Goal: Task Accomplishment & Management: Use online tool/utility

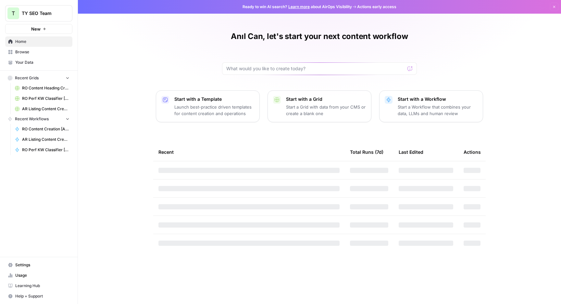
click at [18, 51] on span "Browse" at bounding box center [42, 52] width 54 height 6
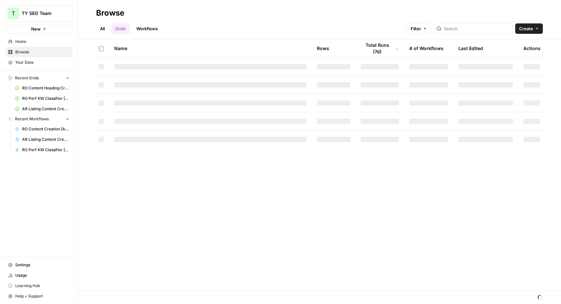
click at [160, 27] on link "Workflows" at bounding box center [147, 28] width 29 height 10
click at [475, 32] on div at bounding box center [479, 28] width 79 height 10
type input "pdp"
click at [361, 29] on div "All Grids Workflows Filter pdp Create" at bounding box center [319, 26] width 447 height 16
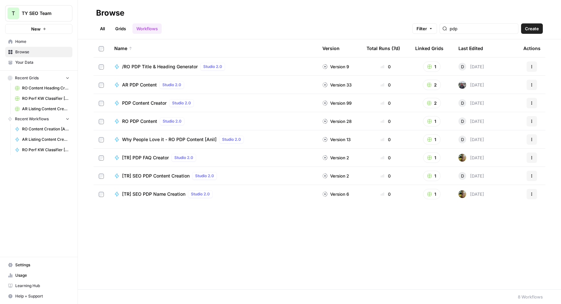
click at [150, 137] on span "Why People Love it - RO PDP Content [Anil]" at bounding box center [169, 139] width 95 height 6
click at [169, 139] on span "Why People Love it - RO PDP Content [Anil]" at bounding box center [169, 139] width 95 height 6
click at [192, 246] on div "Name Version Total Runs (7d) Linked Grids Last Edited Actions /RO PDP Title & H…" at bounding box center [319, 164] width 483 height 250
click at [224, 28] on div "All Grids Workflows Filter pdp Create" at bounding box center [319, 26] width 447 height 16
click at [532, 85] on icon "button" at bounding box center [532, 85] width 4 height 4
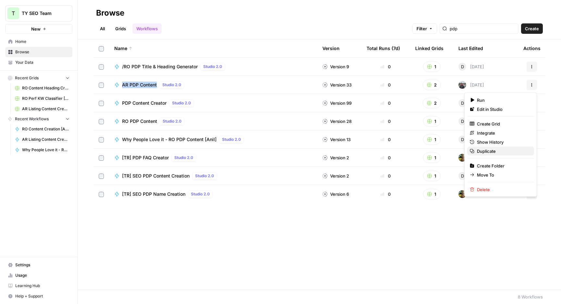
click at [492, 151] on span "Duplicate" at bounding box center [503, 151] width 52 height 6
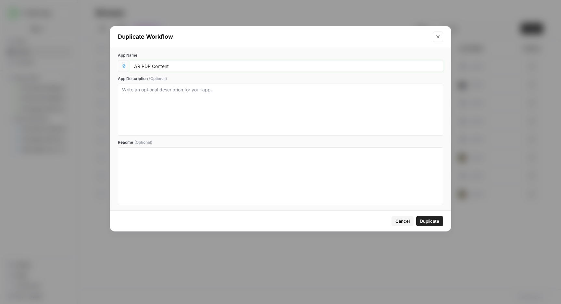
click at [255, 63] on input "AR PDP Content" at bounding box center [286, 66] width 305 height 6
type input "AR PDP Content [Anil]"
click at [435, 225] on button "Duplicate" at bounding box center [429, 221] width 27 height 10
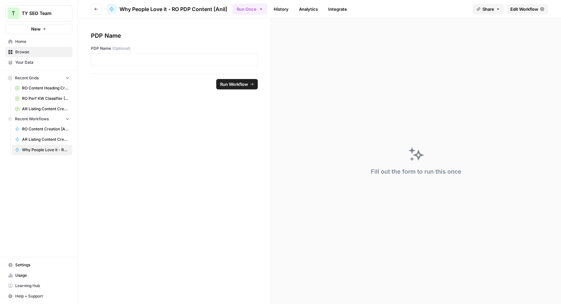
click at [511, 12] on span "Edit Workflow" at bounding box center [525, 9] width 28 height 6
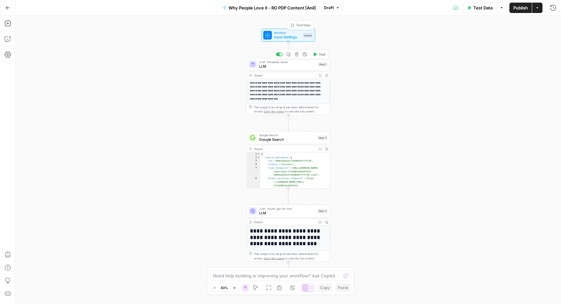
click at [286, 63] on span "LLM · Perplexity Sonar" at bounding box center [287, 62] width 57 height 4
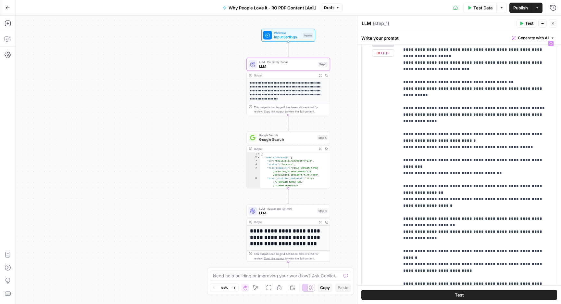
scroll to position [152, 0]
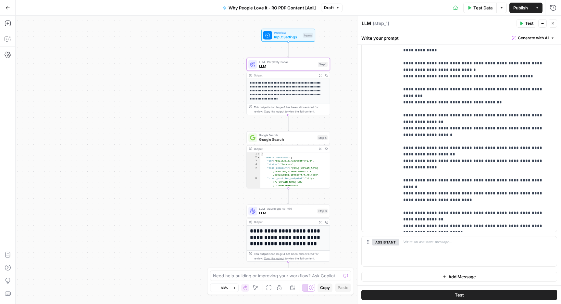
click at [550, 20] on button "Close" at bounding box center [553, 23] width 8 height 8
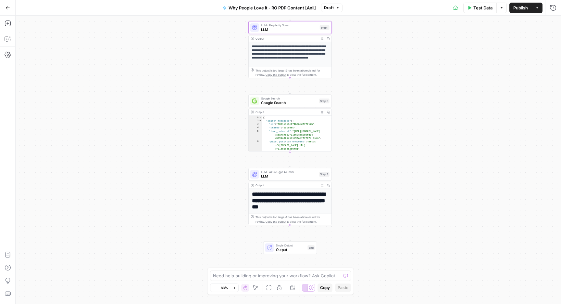
click at [295, 103] on span "Google Search" at bounding box center [289, 103] width 56 height 6
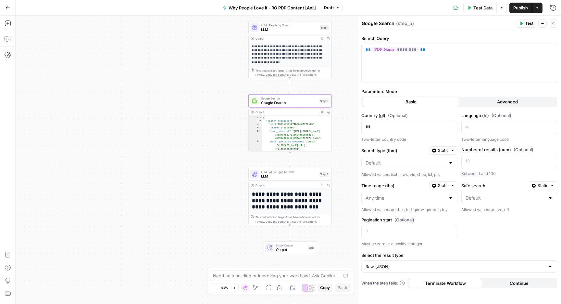
click at [497, 101] on button "Advanced" at bounding box center [508, 101] width 97 height 10
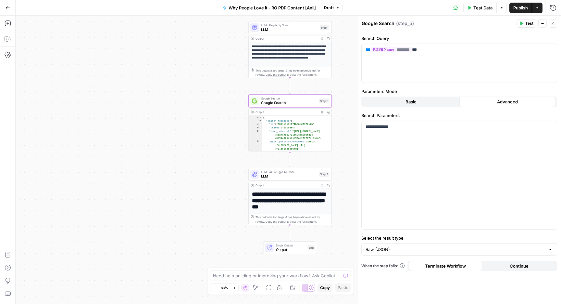
click at [551, 23] on icon "button" at bounding box center [553, 23] width 4 height 4
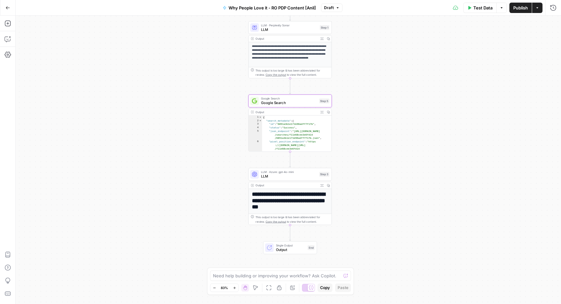
click at [282, 175] on span "LLM" at bounding box center [289, 176] width 56 height 6
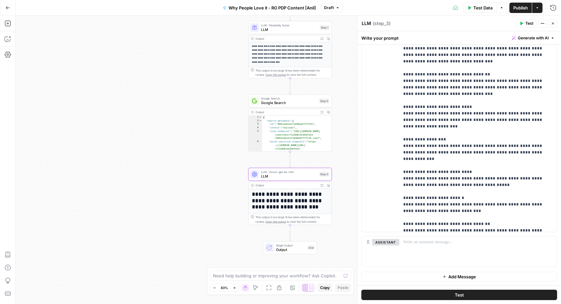
scroll to position [228, 0]
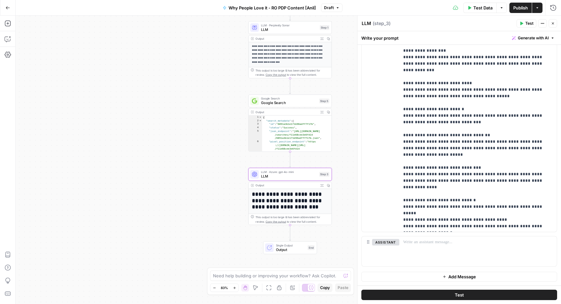
click at [293, 191] on h1 "**********" at bounding box center [290, 200] width 77 height 19
click at [304, 172] on span "LLM · Azure: gpt-4o-mini" at bounding box center [289, 172] width 56 height 4
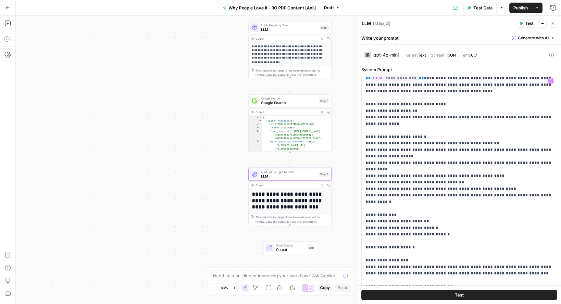
scroll to position [0, 0]
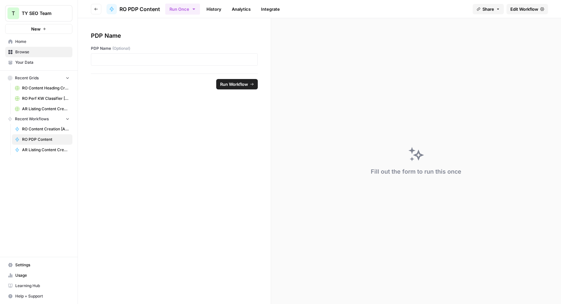
click at [518, 7] on span "Edit Workflow" at bounding box center [525, 9] width 28 height 6
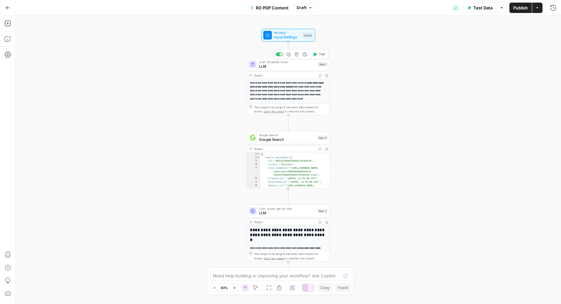
click at [305, 67] on span "LLM" at bounding box center [287, 66] width 57 height 6
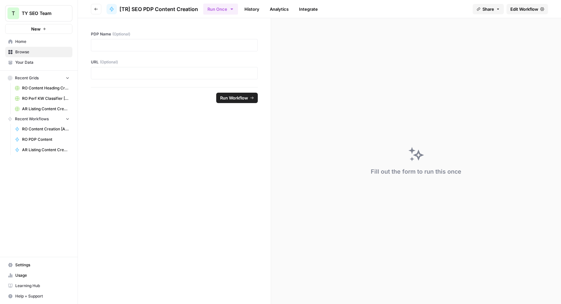
click at [527, 6] on span "Edit Workflow" at bounding box center [525, 9] width 28 height 6
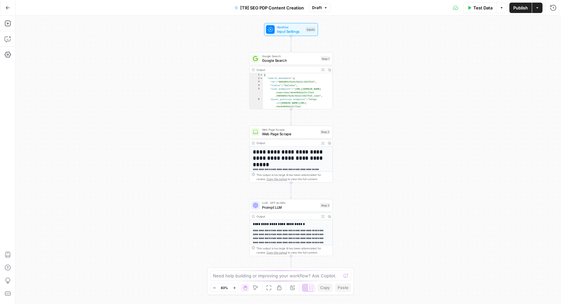
click at [301, 68] on div "Output" at bounding box center [287, 70] width 61 height 4
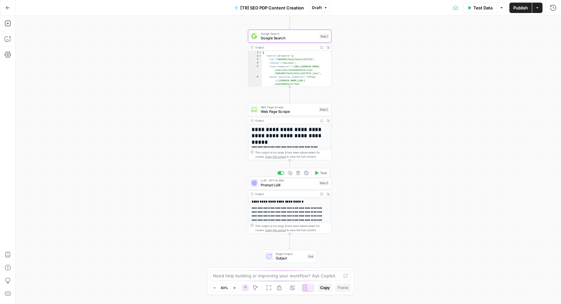
click at [287, 186] on span "Prompt LLM" at bounding box center [289, 185] width 56 height 6
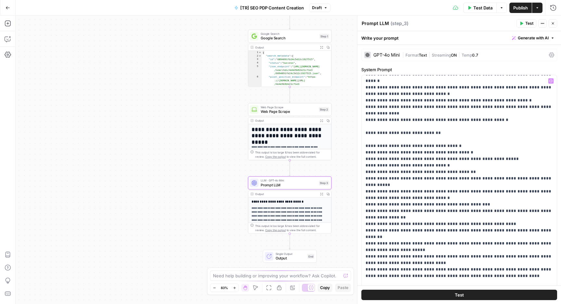
scroll to position [501, 0]
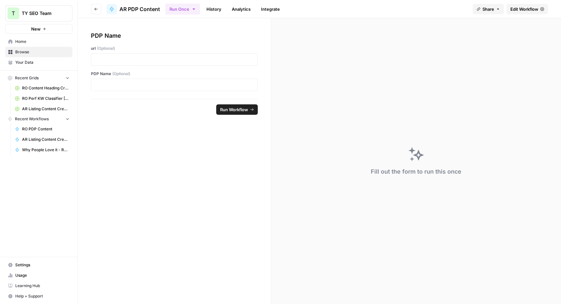
click at [519, 8] on span "Edit Workflow" at bounding box center [525, 9] width 28 height 6
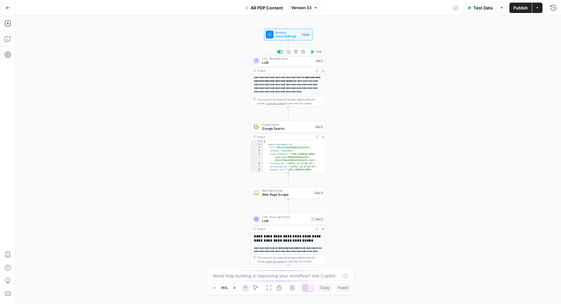
click at [290, 61] on span "LLM" at bounding box center [287, 62] width 51 height 5
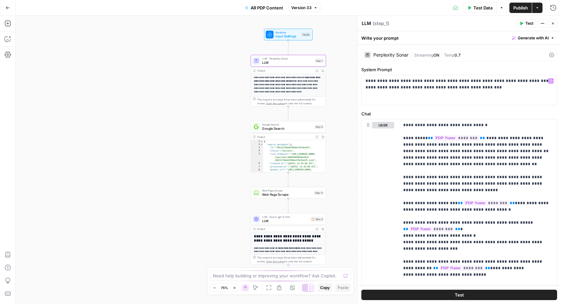
click at [398, 56] on div "Perplexity Sonar" at bounding box center [391, 55] width 35 height 5
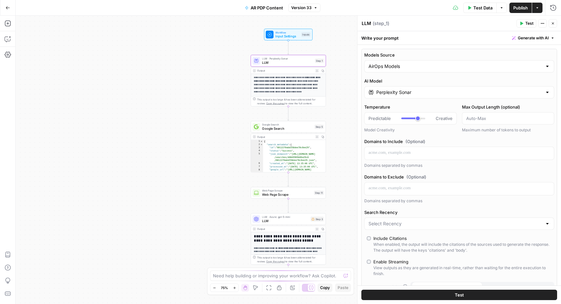
click at [399, 95] on div "Perplexity Sonar" at bounding box center [459, 92] width 190 height 12
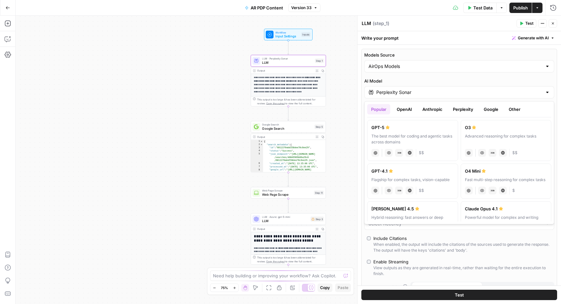
click at [460, 109] on button "Perplexity" at bounding box center [463, 109] width 28 height 10
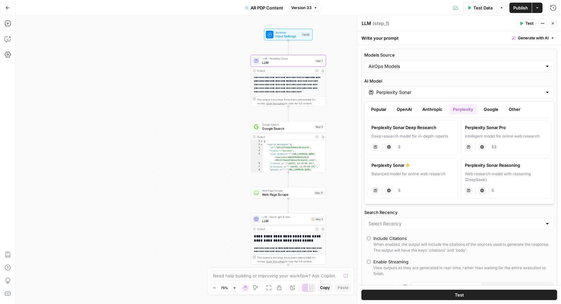
click at [552, 24] on icon "button" at bounding box center [553, 23] width 4 height 4
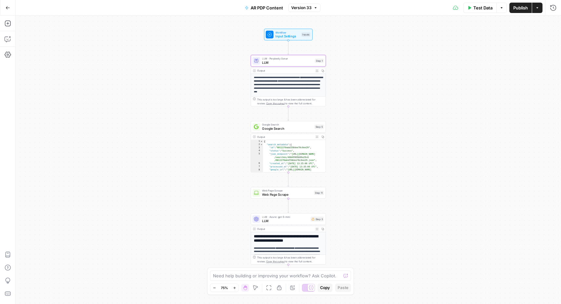
click at [287, 76] on p "**********" at bounding box center [288, 85] width 69 height 18
click at [286, 63] on span "LLM" at bounding box center [287, 62] width 51 height 5
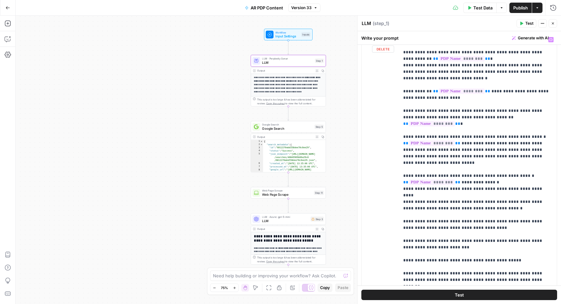
scroll to position [152, 0]
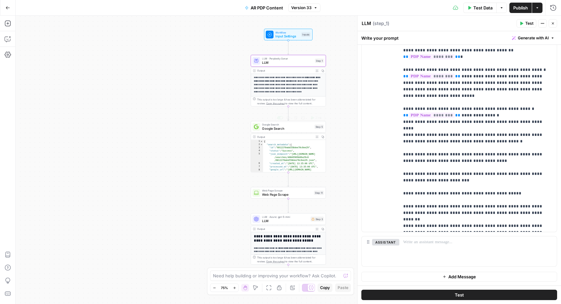
click at [287, 128] on span "Google Search" at bounding box center [287, 128] width 50 height 5
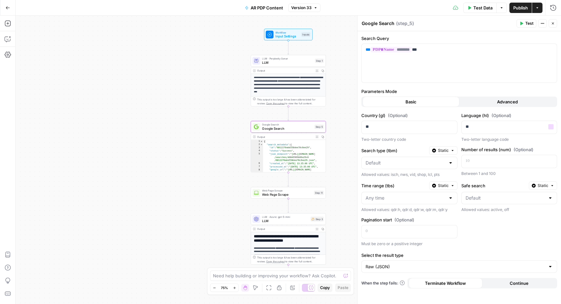
click at [510, 95] on div "Parameters Mode Basic Advanced" at bounding box center [460, 97] width 196 height 19
click at [510, 98] on button "Advanced" at bounding box center [508, 101] width 97 height 10
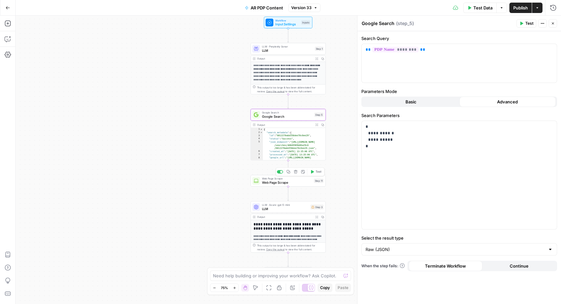
click at [287, 183] on span "Web Page Scrape" at bounding box center [287, 182] width 50 height 5
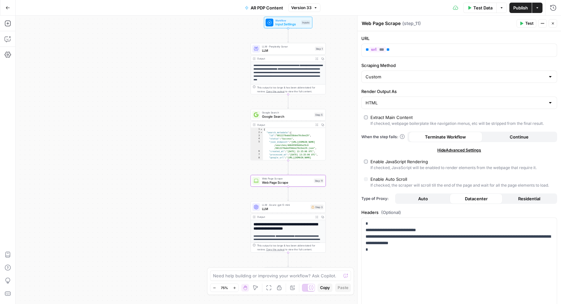
scroll to position [15, 0]
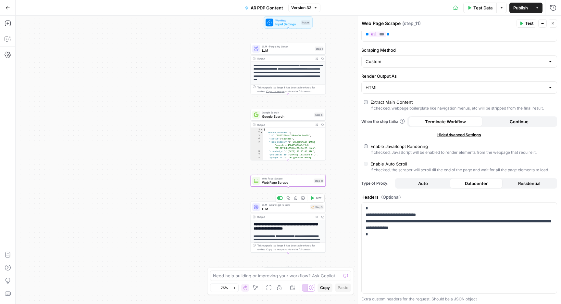
click at [292, 210] on span "LLM" at bounding box center [285, 208] width 46 height 5
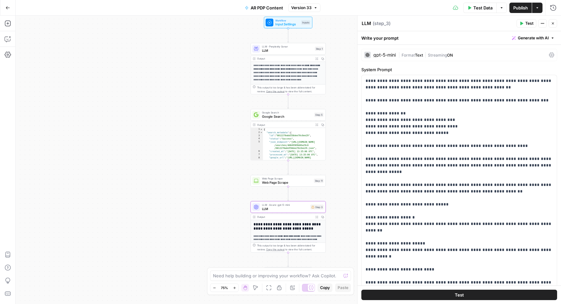
click at [388, 54] on div "gpt-5-mini" at bounding box center [385, 55] width 22 height 5
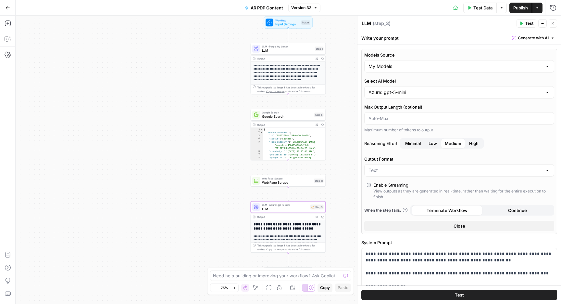
click at [396, 88] on div "Azure: gpt-5-mini" at bounding box center [459, 92] width 190 height 12
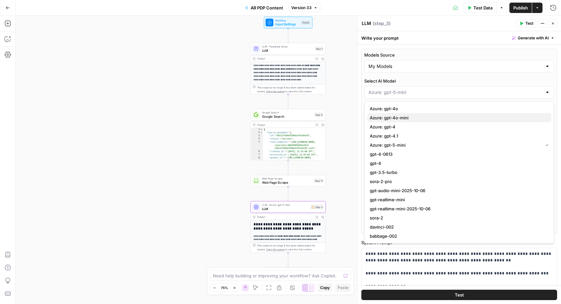
click at [393, 119] on span "Azure: gpt-4o-mini" at bounding box center [458, 117] width 176 height 6
type input "Azure: gpt-4o-mini"
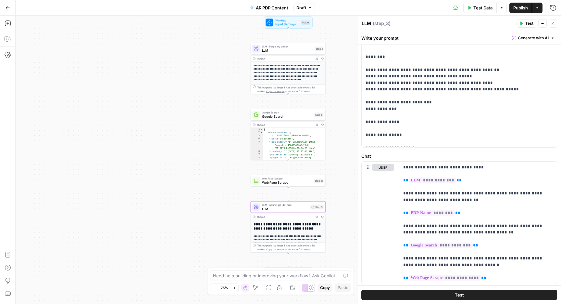
scroll to position [400, 0]
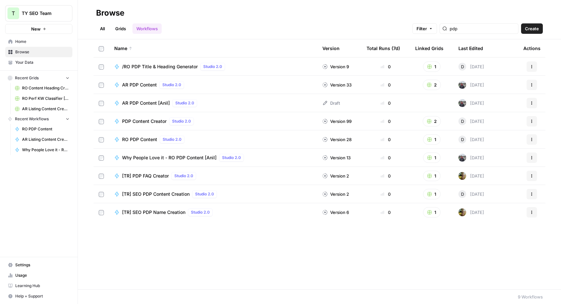
click at [140, 103] on span "AR PDP Content [Anil]" at bounding box center [146, 103] width 48 height 6
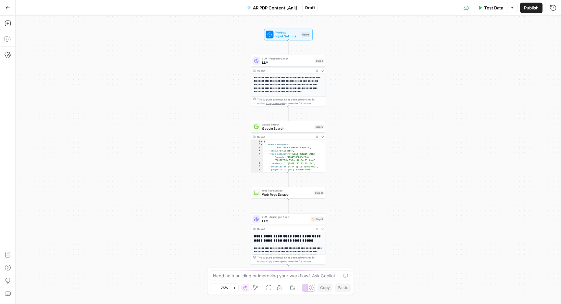
click at [294, 61] on span "LLM" at bounding box center [287, 62] width 51 height 5
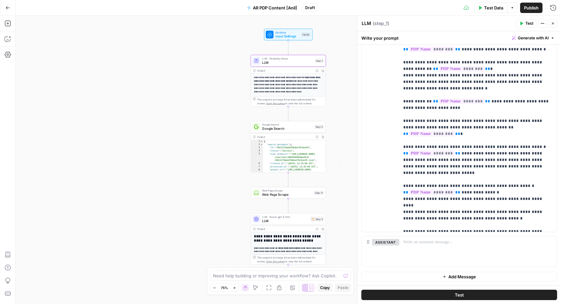
scroll to position [215, 0]
click at [552, 22] on icon "button" at bounding box center [553, 23] width 4 height 4
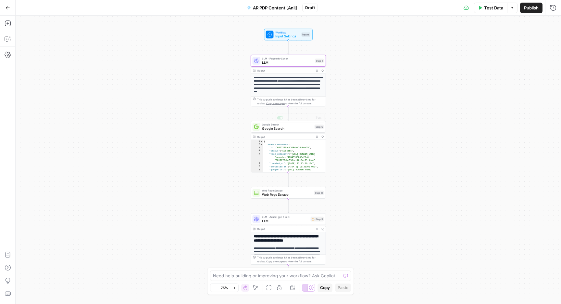
click at [272, 130] on span "Google Search" at bounding box center [287, 128] width 50 height 5
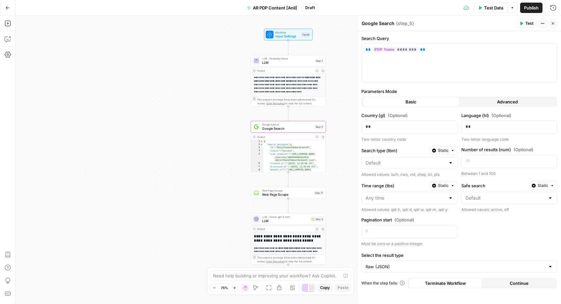
click at [497, 105] on button "Advanced" at bounding box center [508, 101] width 97 height 10
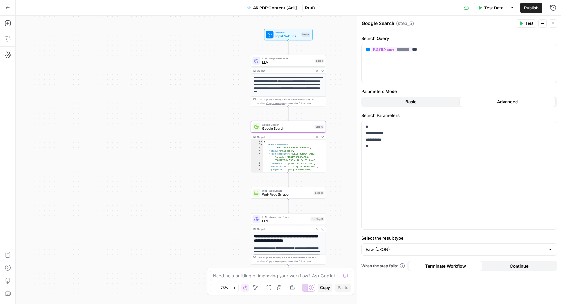
click at [415, 103] on span "Basic" at bounding box center [411, 101] width 11 height 6
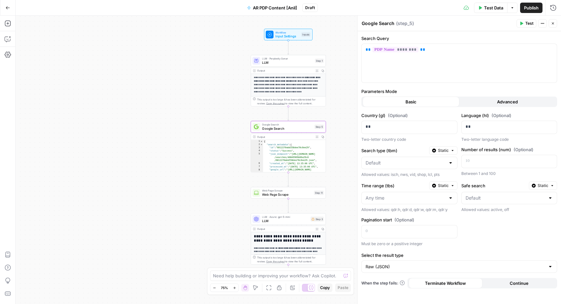
click at [423, 166] on div at bounding box center [410, 163] width 96 height 12
click at [482, 90] on label "Parameters Mode" at bounding box center [460, 91] width 196 height 6
click at [414, 165] on input "Search type (tbm)" at bounding box center [406, 162] width 80 height 6
click at [474, 245] on div "Country (gl) (Optional) ** Two-letter country code Language (hl) (Optional) ** …" at bounding box center [460, 179] width 196 height 134
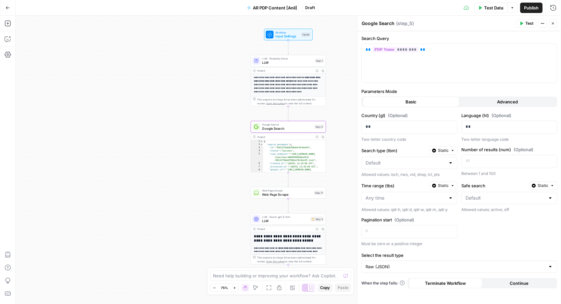
click at [406, 202] on div at bounding box center [410, 198] width 96 height 12
click at [485, 237] on div "Country (gl) (Optional) ** Two-letter country code Language (hl) (Optional) ** …" at bounding box center [460, 179] width 196 height 134
click at [556, 24] on button "Close" at bounding box center [553, 23] width 8 height 8
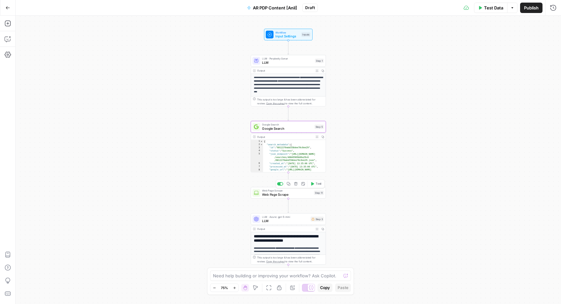
click at [295, 196] on span "Web Page Scrape" at bounding box center [287, 194] width 50 height 5
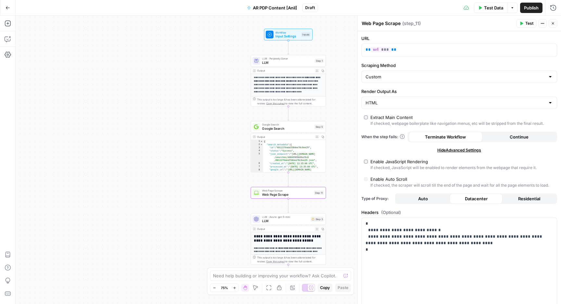
click at [554, 22] on icon "button" at bounding box center [553, 23] width 4 height 4
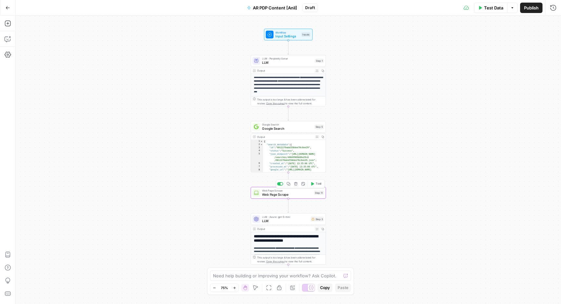
click at [298, 186] on button "Delete step" at bounding box center [296, 184] width 6 height 6
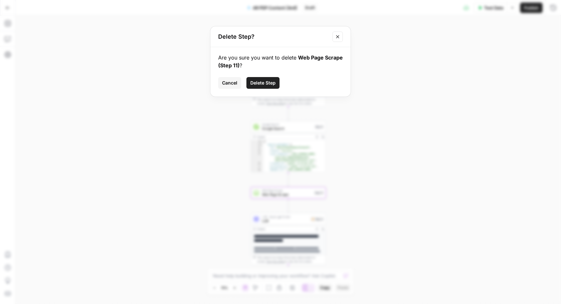
click at [260, 80] on span "Delete Step" at bounding box center [262, 83] width 25 height 6
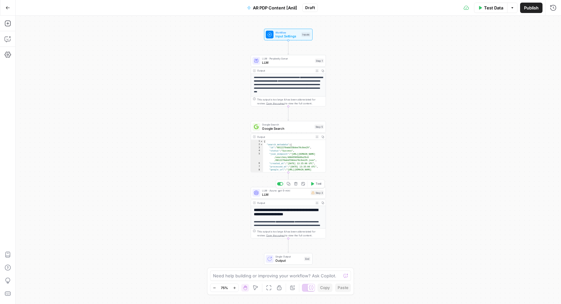
click at [291, 195] on span "LLM" at bounding box center [285, 194] width 46 height 5
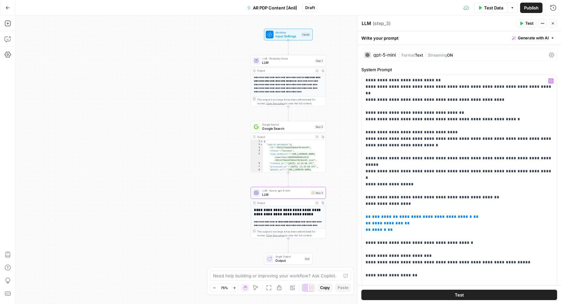
scroll to position [309, 0]
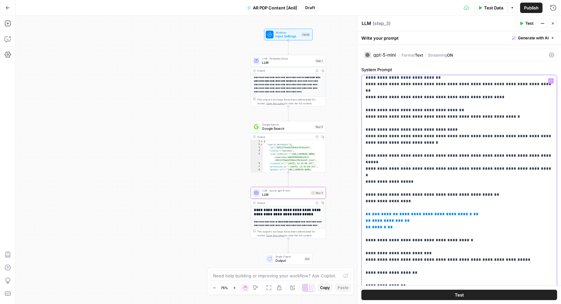
click at [407, 212] on span "**********" at bounding box center [436, 214] width 73 height 4
click at [453, 138] on p "**********" at bounding box center [459, 223] width 187 height 909
click at [438, 193] on p "**********" at bounding box center [459, 223] width 187 height 909
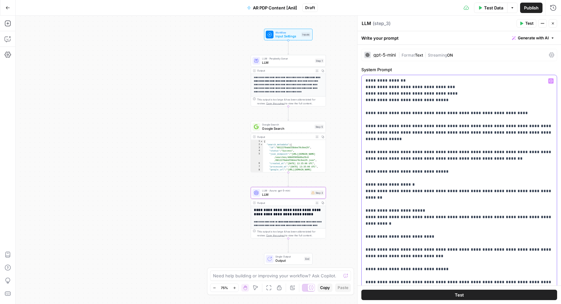
scroll to position [0, 0]
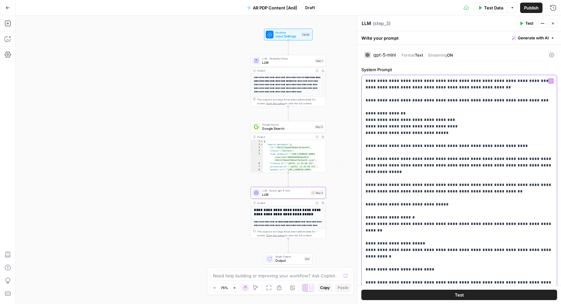
drag, startPoint x: 448, startPoint y: 134, endPoint x: 366, endPoint y: 134, distance: 81.2
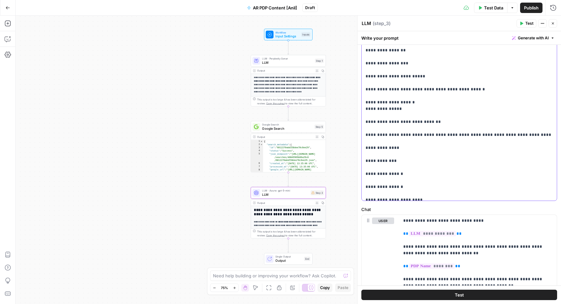
scroll to position [393, 0]
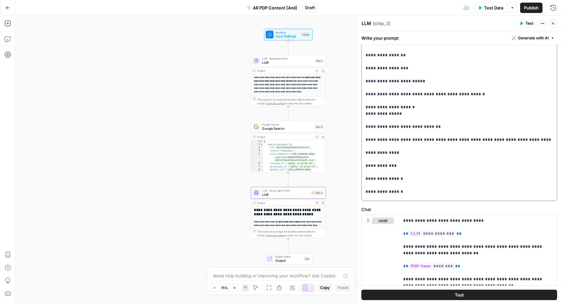
click at [365, 95] on div "**********" at bounding box center [459, 68] width 195 height 265
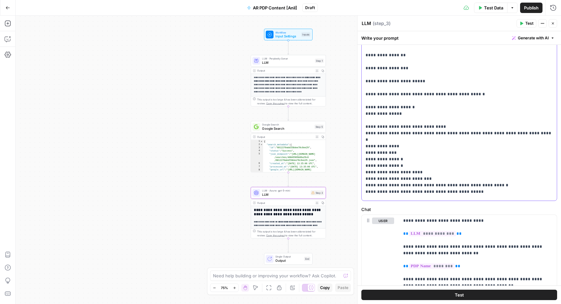
copy p "**"
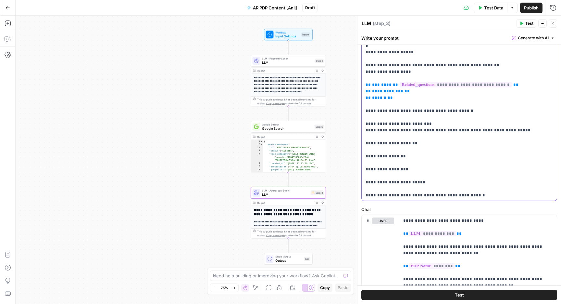
scroll to position [293, 0]
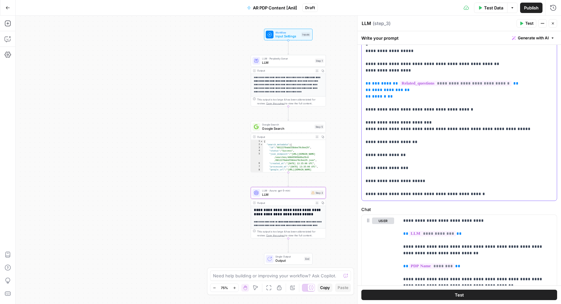
click at [364, 98] on div "**********" at bounding box center [459, 68] width 195 height 265
click at [500, 159] on p "**********" at bounding box center [459, 67] width 187 height 845
click at [457, 146] on p "**********" at bounding box center [459, 67] width 187 height 845
click at [492, 144] on p "**********" at bounding box center [459, 67] width 187 height 845
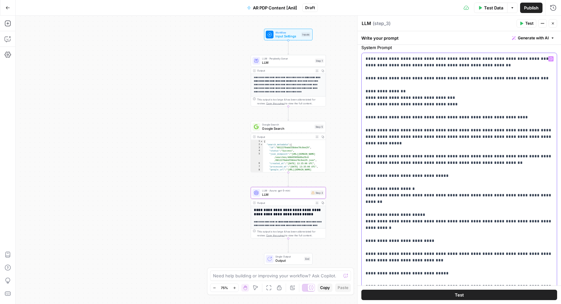
scroll to position [0, 0]
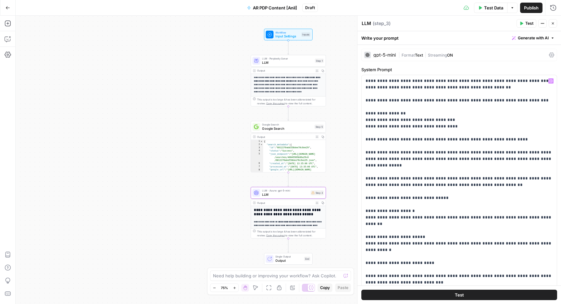
click at [386, 54] on div "gpt-5-mini" at bounding box center [385, 55] width 22 height 5
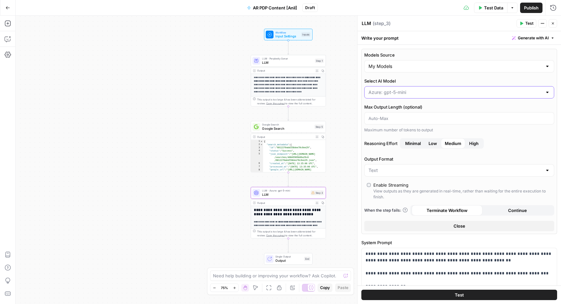
click at [387, 94] on input "Select AI Model" at bounding box center [456, 92] width 174 height 6
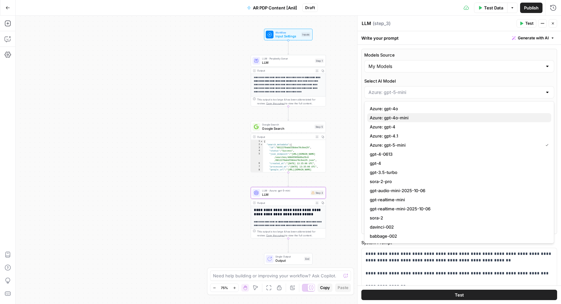
click at [400, 119] on span "Azure: gpt-4o-mini" at bounding box center [458, 117] width 176 height 6
type input "Azure: gpt-4o-mini"
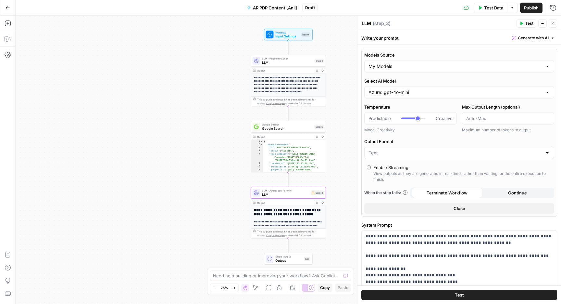
click at [552, 29] on header "LLM LLM ( step_3 ) Test Actions Close" at bounding box center [460, 24] width 204 height 16
click at [553, 26] on button "Close" at bounding box center [553, 23] width 8 height 8
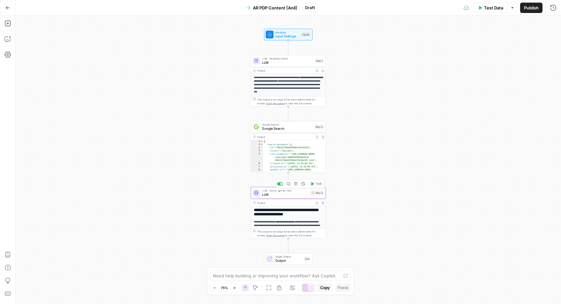
click at [295, 195] on span "LLM" at bounding box center [285, 194] width 46 height 5
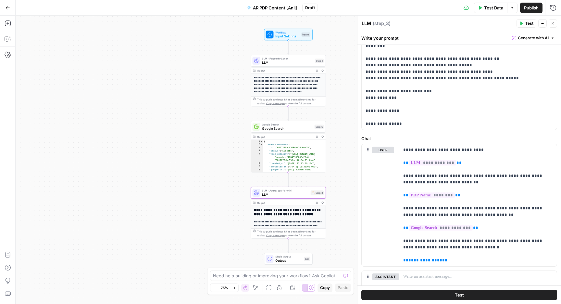
scroll to position [245, 0]
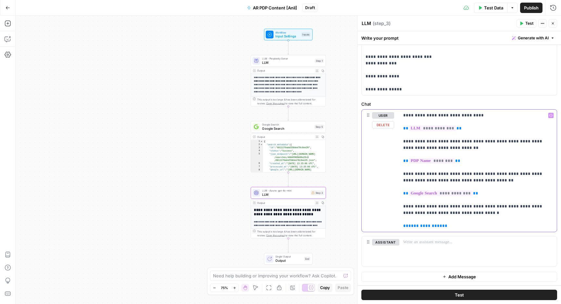
click at [449, 220] on p "**********" at bounding box center [478, 170] width 150 height 117
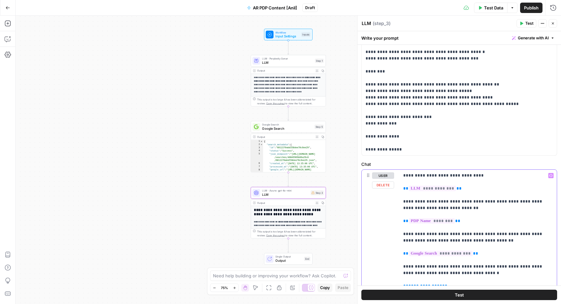
scroll to position [189, 0]
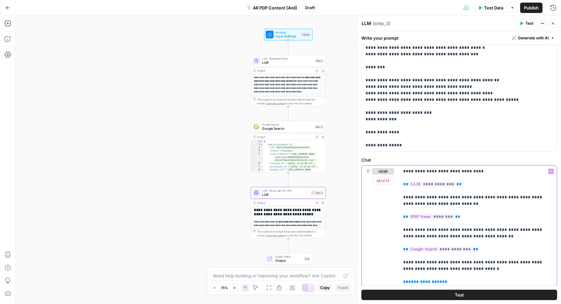
click at [482, 212] on p "**********" at bounding box center [478, 226] width 150 height 117
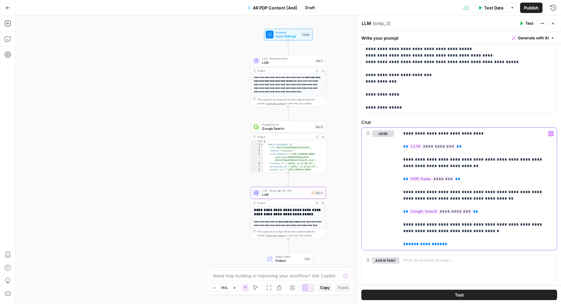
scroll to position [245, 0]
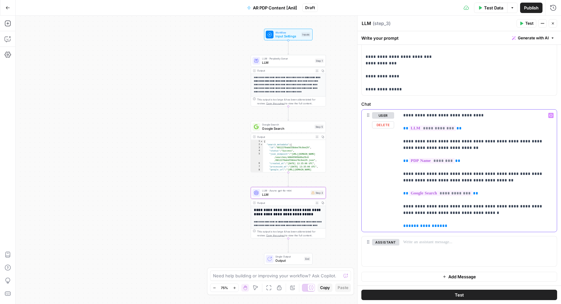
drag, startPoint x: 430, startPoint y: 213, endPoint x: 452, endPoint y: 212, distance: 21.2
click at [452, 212] on p "**********" at bounding box center [478, 170] width 150 height 117
copy p "**********"
click at [503, 182] on p "**********" at bounding box center [478, 170] width 150 height 117
click at [450, 226] on p "**********" at bounding box center [478, 170] width 150 height 117
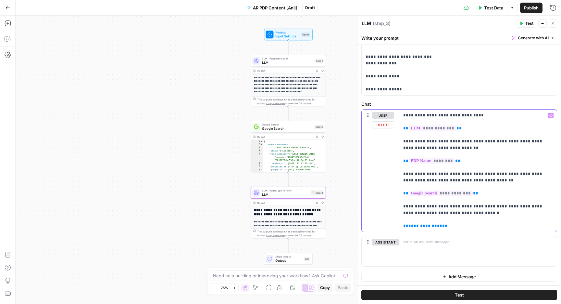
click at [450, 226] on p "**********" at bounding box center [478, 170] width 150 height 117
click at [439, 226] on p "**********" at bounding box center [478, 170] width 150 height 117
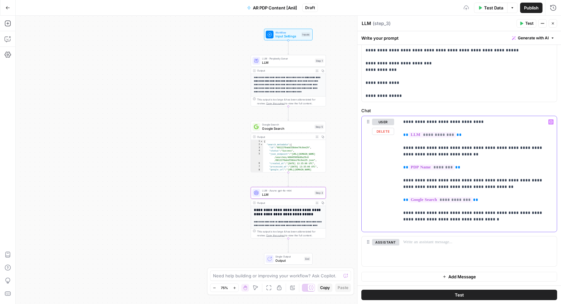
scroll to position [232, 0]
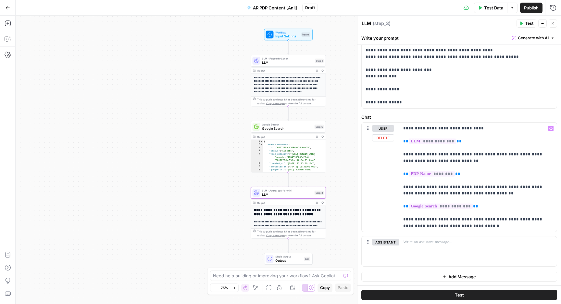
click at [347, 185] on div "**********" at bounding box center [289, 160] width 546 height 288
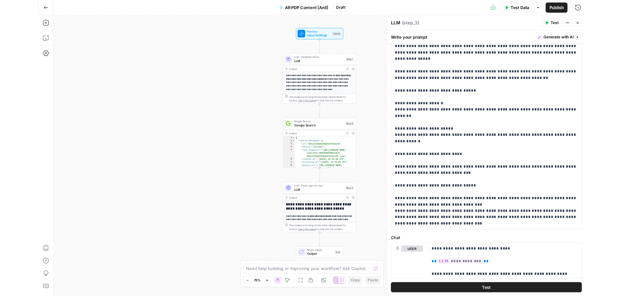
scroll to position [0, 0]
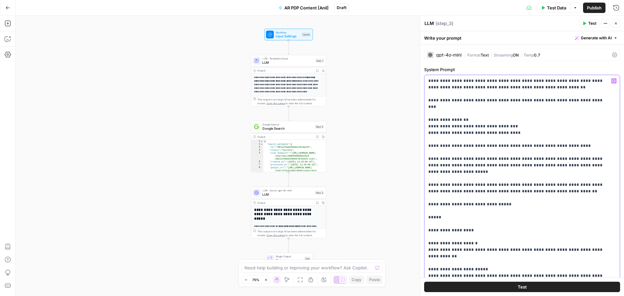
click at [561, 82] on icon "button" at bounding box center [613, 80] width 3 height 3
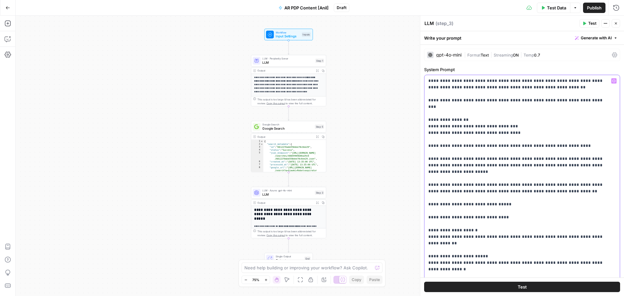
click at [561, 81] on icon "button" at bounding box center [613, 80] width 3 height 3
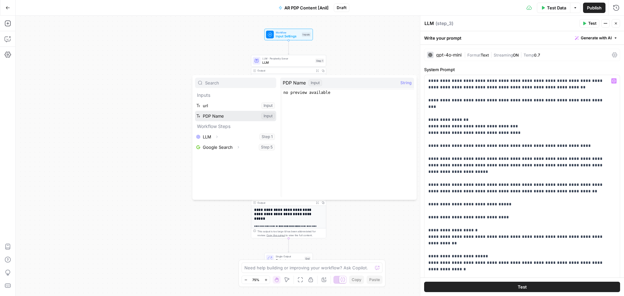
click at [240, 114] on button "Select variable PDP Name" at bounding box center [235, 116] width 81 height 10
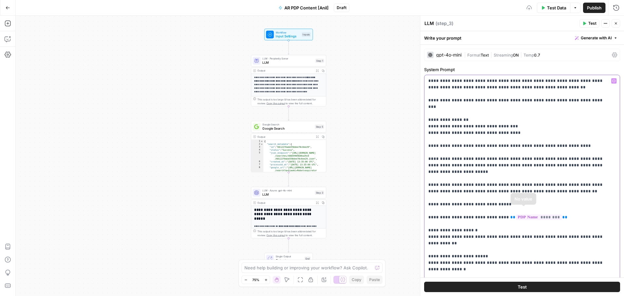
click at [561, 81] on icon "button" at bounding box center [613, 80] width 3 height 3
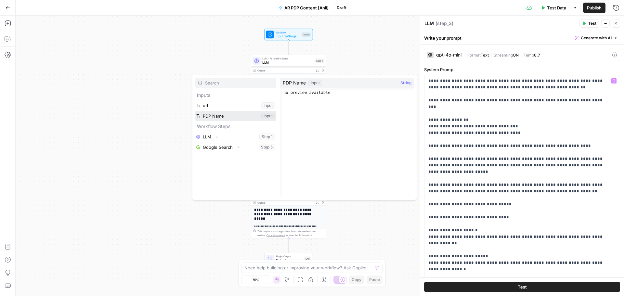
click at [228, 115] on button "Select variable PDP Name" at bounding box center [235, 116] width 81 height 10
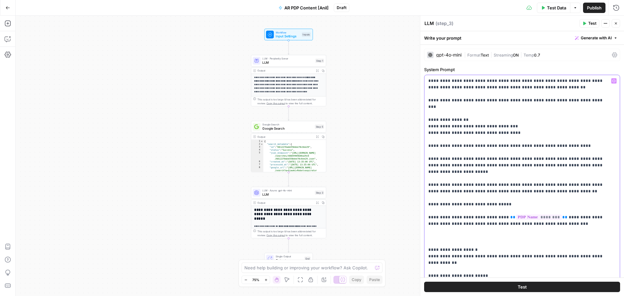
drag, startPoint x: 460, startPoint y: 229, endPoint x: 529, endPoint y: 231, distance: 69.5
drag, startPoint x: 523, startPoint y: 231, endPoint x: 466, endPoint y: 230, distance: 57.2
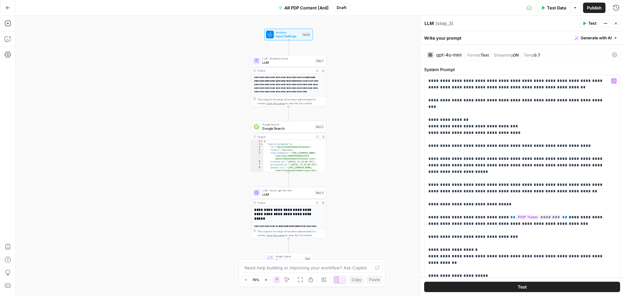
click at [561, 22] on icon "button" at bounding box center [616, 23] width 4 height 4
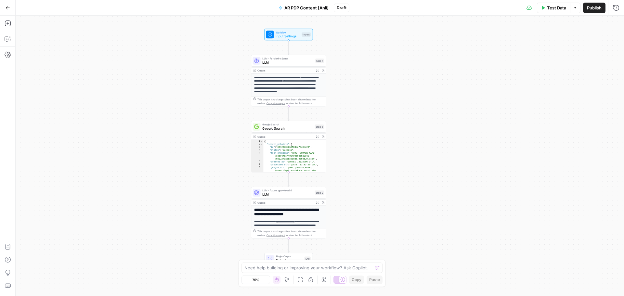
click at [561, 8] on span "Publish" at bounding box center [594, 8] width 15 height 6
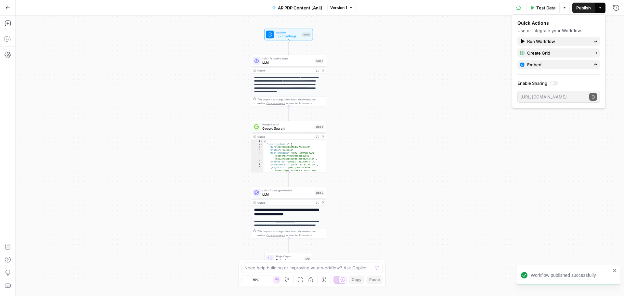
click at [539, 6] on span "Test Data" at bounding box center [545, 8] width 19 height 6
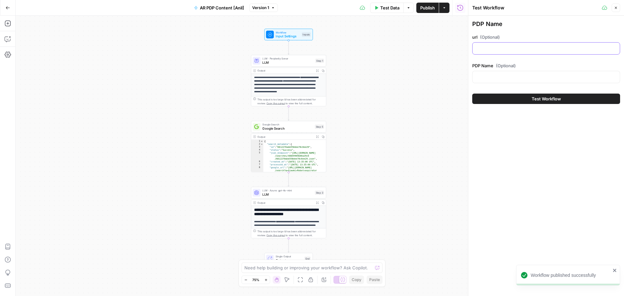
click at [490, 50] on input "url (Optional)" at bounding box center [545, 48] width 139 height 6
click at [500, 51] on input "url (Optional)" at bounding box center [545, 48] width 139 height 6
paste input "https://www.trendyol.com/ar/dior/dior-rosy-glow-fresh-natural-long-lasting-blus…"
type input "https://www.trendyol.com/ar/dior/dior-rosy-glow-fresh-natural-long-lasting-blus…"
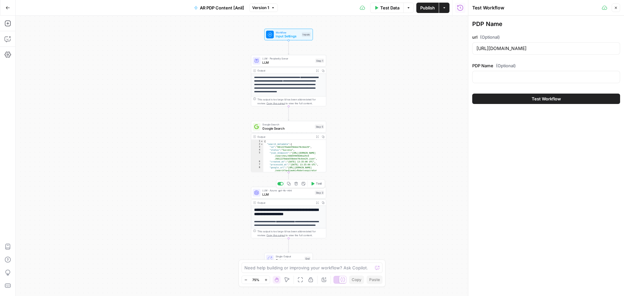
click at [281, 194] on span "LLM" at bounding box center [287, 194] width 50 height 5
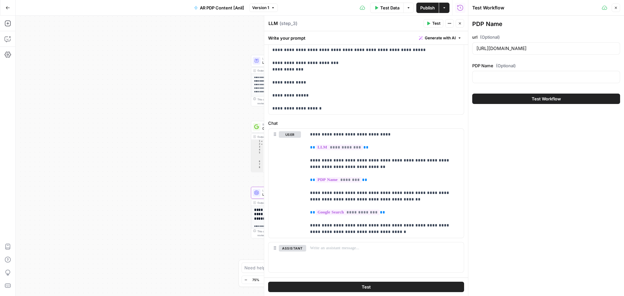
scroll to position [239, 0]
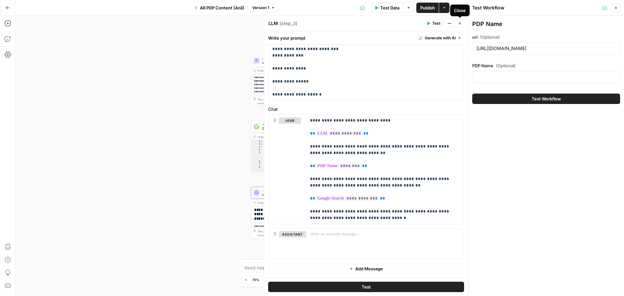
click at [461, 23] on icon "button" at bounding box center [460, 23] width 4 height 4
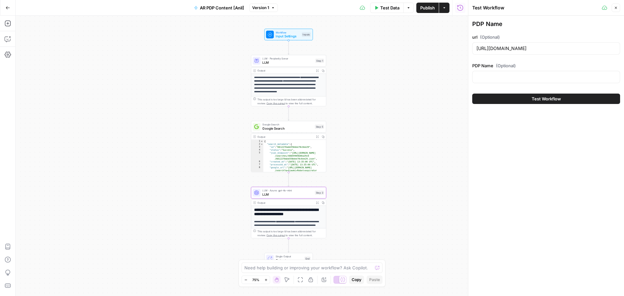
drag, startPoint x: 617, startPoint y: 10, endPoint x: 611, endPoint y: 10, distance: 5.6
click at [561, 10] on button "Close" at bounding box center [615, 8] width 8 height 8
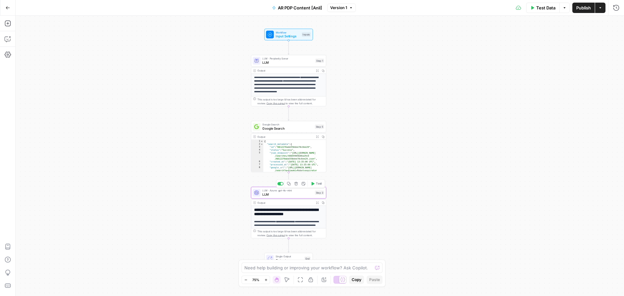
click at [300, 196] on span "LLM" at bounding box center [287, 194] width 50 height 5
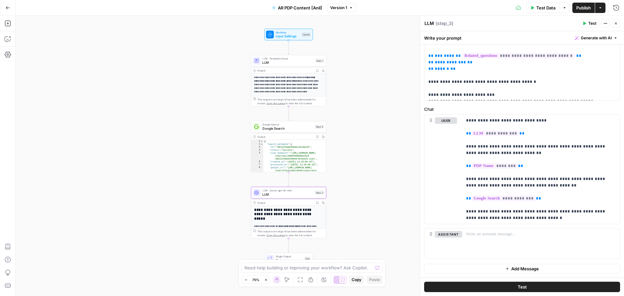
scroll to position [219, 0]
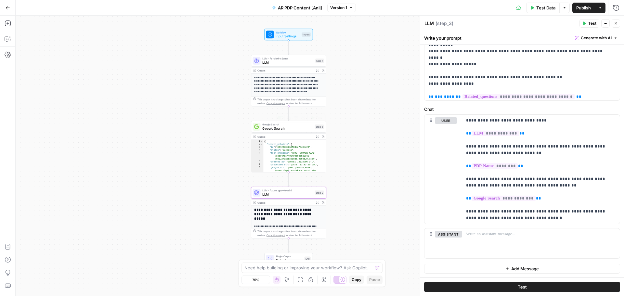
click at [291, 128] on span "Google Search" at bounding box center [287, 128] width 50 height 5
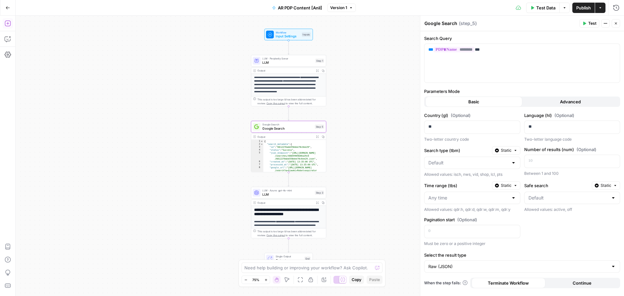
click at [5, 24] on icon "button" at bounding box center [8, 23] width 6 height 6
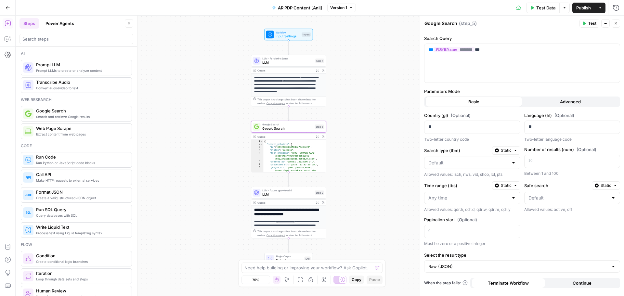
click at [55, 130] on span "Web Page Scrape" at bounding box center [81, 128] width 90 height 6
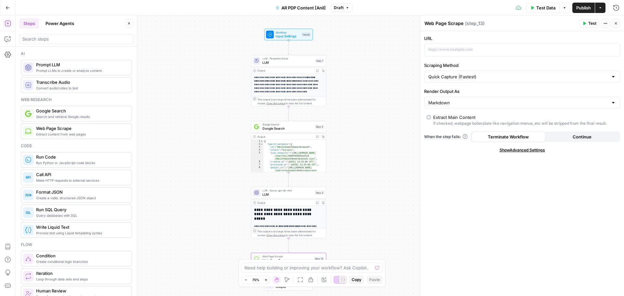
click at [367, 201] on div "**********" at bounding box center [320, 156] width 608 height 280
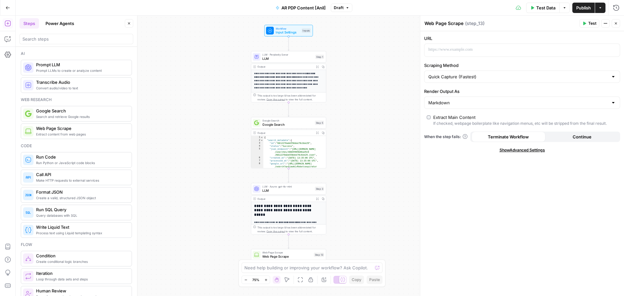
drag, startPoint x: 366, startPoint y: 189, endPoint x: 365, endPoint y: 144, distance: 45.5
click at [365, 144] on div "**********" at bounding box center [320, 156] width 608 height 280
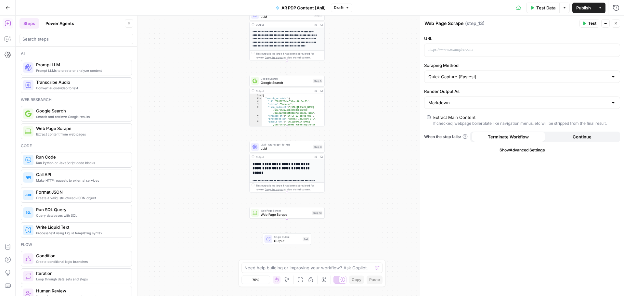
click at [295, 210] on span "Web Page Scrape" at bounding box center [285, 211] width 49 height 4
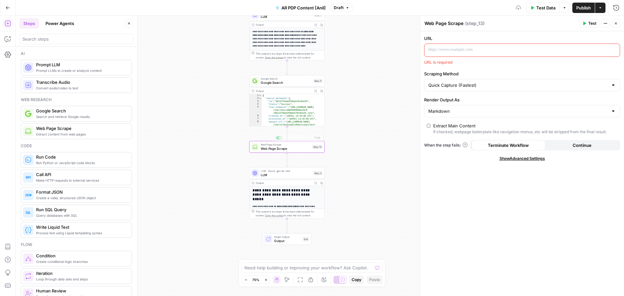
click at [360, 146] on div "**********" at bounding box center [320, 156] width 608 height 280
click at [291, 151] on div "Web Page Scrape Web Page Scrape Step 13 Copy step Delete step Add Note Test" at bounding box center [286, 147] width 75 height 12
click at [477, 49] on p at bounding box center [516, 49] width 177 height 6
click at [561, 49] on icon "button" at bounding box center [613, 49] width 3 height 3
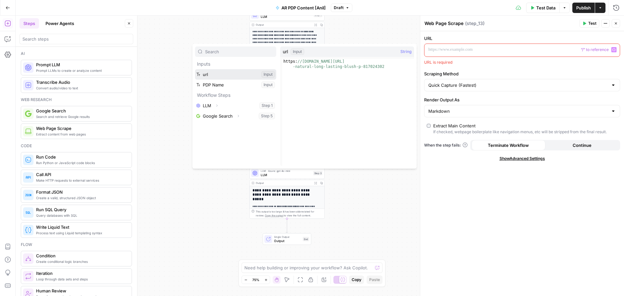
click at [216, 75] on button "Select variable url" at bounding box center [235, 74] width 81 height 10
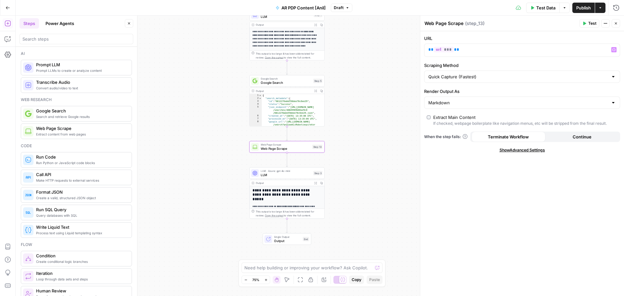
click at [487, 107] on div "Markdown" at bounding box center [522, 102] width 196 height 12
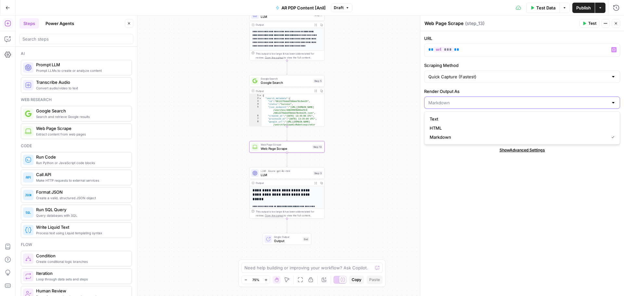
click at [487, 105] on input "Render Output As" at bounding box center [518, 102] width 180 height 6
type input "Markdown"
click at [477, 235] on div "URL ** *** ** Variables Menu Scraping Method Quick Capture (Fastest) Render Out…" at bounding box center [522, 163] width 204 height 265
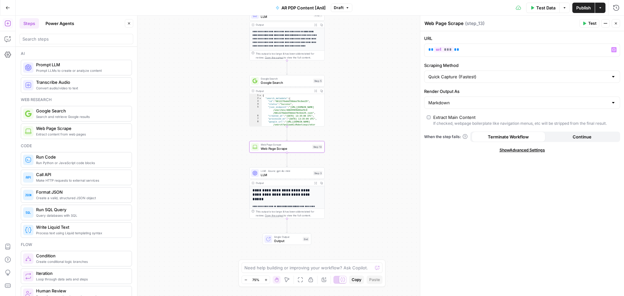
click at [524, 154] on div "URL ** *** ** Variables Menu Scraping Method Quick Capture (Fastest) Render Out…" at bounding box center [522, 163] width 204 height 265
click at [525, 149] on span "Show Advanced Settings" at bounding box center [521, 150] width 45 height 6
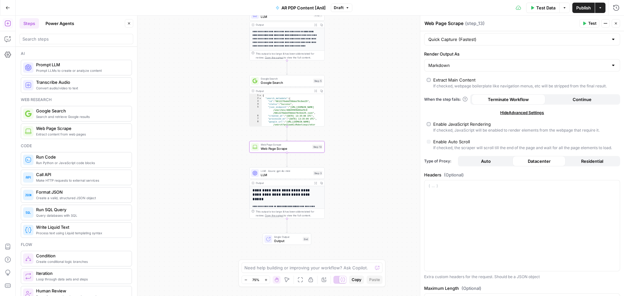
scroll to position [68, 0]
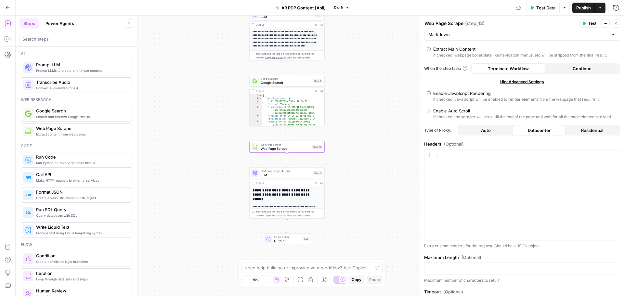
click at [561, 68] on button "Continue" at bounding box center [582, 68] width 74 height 10
click at [520, 66] on span "Terminate Workflow" at bounding box center [508, 68] width 41 height 6
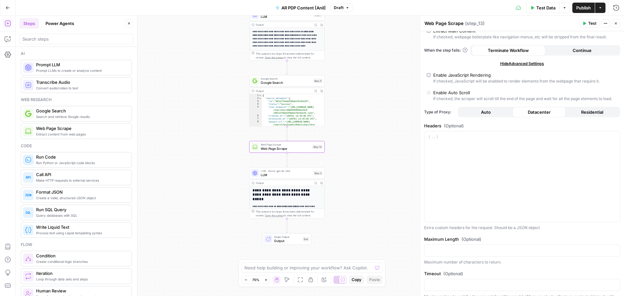
scroll to position [106, 0]
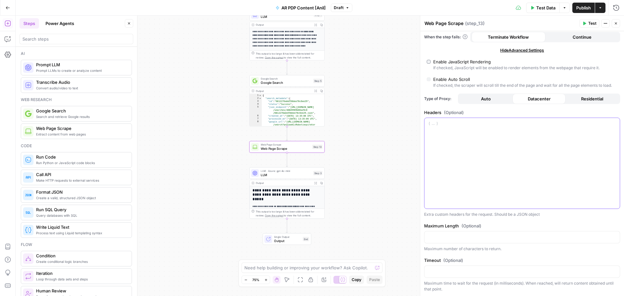
click at [476, 141] on div at bounding box center [521, 163] width 195 height 91
click at [493, 152] on div at bounding box center [521, 163] width 195 height 91
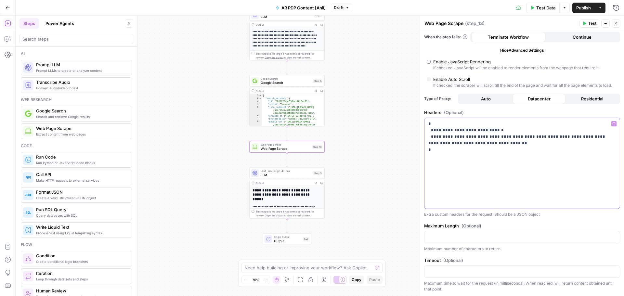
scroll to position [0, 0]
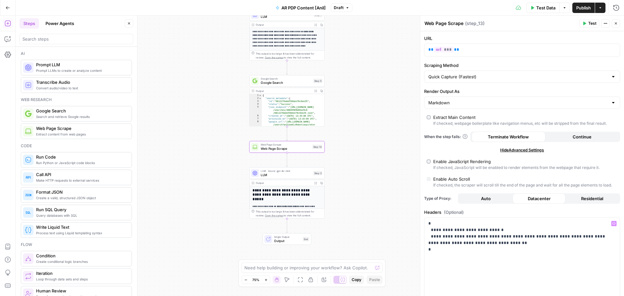
drag, startPoint x: 614, startPoint y: 25, endPoint x: 595, endPoint y: 30, distance: 19.5
click at [561, 25] on icon "button" at bounding box center [616, 23] width 4 height 4
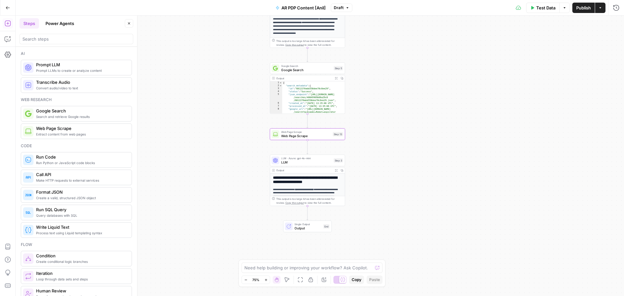
drag, startPoint x: 389, startPoint y: 161, endPoint x: 411, endPoint y: 146, distance: 25.8
click at [411, 146] on div "**********" at bounding box center [320, 156] width 608 height 280
click at [306, 160] on span "LLM" at bounding box center [307, 160] width 50 height 5
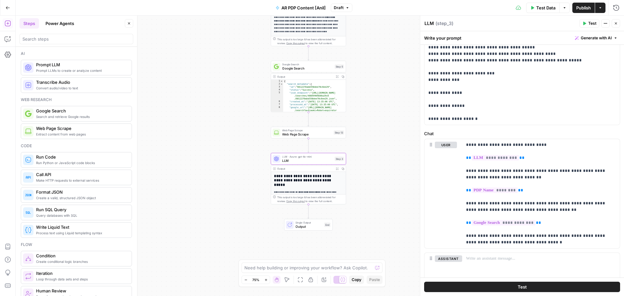
scroll to position [239, 0]
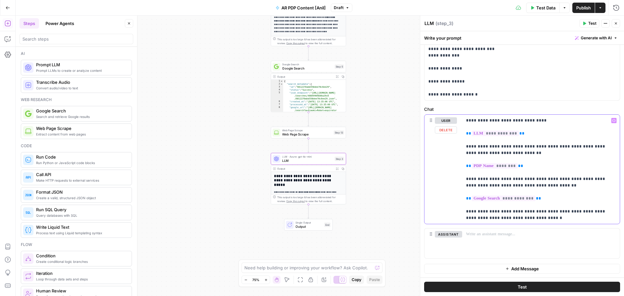
click at [545, 187] on p "**********" at bounding box center [538, 169] width 145 height 104
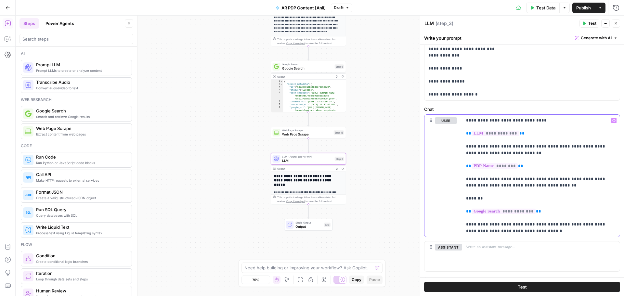
click at [561, 117] on p "**********" at bounding box center [538, 175] width 145 height 117
click at [561, 119] on icon "button" at bounding box center [613, 120] width 3 height 3
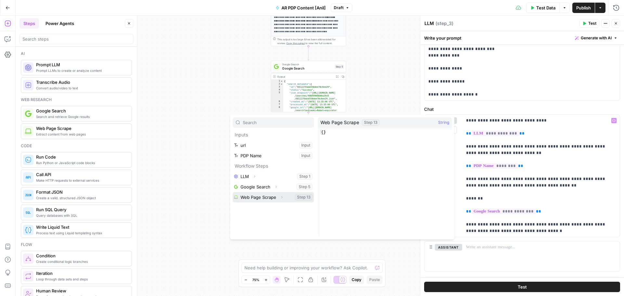
click at [265, 196] on button "Select variable Web Page Scrape" at bounding box center [273, 197] width 81 height 10
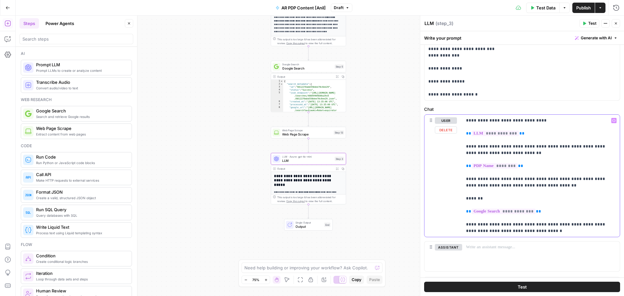
click at [507, 194] on p "**********" at bounding box center [538, 175] width 145 height 117
drag, startPoint x: 513, startPoint y: 197, endPoint x: 541, endPoint y: 186, distance: 29.6
click at [513, 197] on p "**********" at bounding box center [538, 175] width 145 height 117
click at [561, 122] on button "Variables Menu" at bounding box center [613, 120] width 5 height 5
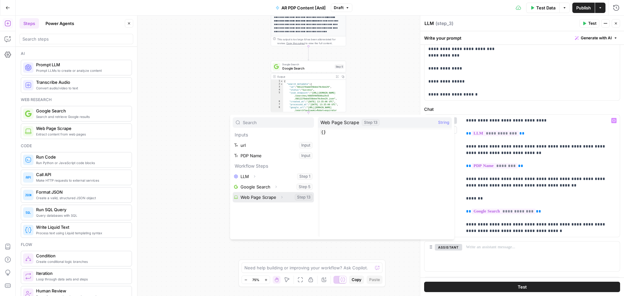
click at [263, 199] on button "Select variable Web Page Scrape" at bounding box center [273, 197] width 81 height 10
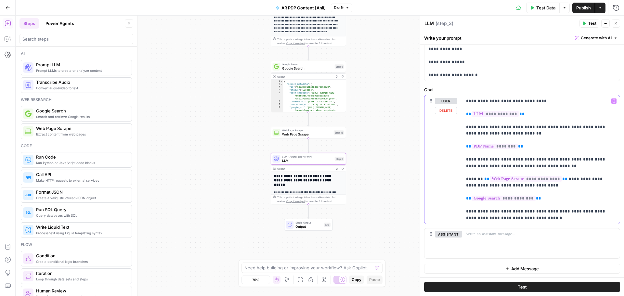
scroll to position [0, 0]
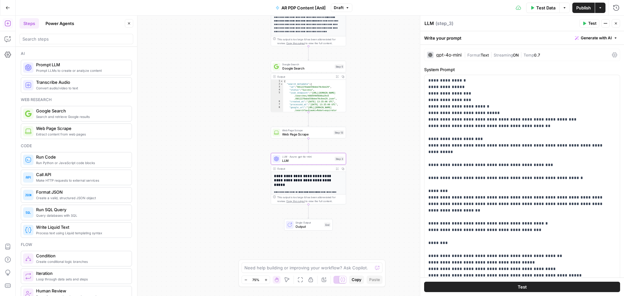
click at [561, 6] on button "Publish" at bounding box center [583, 8] width 22 height 10
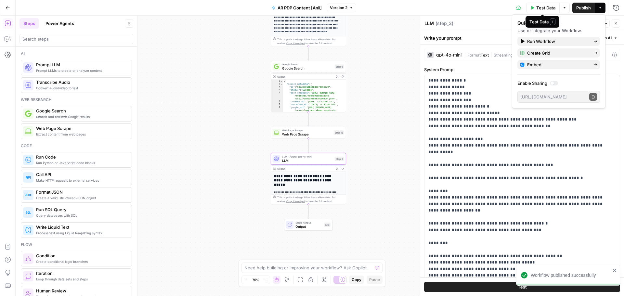
click at [538, 7] on span "Test Data" at bounding box center [545, 8] width 19 height 6
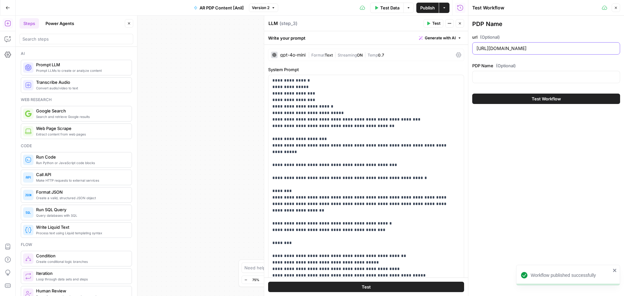
click at [530, 48] on input "https://www.trendyol.com/ar/dior/dior-rosy-glow-fresh-natural-long-lasting-blus…" at bounding box center [545, 48] width 139 height 6
click at [523, 80] on div at bounding box center [546, 77] width 148 height 12
paste input "Dior Dior Rosy Glow - أحمر خدود منعش وطبيعي يدوم طويلاً"
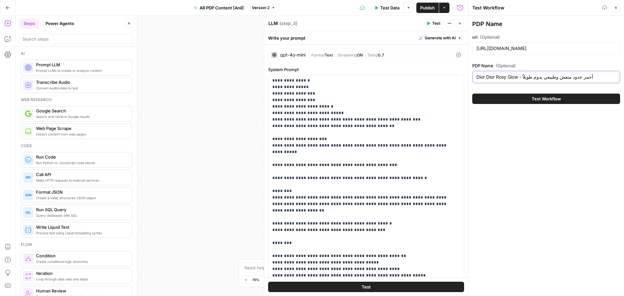
type input "Dior Dior Rosy Glow - أحمر خدود منعش وطبيعي يدوم طويلاً"
click at [536, 99] on span "Test Workflow" at bounding box center [545, 98] width 29 height 6
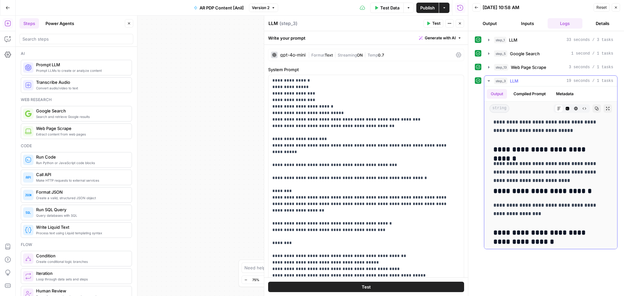
scroll to position [753, 0]
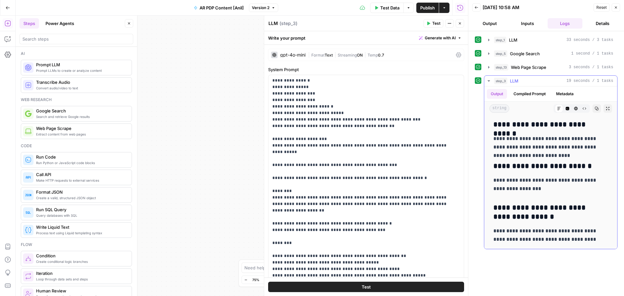
click at [561, 108] on icon "button" at bounding box center [596, 109] width 4 height 4
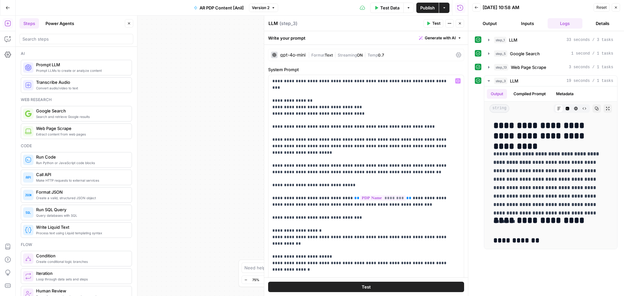
scroll to position [58, 0]
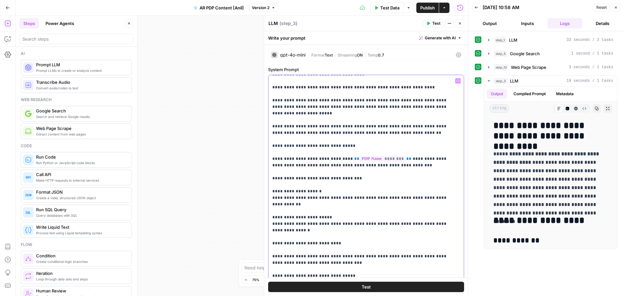
drag, startPoint x: 386, startPoint y: 160, endPoint x: 272, endPoint y: 153, distance: 114.2
click at [272, 153] on div "**********" at bounding box center [363, 207] width 190 height 265
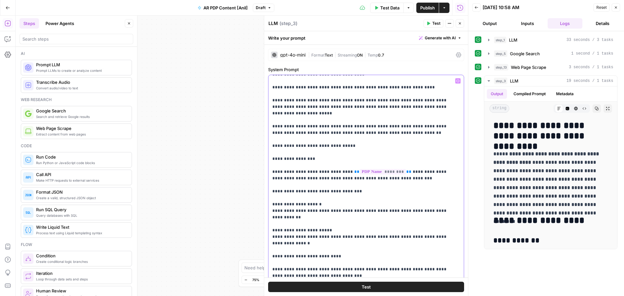
drag, startPoint x: 276, startPoint y: 198, endPoint x: 266, endPoint y: 197, distance: 10.5
click at [266, 197] on div "**********" at bounding box center [366, 156] width 204 height 280
copy p "*"
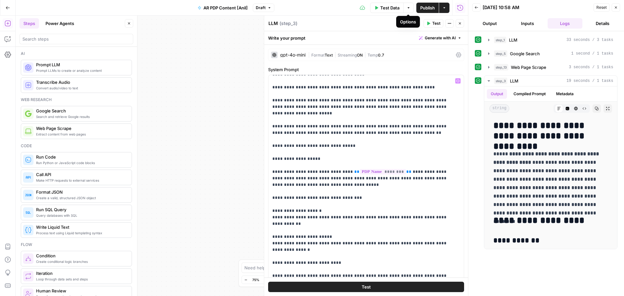
click at [430, 23] on icon "button" at bounding box center [428, 24] width 3 height 4
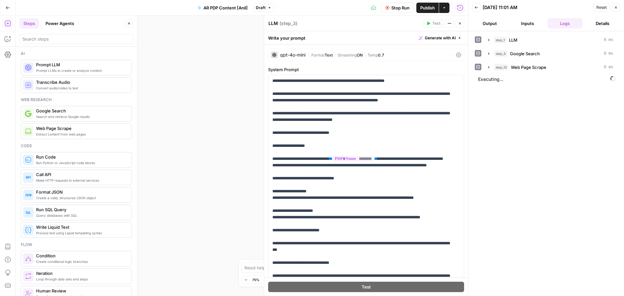
click at [400, 11] on button "Stop Run" at bounding box center [397, 8] width 32 height 10
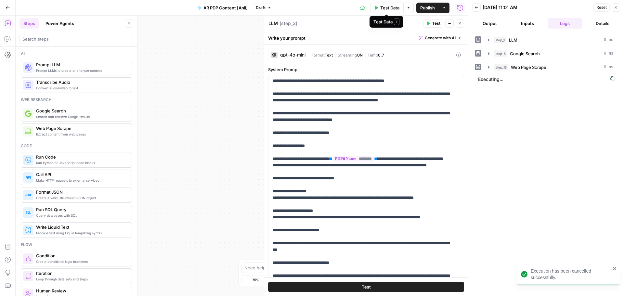
click at [389, 8] on span "Test Data" at bounding box center [389, 8] width 19 height 6
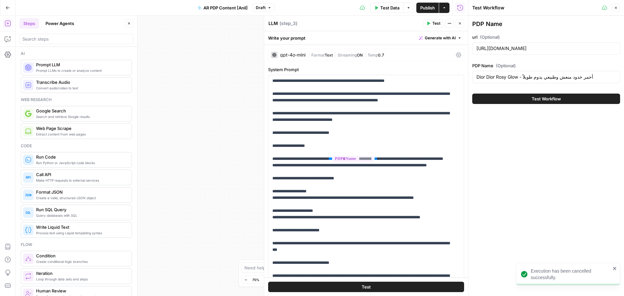
click at [515, 99] on button "Test Workflow" at bounding box center [546, 99] width 148 height 10
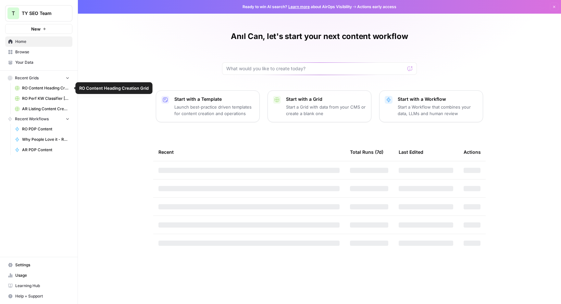
click at [50, 88] on span "RO Content Heading Creation Grid" at bounding box center [45, 88] width 47 height 6
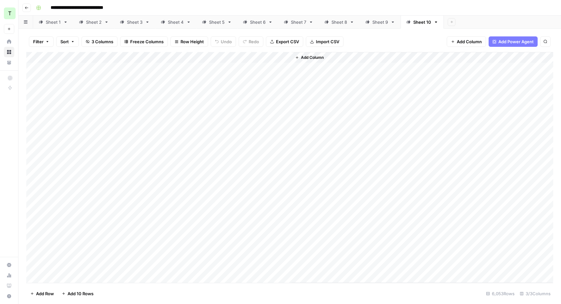
click at [136, 55] on div "Add Column" at bounding box center [289, 167] width 527 height 231
click at [218, 57] on div "Add Column" at bounding box center [289, 167] width 527 height 231
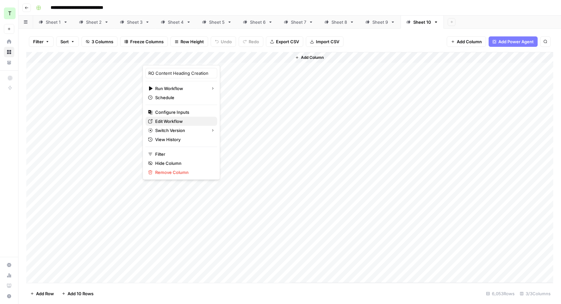
click at [177, 121] on span "Edit Workflow" at bounding box center [183, 121] width 57 height 6
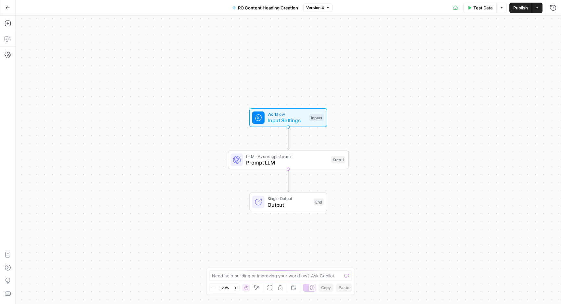
click at [278, 165] on span "Prompt LLM" at bounding box center [287, 163] width 82 height 8
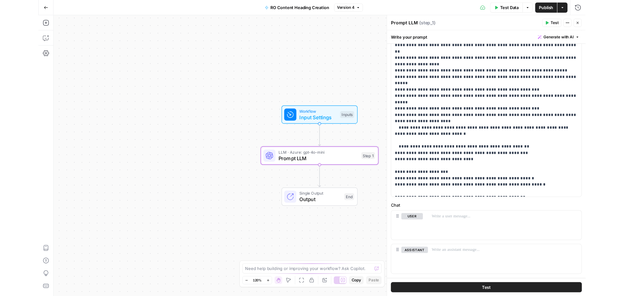
scroll to position [107, 0]
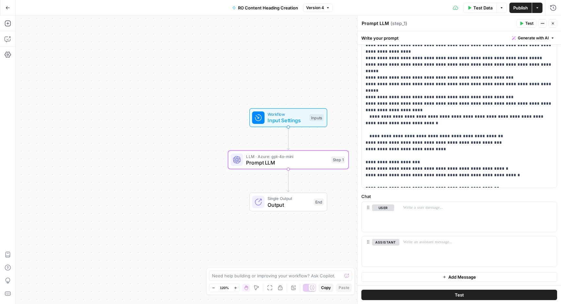
click at [10, 10] on button "Go Back" at bounding box center [8, 8] width 12 height 12
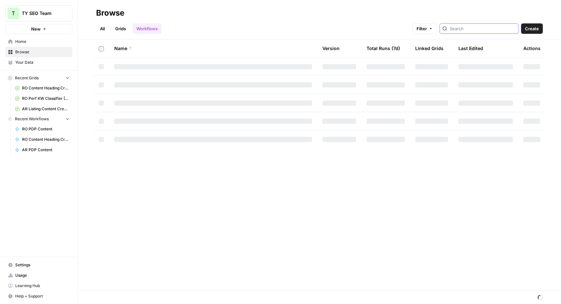
click at [491, 28] on input "search" at bounding box center [483, 28] width 66 height 6
type input "pdp content"
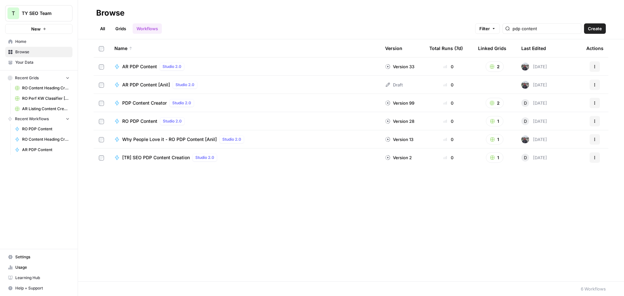
click at [561, 122] on button "Actions" at bounding box center [594, 121] width 10 height 10
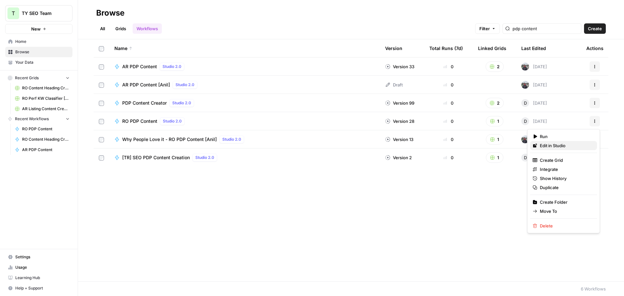
click at [550, 146] on span "Edit in Studio" at bounding box center [566, 145] width 52 height 6
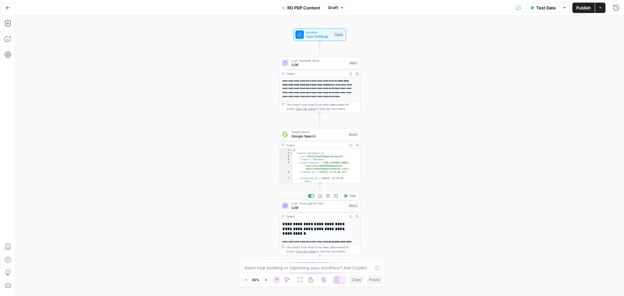
click at [326, 206] on span "LLM" at bounding box center [318, 207] width 55 height 5
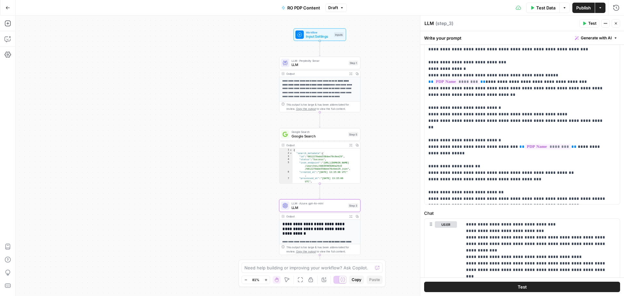
click at [6, 6] on icon "button" at bounding box center [8, 8] width 5 height 5
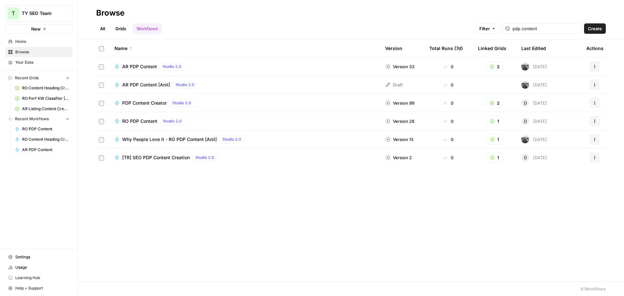
click at [561, 158] on icon "button" at bounding box center [594, 158] width 4 height 4
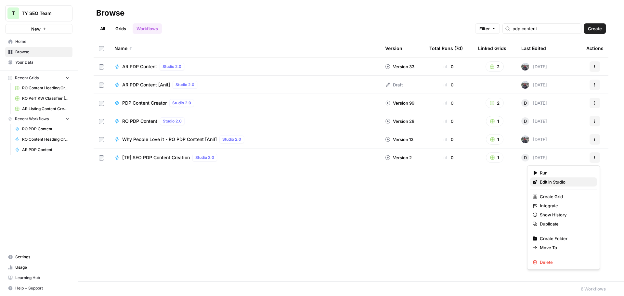
click at [557, 179] on span "Edit in Studio" at bounding box center [566, 182] width 52 height 6
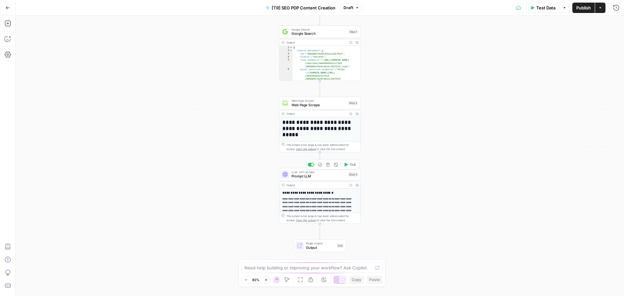
click at [300, 177] on span "Prompt LLM" at bounding box center [318, 175] width 55 height 5
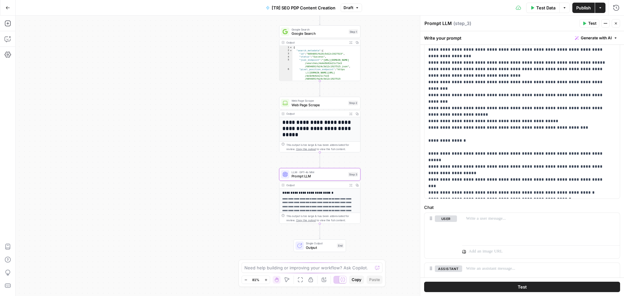
scroll to position [191, 0]
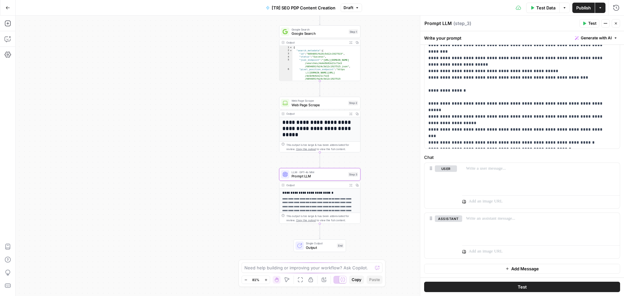
drag, startPoint x: 6, startPoint y: 4, endPoint x: 30, endPoint y: 13, distance: 25.0
click at [6, 4] on button "Go Back" at bounding box center [8, 8] width 12 height 12
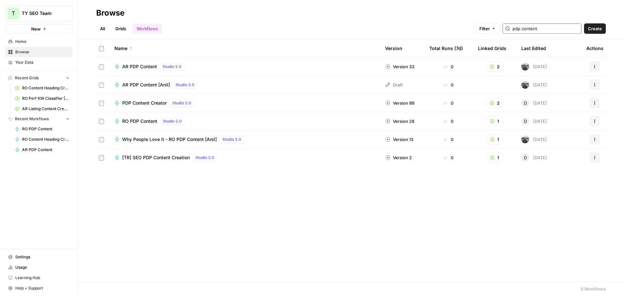
click at [542, 28] on input "pdp content" at bounding box center [545, 28] width 66 height 6
type input "ro content"
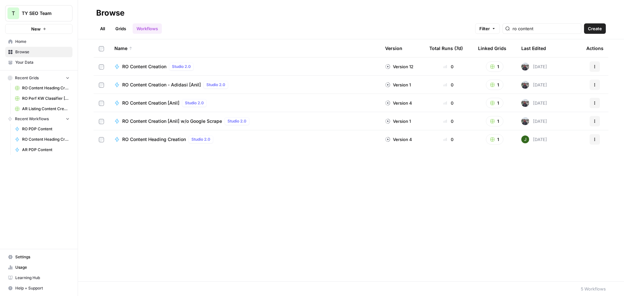
click at [235, 34] on header "Browse All Grids Workflows Filter ro content Create" at bounding box center [351, 19] width 546 height 39
click at [561, 83] on button "Actions" at bounding box center [594, 85] width 10 height 10
click at [555, 109] on span "Edit in Studio" at bounding box center [566, 109] width 52 height 6
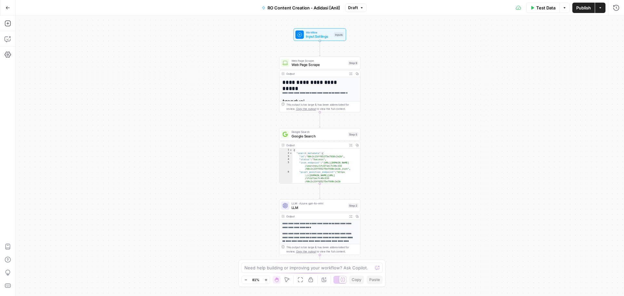
click at [320, 206] on span "LLM" at bounding box center [318, 207] width 55 height 5
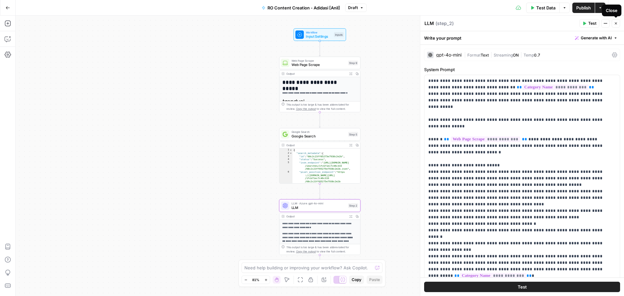
click at [561, 23] on icon "button" at bounding box center [616, 23] width 4 height 4
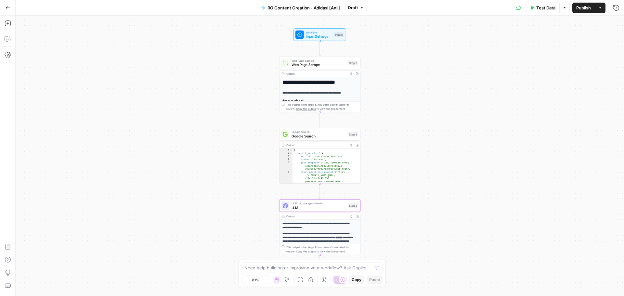
click at [10, 6] on button "Go Back" at bounding box center [8, 8] width 12 height 12
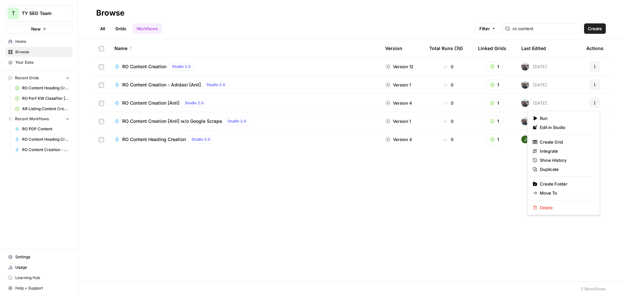
click at [561, 101] on button "Actions" at bounding box center [594, 103] width 10 height 10
click at [558, 126] on span "Edit in Studio" at bounding box center [566, 127] width 52 height 6
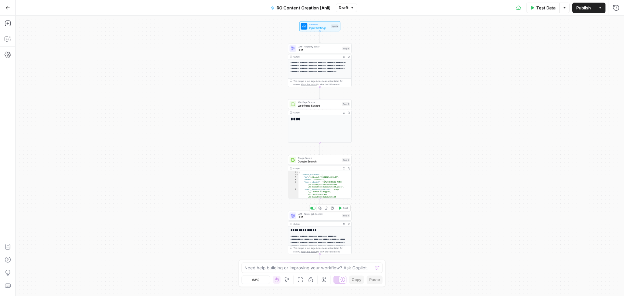
click at [317, 217] on span "LLM" at bounding box center [319, 217] width 43 height 4
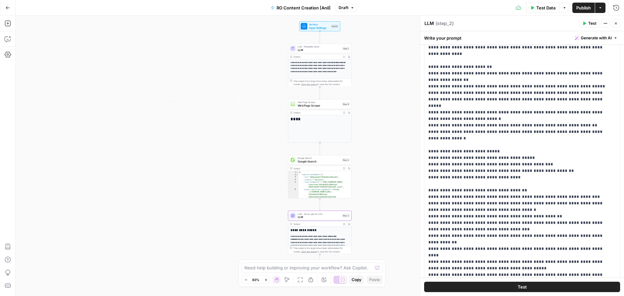
scroll to position [119, 0]
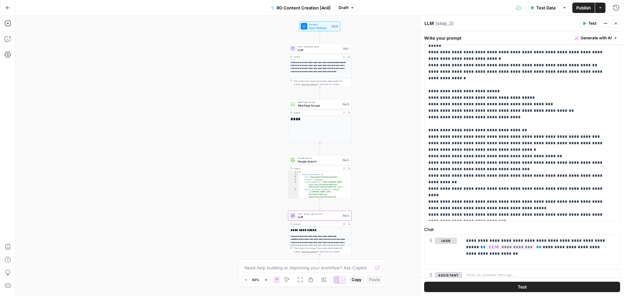
click at [561, 23] on icon "button" at bounding box center [616, 23] width 4 height 4
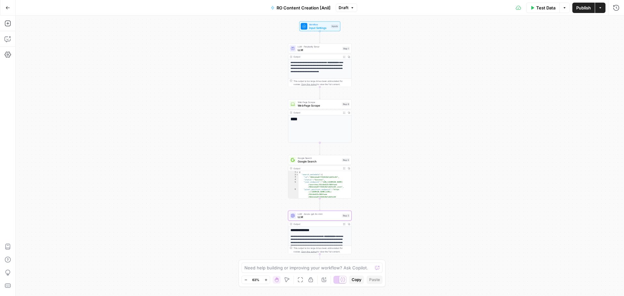
click at [6, 7] on icon "button" at bounding box center [8, 7] width 4 height 3
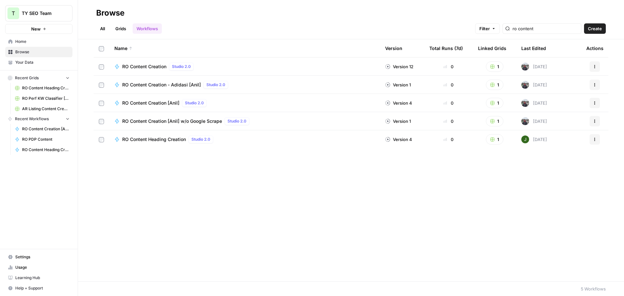
click at [561, 121] on button "Actions" at bounding box center [594, 121] width 10 height 10
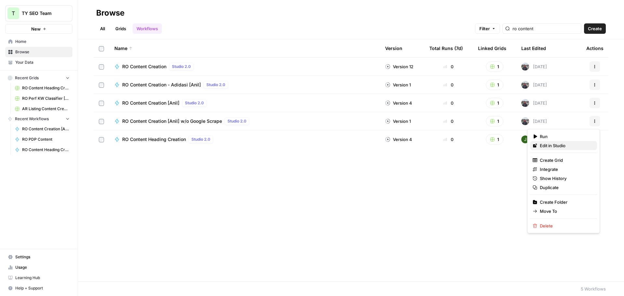
click at [557, 147] on span "Edit in Studio" at bounding box center [566, 145] width 52 height 6
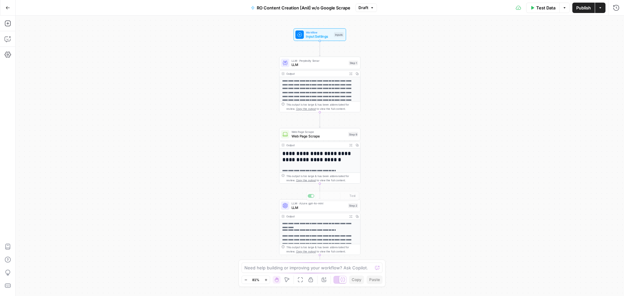
click at [307, 207] on span "LLM" at bounding box center [318, 207] width 55 height 5
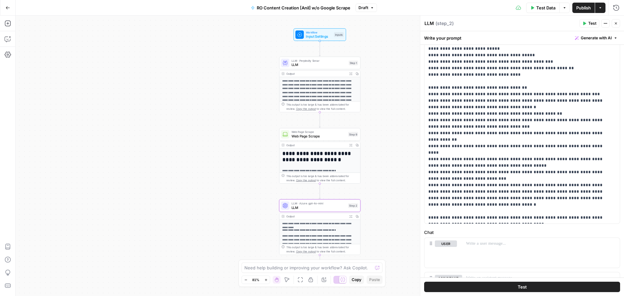
scroll to position [117, 0]
drag, startPoint x: 614, startPoint y: 25, endPoint x: 611, endPoint y: 22, distance: 3.7
click at [561, 25] on icon "button" at bounding box center [616, 23] width 4 height 4
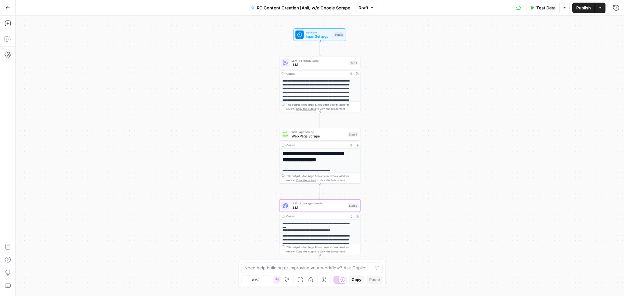
click at [6, 9] on icon "button" at bounding box center [8, 8] width 5 height 5
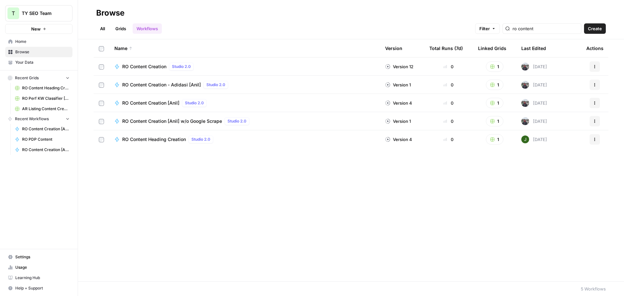
click at [38, 111] on span "AR Listing Content Creation Grid [Anil]" at bounding box center [45, 109] width 47 height 6
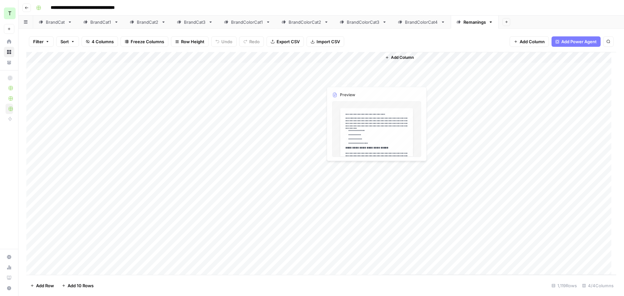
click at [355, 69] on div "Add Column" at bounding box center [321, 163] width 590 height 223
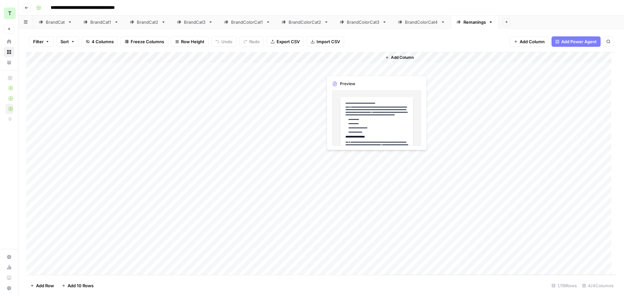
click at [355, 69] on div "Add Column" at bounding box center [321, 163] width 590 height 223
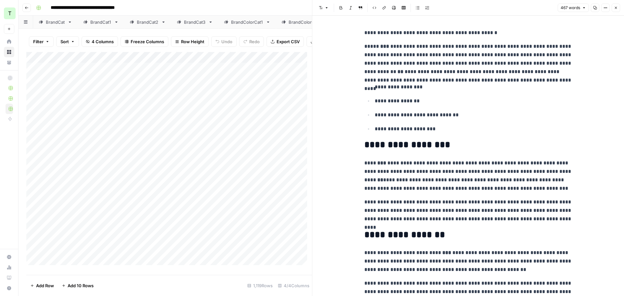
click at [377, 30] on p "**********" at bounding box center [468, 33] width 208 height 8
click at [378, 31] on p "**********" at bounding box center [468, 33] width 208 height 8
copy p "**********"
click at [561, 7] on icon "button" at bounding box center [616, 8] width 2 height 2
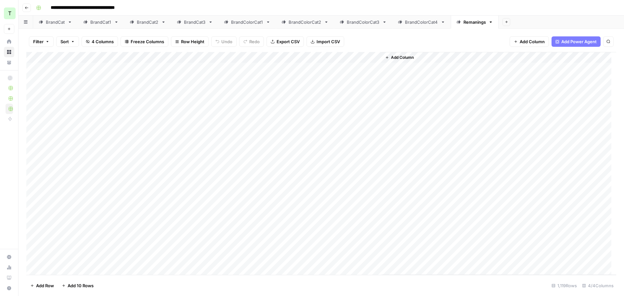
click at [276, 56] on div "Add Column" at bounding box center [321, 163] width 590 height 223
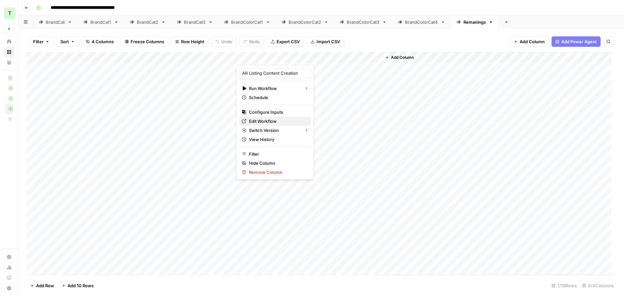
click at [258, 122] on span "Edit Workflow" at bounding box center [277, 121] width 57 height 6
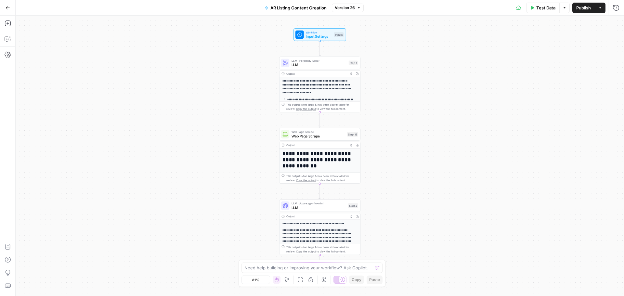
click at [326, 135] on span "Web Page Scrape" at bounding box center [318, 136] width 54 height 5
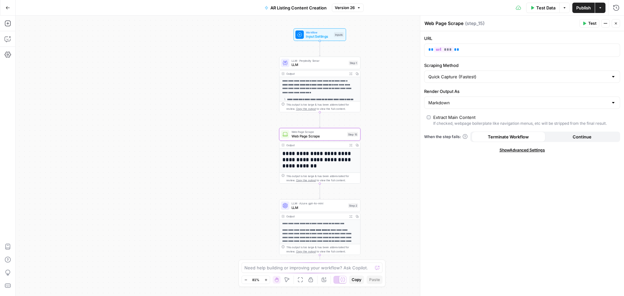
click at [534, 150] on span "Show Advanced Settings" at bounding box center [521, 150] width 45 height 6
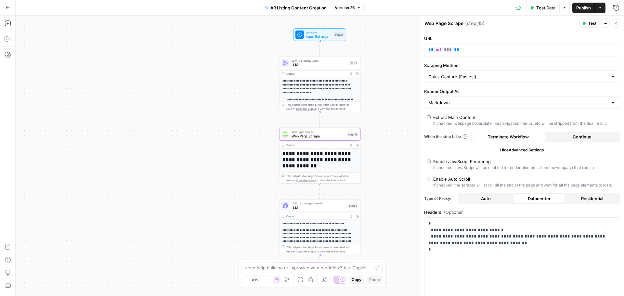
scroll to position [62, 0]
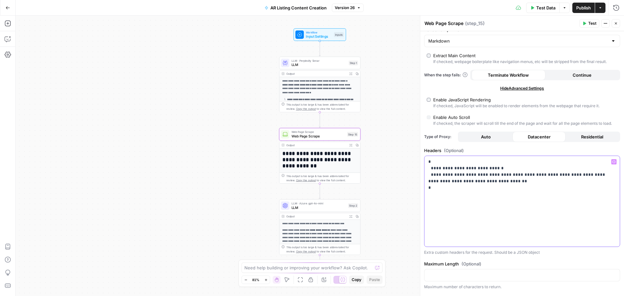
click at [499, 197] on p "**********" at bounding box center [519, 178] width 183 height 39
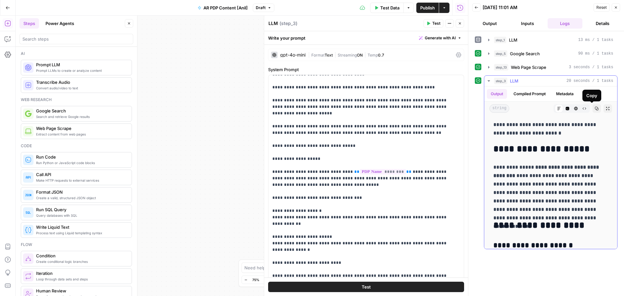
click at [593, 108] on button "Copy" at bounding box center [596, 108] width 8 height 8
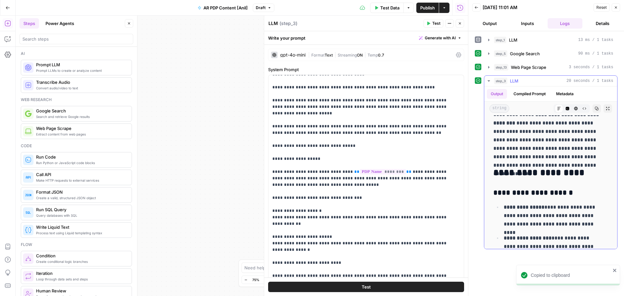
scroll to position [141, 0]
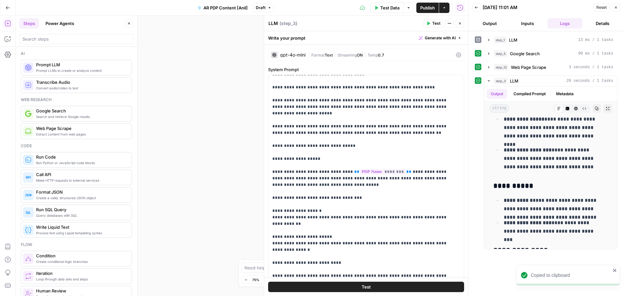
click at [613, 9] on button "Close" at bounding box center [615, 7] width 8 height 8
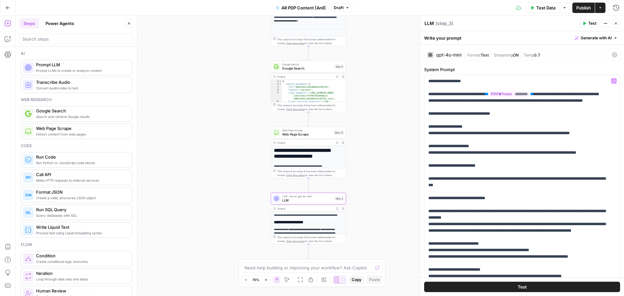
scroll to position [80, 0]
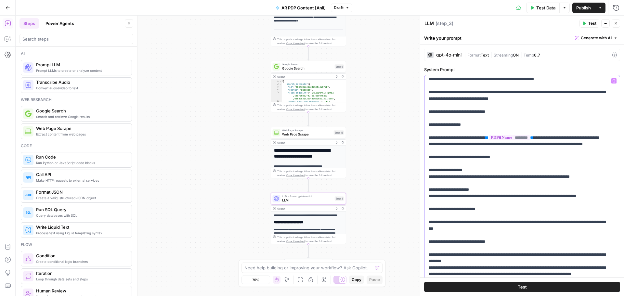
drag, startPoint x: 427, startPoint y: 131, endPoint x: 514, endPoint y: 172, distance: 95.6
click at [514, 172] on div "**********" at bounding box center [519, 207] width 190 height 265
copy p "**********"
drag, startPoint x: 508, startPoint y: 170, endPoint x: 428, endPoint y: 134, distance: 88.1
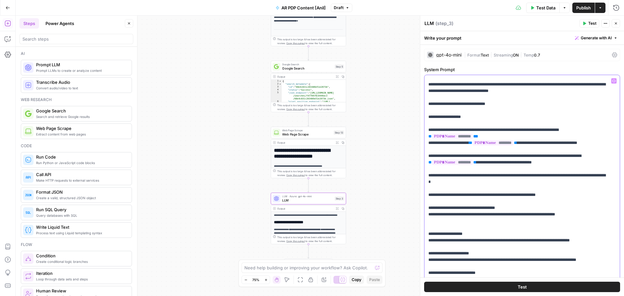
scroll to position [91, 0]
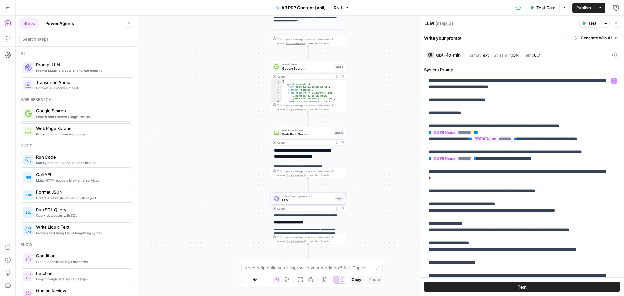
click at [581, 6] on span "Publish" at bounding box center [583, 8] width 15 height 6
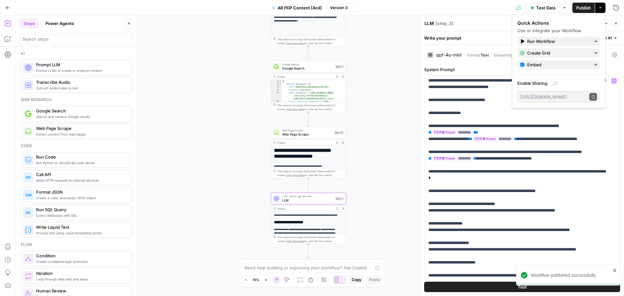
click at [580, 7] on span "Publish" at bounding box center [583, 8] width 15 height 6
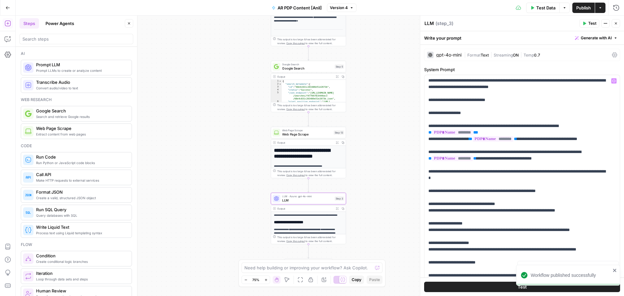
click at [582, 7] on span "Publish" at bounding box center [583, 8] width 15 height 6
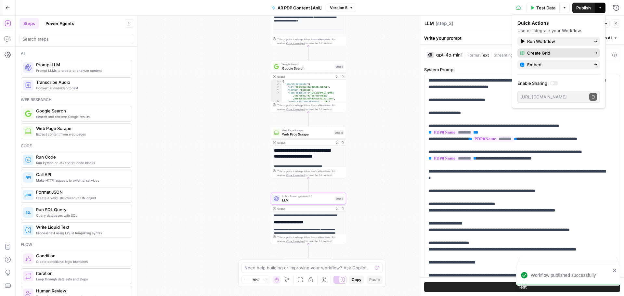
click at [544, 50] on span "Create Grid" at bounding box center [557, 53] width 61 height 6
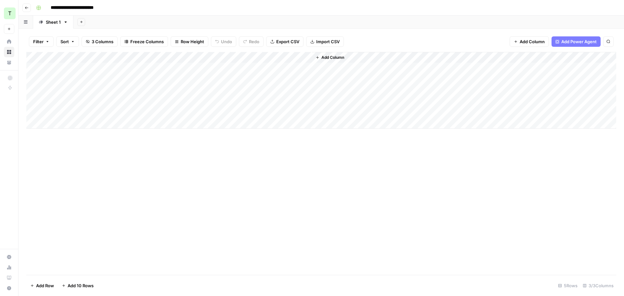
click at [117, 66] on div "Add Column" at bounding box center [321, 90] width 590 height 77
click at [204, 66] on div "Add Column" at bounding box center [321, 90] width 590 height 77
click at [306, 58] on div "Add Column" at bounding box center [321, 90] width 590 height 77
click at [321, 75] on span "All Rows" at bounding box center [329, 72] width 41 height 6
click at [334, 112] on div "Add Column" at bounding box center [321, 90] width 590 height 77
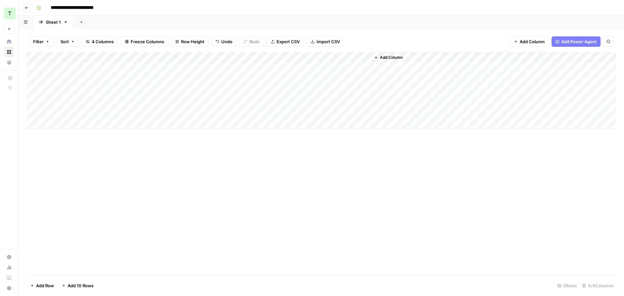
click at [334, 112] on div "Add Column" at bounding box center [321, 90] width 590 height 77
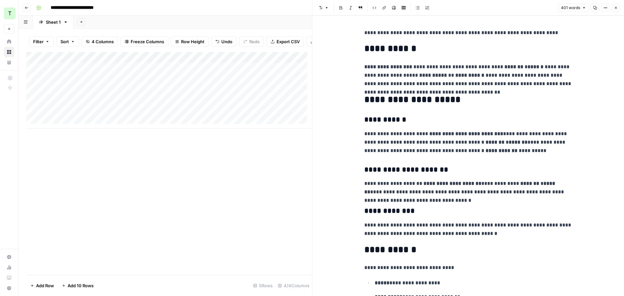
click at [618, 6] on button "Close" at bounding box center [615, 8] width 8 height 8
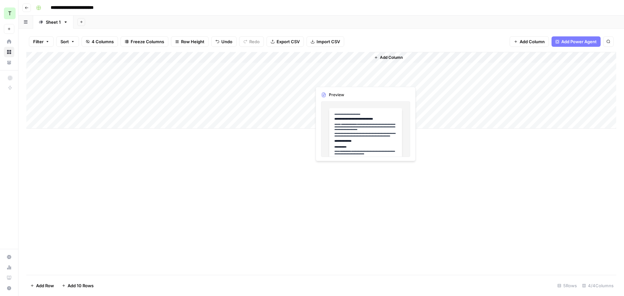
click at [331, 79] on div "Add Column" at bounding box center [321, 90] width 590 height 77
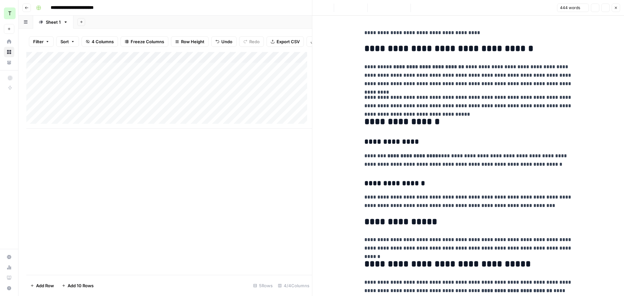
click at [418, 109] on p "**********" at bounding box center [468, 101] width 208 height 17
copy div "**********"
click at [257, 90] on div "Add Column" at bounding box center [169, 90] width 286 height 77
click at [172, 92] on div "Add Column" at bounding box center [169, 90] width 286 height 77
click at [616, 6] on icon "button" at bounding box center [616, 8] width 4 height 4
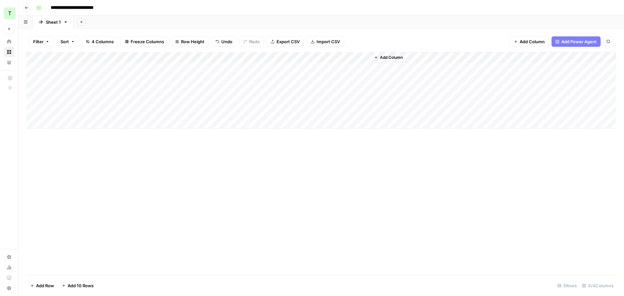
click at [345, 92] on div "Add Column" at bounding box center [321, 90] width 590 height 77
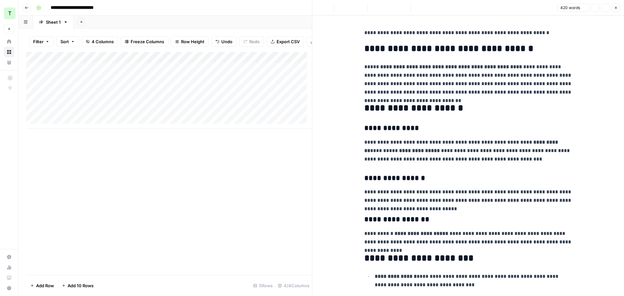
copy div "**********"
click at [615, 9] on icon "button" at bounding box center [616, 8] width 4 height 4
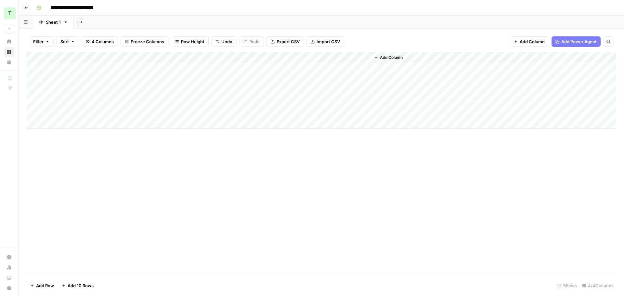
click at [329, 102] on div "Add Column" at bounding box center [321, 90] width 590 height 77
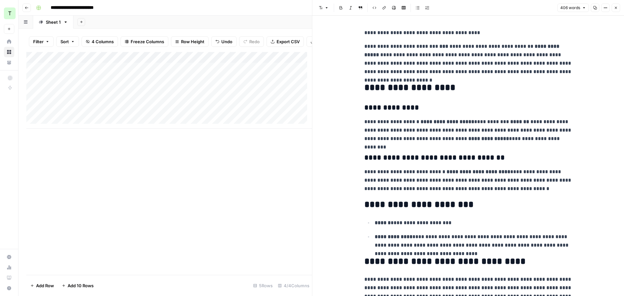
drag, startPoint x: 420, startPoint y: 107, endPoint x: 483, endPoint y: 73, distance: 71.9
click at [420, 107] on h3 "**********" at bounding box center [468, 107] width 208 height 9
click at [596, 8] on icon "button" at bounding box center [595, 8] width 4 height 4
click at [231, 64] on div "Add Column" at bounding box center [169, 90] width 286 height 77
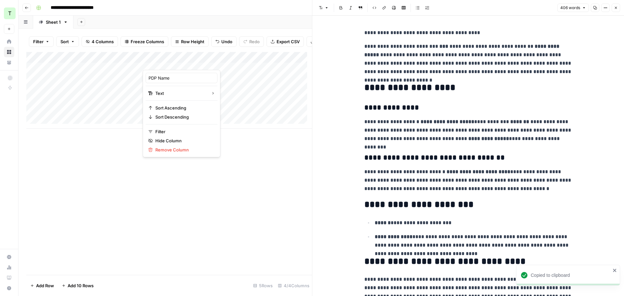
click at [244, 168] on div "Add Column" at bounding box center [169, 163] width 286 height 223
click at [298, 62] on div "Add Column" at bounding box center [169, 90] width 286 height 77
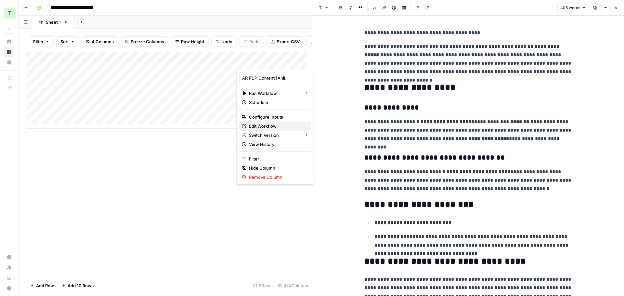
click at [262, 126] on span "Edit Workflow" at bounding box center [277, 126] width 57 height 6
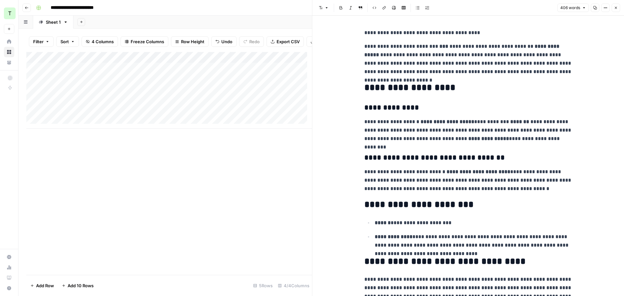
click at [614, 11] on button "Close" at bounding box center [615, 8] width 8 height 8
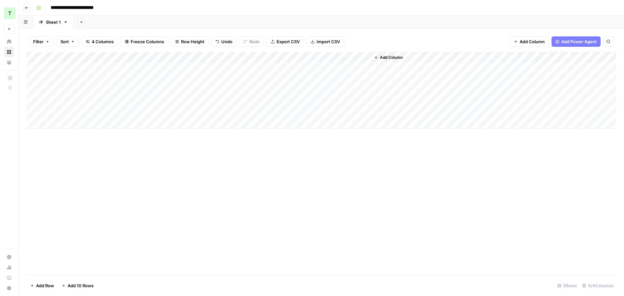
click at [102, 119] on div "Add Column" at bounding box center [321, 90] width 590 height 77
click at [76, 135] on div "Add Column" at bounding box center [321, 96] width 590 height 88
click at [124, 195] on div "Add Column" at bounding box center [321, 163] width 590 height 223
click at [95, 121] on div "Add Column" at bounding box center [321, 101] width 590 height 99
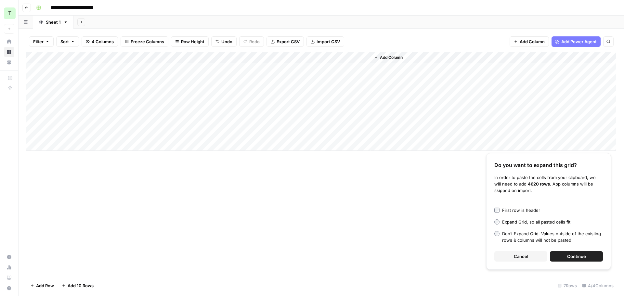
click at [580, 257] on span "Continue" at bounding box center [576, 256] width 19 height 6
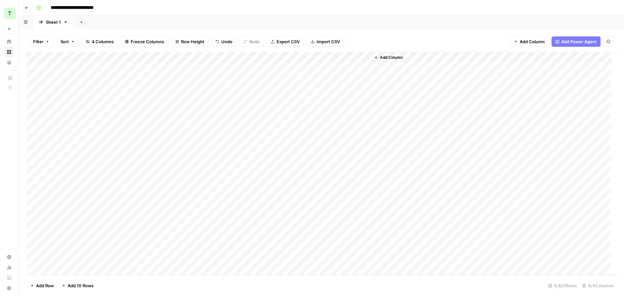
click at [201, 125] on div "Add Column" at bounding box center [321, 163] width 590 height 223
click at [308, 56] on div "Add Column" at bounding box center [321, 163] width 590 height 223
click at [337, 22] on div "Add Sheet" at bounding box center [348, 22] width 550 height 13
click at [309, 59] on div "Add Column" at bounding box center [321, 163] width 590 height 223
click at [317, 93] on span "Remaining Rows" at bounding box center [329, 95] width 41 height 6
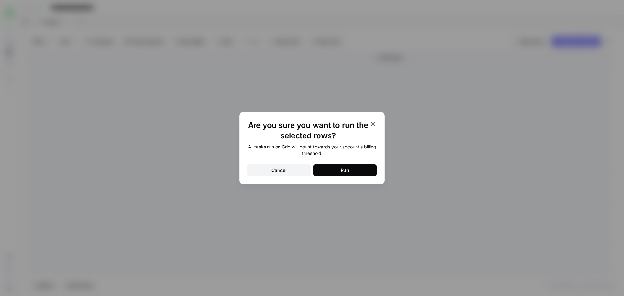
click at [355, 169] on button "Run" at bounding box center [344, 170] width 63 height 12
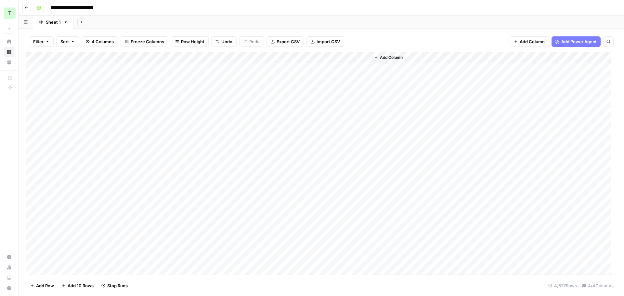
click at [275, 67] on div "Add Column" at bounding box center [321, 163] width 590 height 223
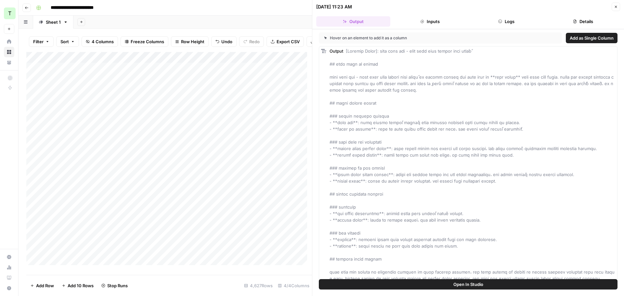
click at [491, 24] on button "Logs" at bounding box center [506, 21] width 74 height 10
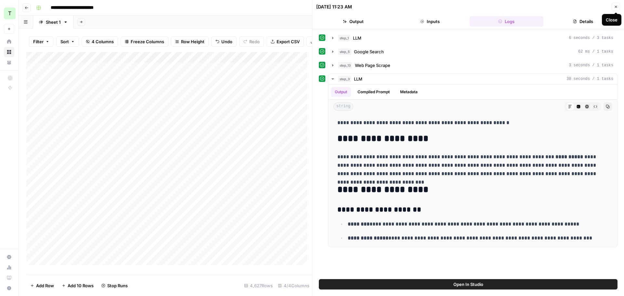
click at [618, 6] on button "Close" at bounding box center [615, 7] width 8 height 8
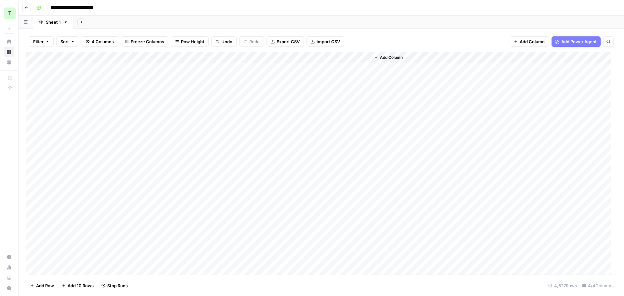
click at [84, 20] on button "Add Sheet" at bounding box center [81, 22] width 8 height 8
click at [100, 53] on span "From Workflow" at bounding box center [114, 53] width 48 height 6
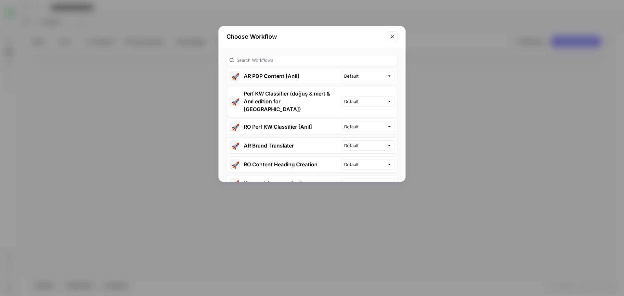
click at [289, 76] on button "🚀 AR PDP Content [Anil]" at bounding box center [284, 76] width 114 height 16
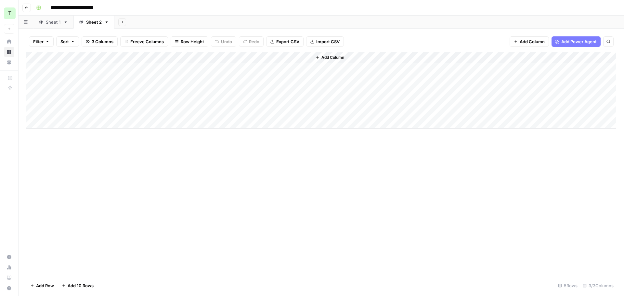
click at [72, 66] on div "Add Column" at bounding box center [321, 90] width 590 height 77
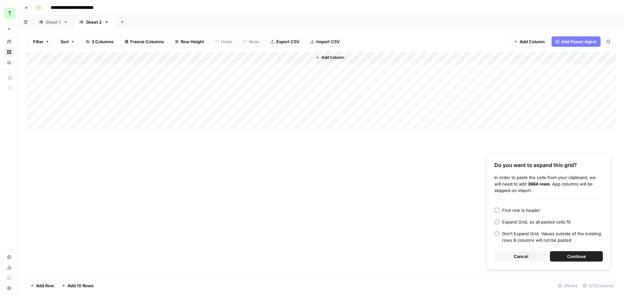
click at [564, 260] on button "Continue" at bounding box center [576, 256] width 53 height 10
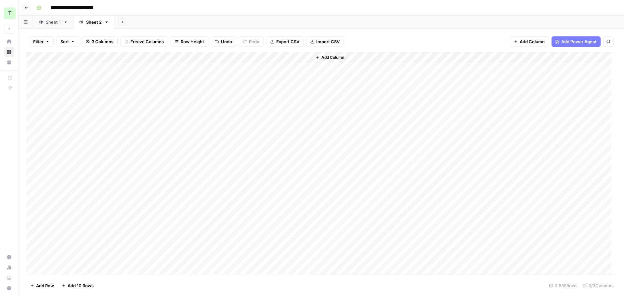
click at [195, 65] on div "Add Column" at bounding box center [321, 163] width 590 height 223
click at [298, 21] on div "Add Sheet" at bounding box center [368, 22] width 509 height 13
click at [121, 23] on icon "button" at bounding box center [123, 22] width 4 height 4
click at [137, 55] on span "From Workflow" at bounding box center [155, 53] width 48 height 6
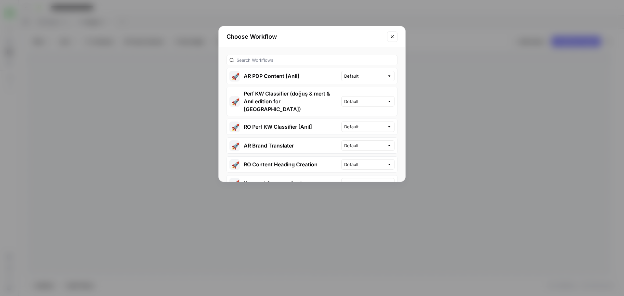
click at [269, 75] on button "🚀 AR PDP Content [Anil]" at bounding box center [284, 76] width 114 height 16
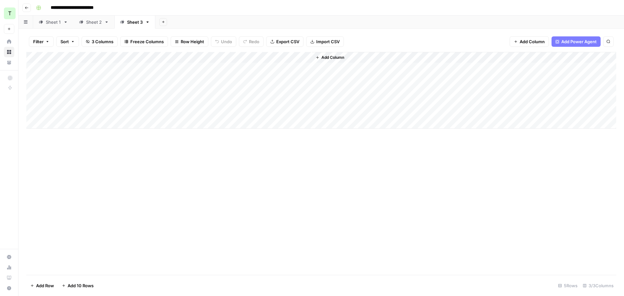
click at [96, 64] on div "Add Column" at bounding box center [321, 90] width 590 height 77
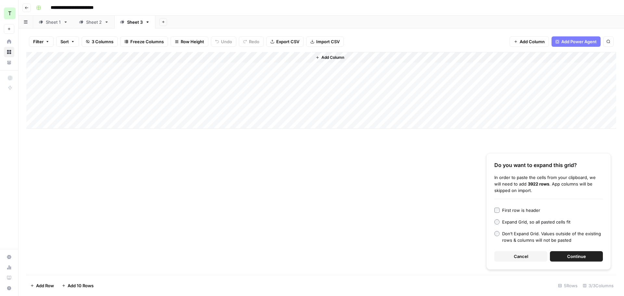
click at [585, 257] on span "Continue" at bounding box center [576, 256] width 19 height 6
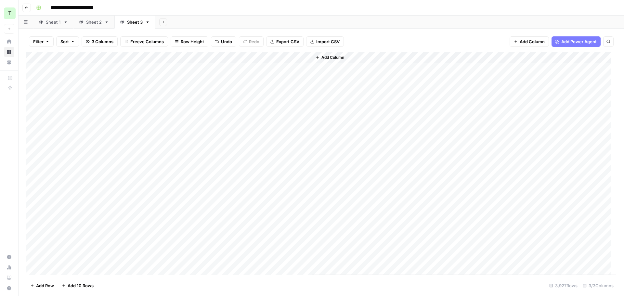
click at [201, 69] on div "Add Column" at bounding box center [321, 163] width 590 height 223
click at [161, 22] on icon "button" at bounding box center [163, 22] width 4 height 4
click at [174, 57] on button "From Workflow" at bounding box center [193, 53] width 63 height 9
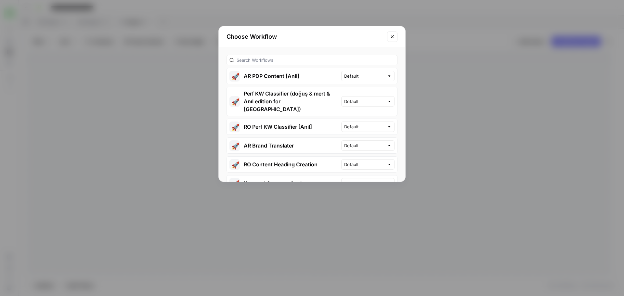
click at [270, 79] on button "🚀 AR PDP Content [Anil]" at bounding box center [284, 76] width 114 height 16
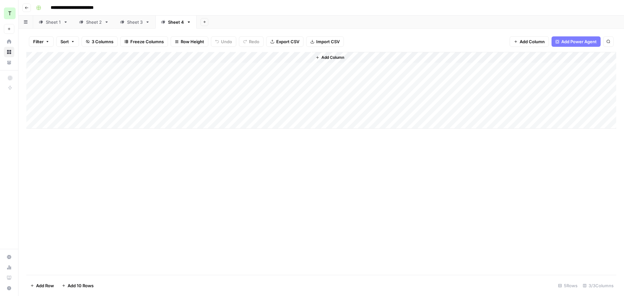
click at [81, 69] on div "Add Column" at bounding box center [321, 90] width 590 height 77
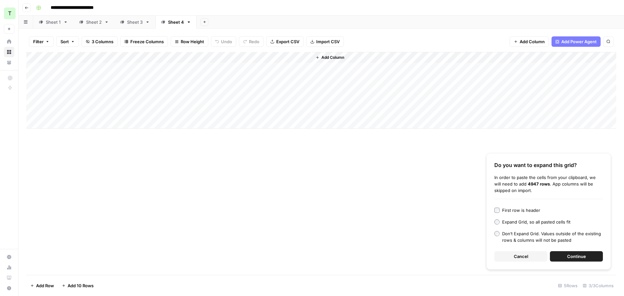
click at [565, 255] on button "Continue" at bounding box center [576, 256] width 53 height 10
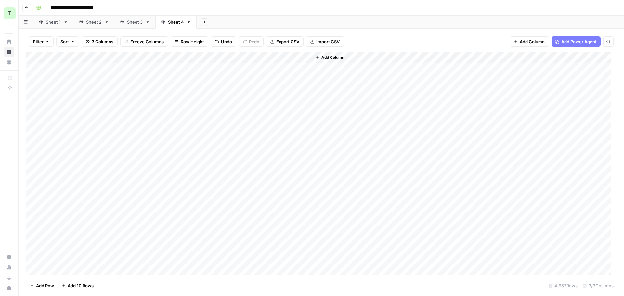
click at [207, 69] on div "Add Column" at bounding box center [321, 163] width 590 height 223
click at [203, 82] on div "Add Column" at bounding box center [321, 163] width 590 height 223
click at [202, 67] on div "Add Column" at bounding box center [321, 163] width 590 height 223
click at [210, 80] on div "Add Column" at bounding box center [321, 163] width 590 height 223
click at [205, 66] on div "Add Column" at bounding box center [321, 163] width 590 height 223
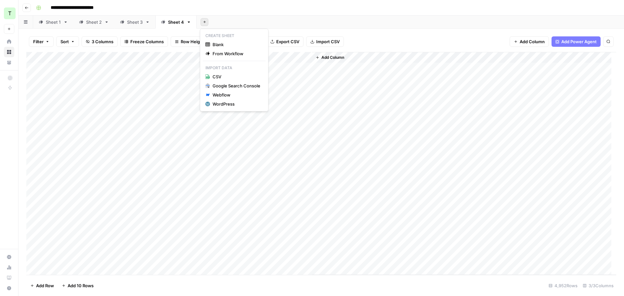
click at [203, 21] on icon "button" at bounding box center [205, 22] width 4 height 4
click at [220, 51] on span "From Workflow" at bounding box center [236, 53] width 48 height 6
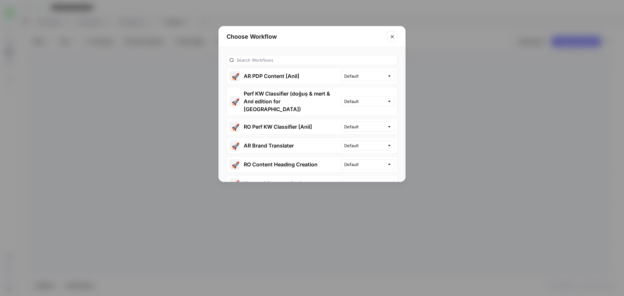
click at [291, 75] on button "🚀 AR PDP Content [Anil]" at bounding box center [284, 76] width 114 height 16
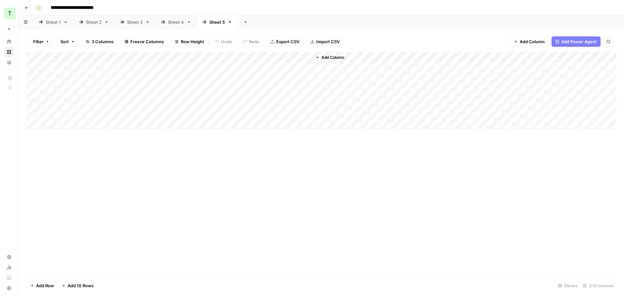
click at [120, 66] on div "Add Column" at bounding box center [321, 90] width 590 height 77
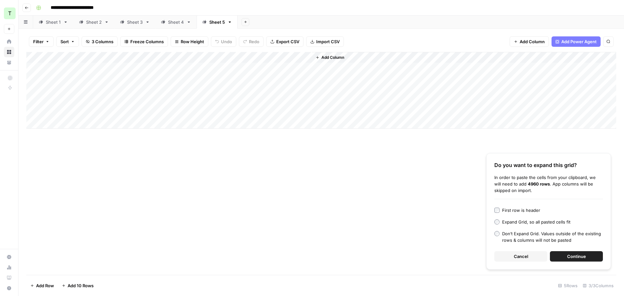
click at [566, 261] on button "Continue" at bounding box center [576, 256] width 53 height 10
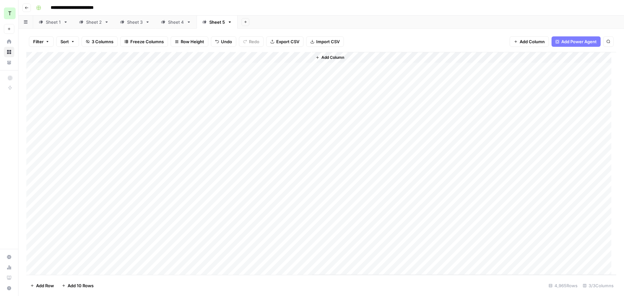
click at [195, 65] on div "Add Column" at bounding box center [321, 163] width 590 height 223
click at [245, 23] on icon "button" at bounding box center [246, 22] width 4 height 4
click at [261, 54] on span "From Workflow" at bounding box center [277, 53] width 48 height 6
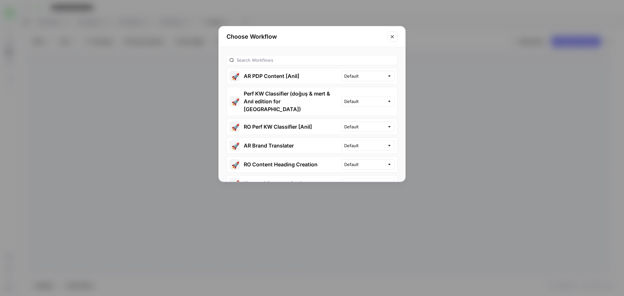
click at [295, 74] on button "🚀 AR PDP Content [Anil]" at bounding box center [284, 76] width 114 height 16
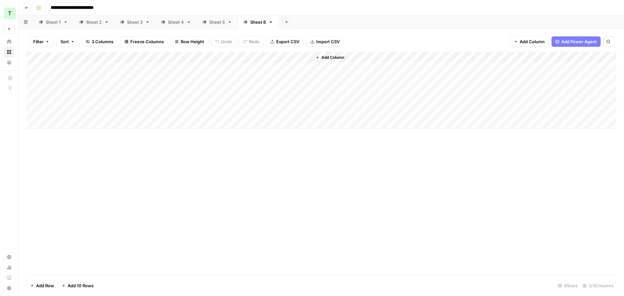
click at [94, 69] on div "Add Column" at bounding box center [321, 90] width 590 height 77
click at [180, 67] on div "Add Column" at bounding box center [321, 90] width 590 height 77
click at [124, 70] on div "Add Column" at bounding box center [321, 90] width 590 height 77
click at [201, 66] on div "Add Column" at bounding box center [321, 90] width 590 height 77
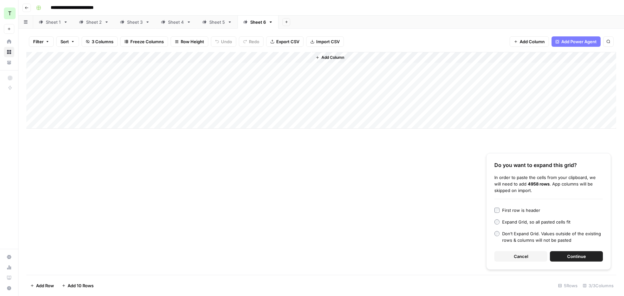
click at [585, 261] on div "Do you want to expand this grid? In order to paste the cells from your clipboar…" at bounding box center [548, 211] width 125 height 117
click at [596, 248] on div "Do you want to expand this grid? In order to paste the cells from your clipboar…" at bounding box center [548, 211] width 125 height 117
click at [590, 255] on button "Continue" at bounding box center [576, 256] width 53 height 10
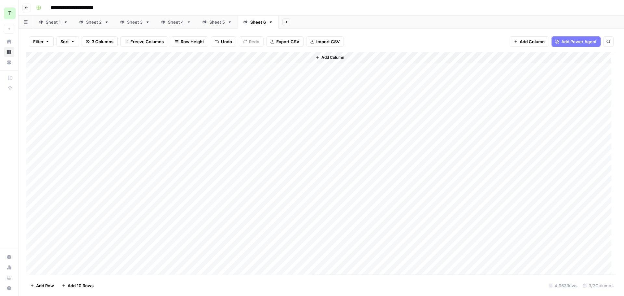
click at [116, 66] on div "Add Column" at bounding box center [321, 163] width 590 height 223
click at [286, 22] on icon "button" at bounding box center [287, 22] width 4 height 4
click at [292, 56] on div "From Workflow" at bounding box center [315, 53] width 57 height 6
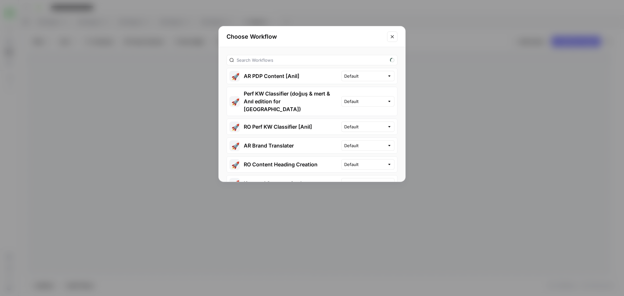
click at [289, 75] on button "🚀 AR PDP Content [Anil]" at bounding box center [284, 76] width 114 height 16
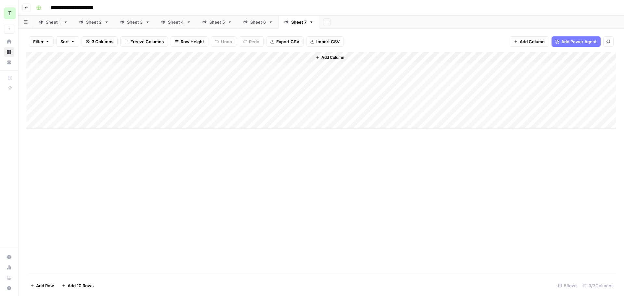
click at [106, 67] on div "Add Column" at bounding box center [321, 90] width 590 height 77
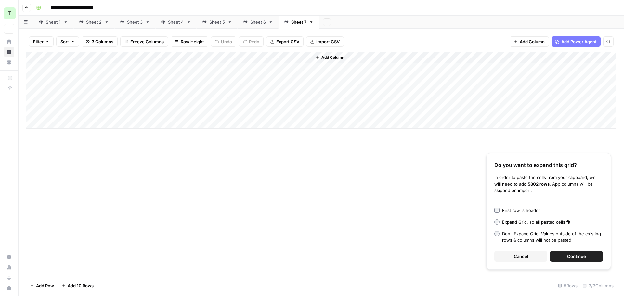
click at [573, 258] on span "Continue" at bounding box center [576, 256] width 19 height 6
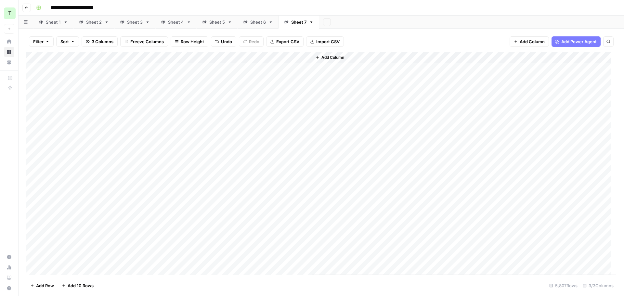
click at [192, 68] on div "Add Column" at bounding box center [321, 163] width 590 height 223
click at [363, 28] on div "Add Sheet" at bounding box center [471, 22] width 305 height 13
click at [173, 78] on div "Add Column" at bounding box center [321, 163] width 590 height 223
click at [173, 69] on div "Add Column" at bounding box center [321, 163] width 590 height 223
click at [326, 22] on icon "button" at bounding box center [327, 22] width 4 height 4
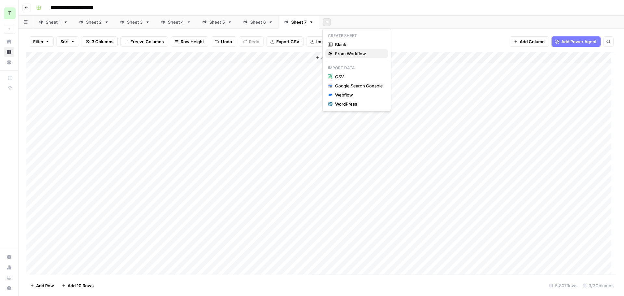
click at [347, 53] on span "From Workflow" at bounding box center [359, 53] width 48 height 6
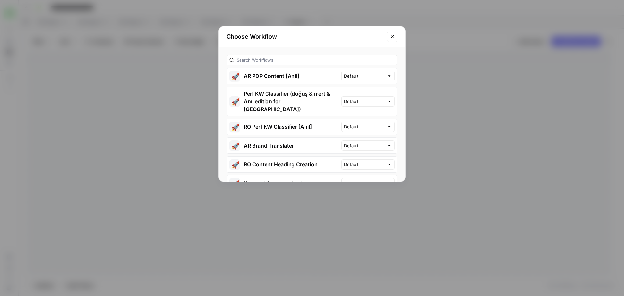
click at [310, 74] on button "🚀 AR PDP Content [Anil]" at bounding box center [284, 76] width 114 height 16
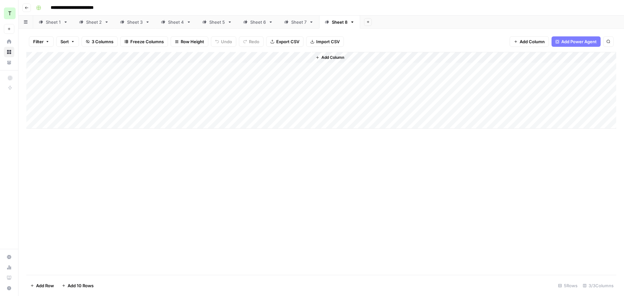
click at [116, 68] on div "Add Column" at bounding box center [321, 90] width 590 height 77
click at [112, 80] on div "Add Column" at bounding box center [321, 90] width 590 height 77
click at [113, 71] on div "Add Column" at bounding box center [321, 90] width 590 height 77
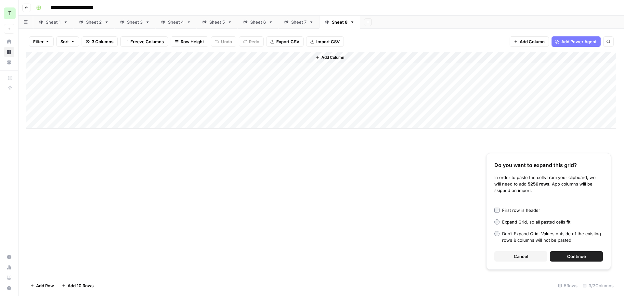
click at [571, 254] on span "Continue" at bounding box center [576, 256] width 19 height 6
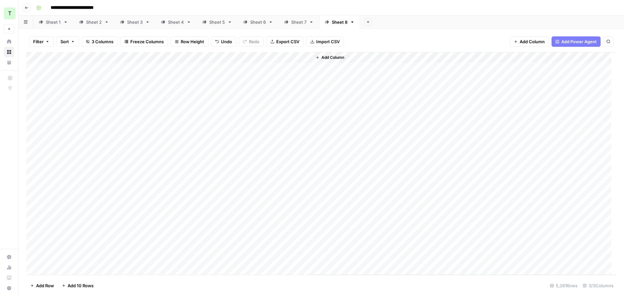
click at [210, 69] on div "Add Column" at bounding box center [321, 163] width 590 height 223
click at [367, 23] on icon "button" at bounding box center [368, 22] width 4 height 4
click at [386, 51] on span "From Workflow" at bounding box center [400, 53] width 48 height 6
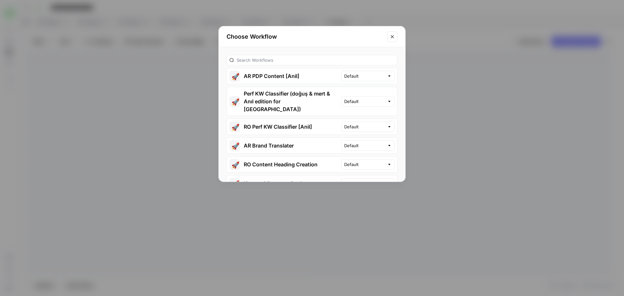
click at [277, 78] on button "🚀 AR PDP Content [Anil]" at bounding box center [284, 76] width 114 height 16
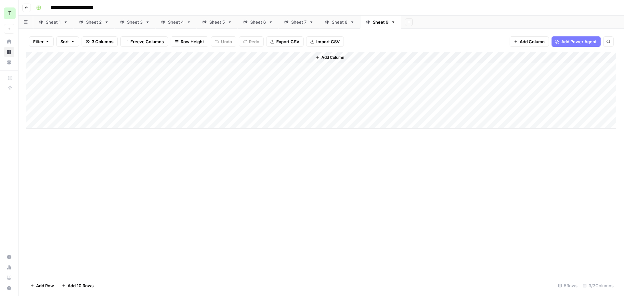
click at [79, 84] on div "Add Column" at bounding box center [321, 90] width 590 height 77
click at [77, 62] on div "Add Column" at bounding box center [321, 90] width 590 height 77
click at [187, 89] on div "Add Column" at bounding box center [321, 90] width 590 height 77
click at [123, 70] on div "Add Column" at bounding box center [321, 90] width 590 height 77
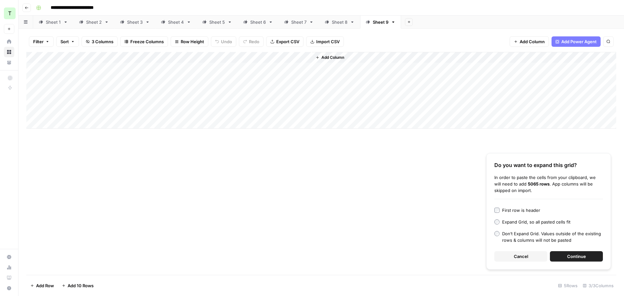
click at [575, 260] on button "Continue" at bounding box center [576, 256] width 53 height 10
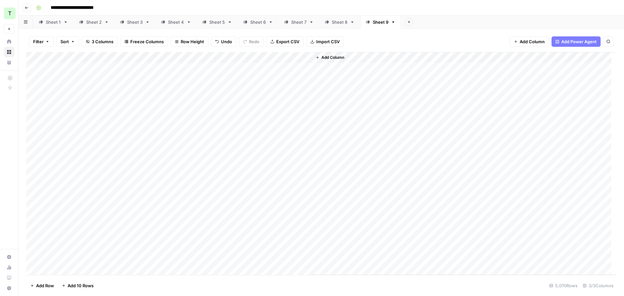
click at [407, 22] on icon "button" at bounding box center [409, 22] width 4 height 4
click at [429, 52] on span "From Workflow" at bounding box center [441, 53] width 48 height 6
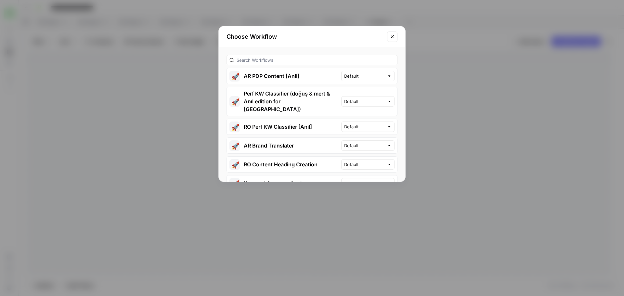
click at [292, 71] on button "🚀 AR PDP Content [Anil]" at bounding box center [284, 76] width 114 height 16
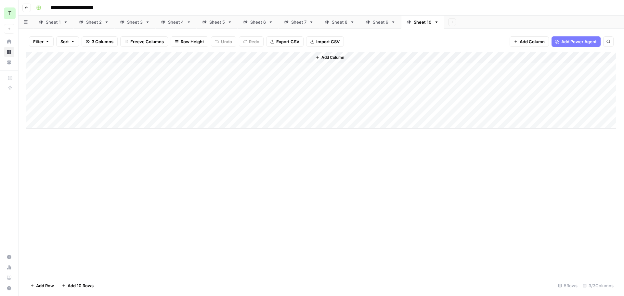
click at [73, 69] on div "Add Column" at bounding box center [321, 90] width 590 height 77
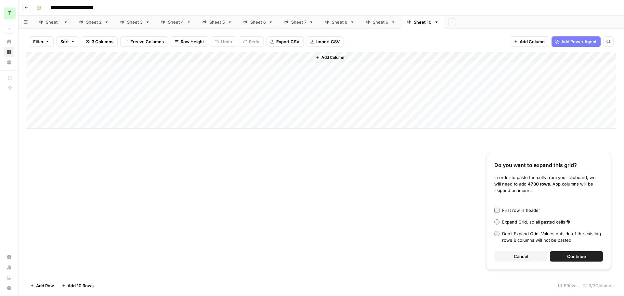
click at [575, 256] on span "Continue" at bounding box center [576, 256] width 19 height 6
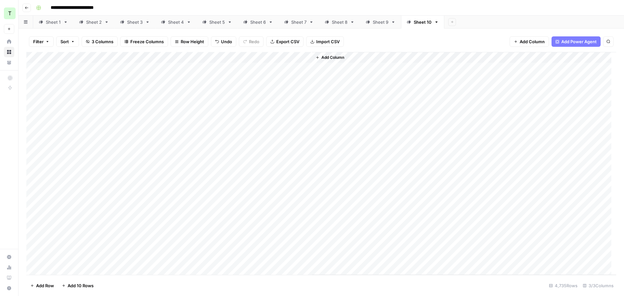
drag, startPoint x: 453, startPoint y: 17, endPoint x: 449, endPoint y: 23, distance: 7.5
click at [453, 17] on div "Add Sheet" at bounding box center [534, 22] width 180 height 13
click at [452, 9] on div "**********" at bounding box center [325, 8] width 584 height 10
click at [269, 4] on div "**********" at bounding box center [325, 8] width 584 height 10
click at [51, 21] on div "Sheet 1" at bounding box center [53, 22] width 15 height 6
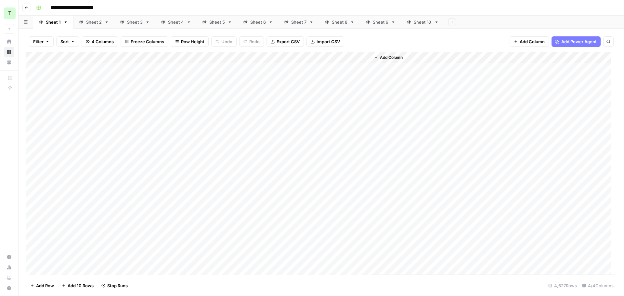
click at [272, 236] on div "Add Column" at bounding box center [321, 163] width 590 height 223
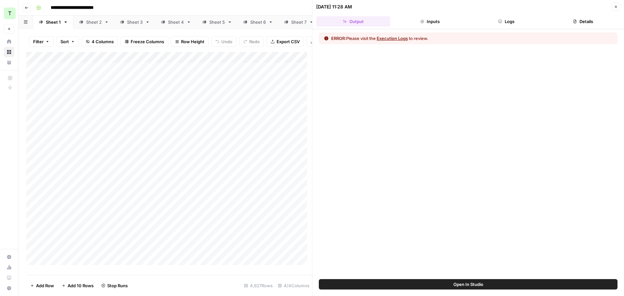
click at [396, 38] on button "Execution Logs" at bounding box center [391, 38] width 31 height 6
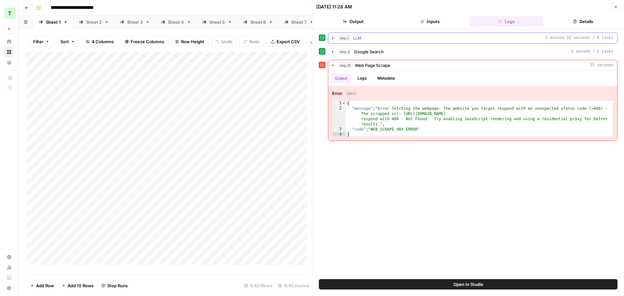
click at [333, 38] on icon "button" at bounding box center [332, 37] width 5 height 5
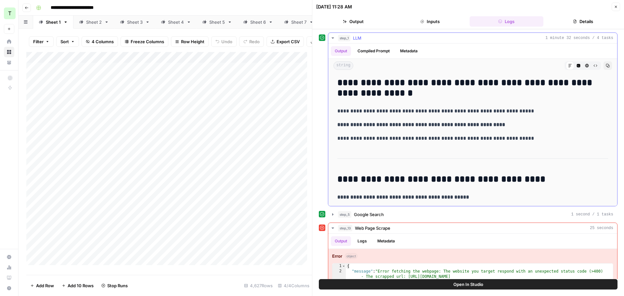
click at [333, 38] on icon "button" at bounding box center [332, 37] width 5 height 5
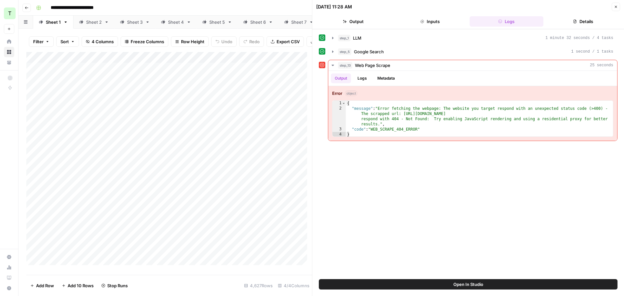
click at [615, 8] on icon "button" at bounding box center [616, 7] width 4 height 4
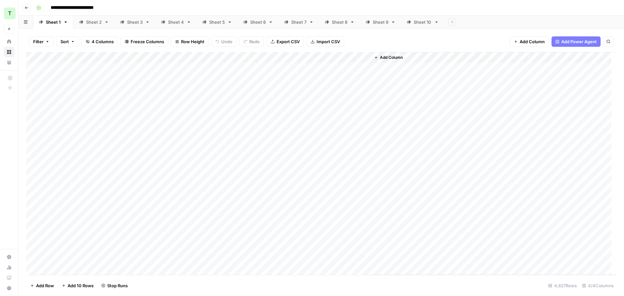
click at [268, 99] on div "Add Column" at bounding box center [321, 163] width 590 height 223
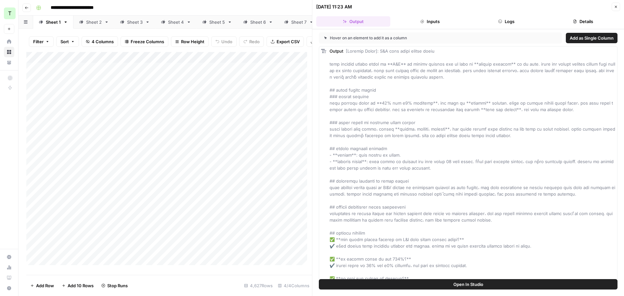
click at [494, 24] on button "Logs" at bounding box center [506, 21] width 74 height 10
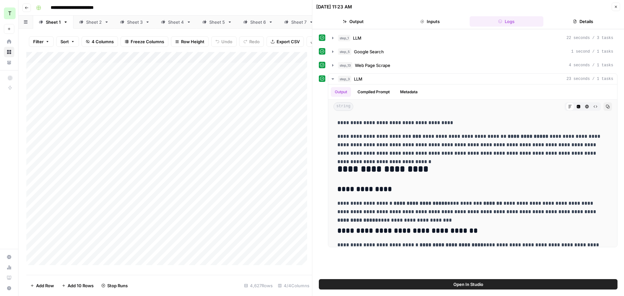
click at [612, 12] on header "10/07/25 at 11:23 AM Close Output Inputs Logs Details" at bounding box center [468, 14] width 312 height 29
click at [614, 8] on icon "button" at bounding box center [616, 7] width 4 height 4
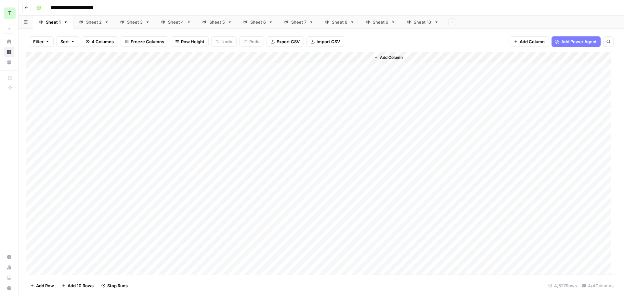
click at [272, 125] on div "Add Column" at bounding box center [321, 163] width 590 height 223
click at [271, 124] on div "Add Column" at bounding box center [321, 163] width 590 height 223
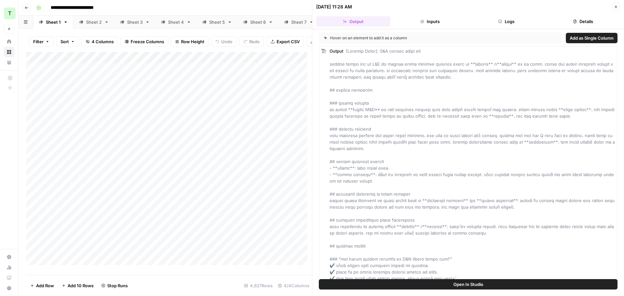
click at [512, 26] on button "Logs" at bounding box center [506, 21] width 74 height 10
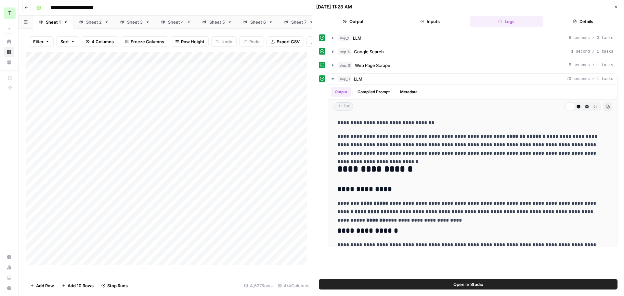
click at [614, 9] on button "Close" at bounding box center [615, 7] width 8 height 8
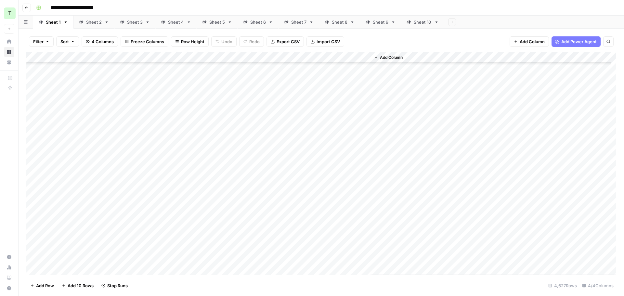
scroll to position [366, 0]
click at [265, 142] on div "Add Column" at bounding box center [321, 163] width 590 height 223
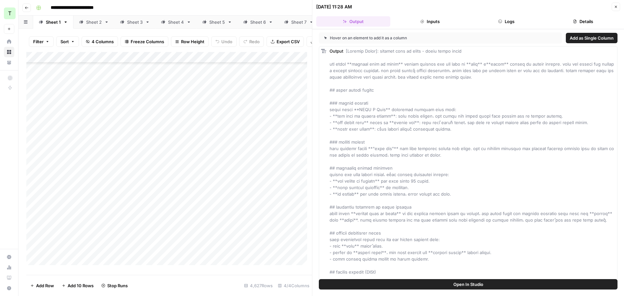
click at [513, 27] on header "10/07/25 at 11:28 AM Close Output Inputs Logs Details" at bounding box center [468, 14] width 312 height 29
click at [525, 21] on button "Logs" at bounding box center [506, 21] width 74 height 10
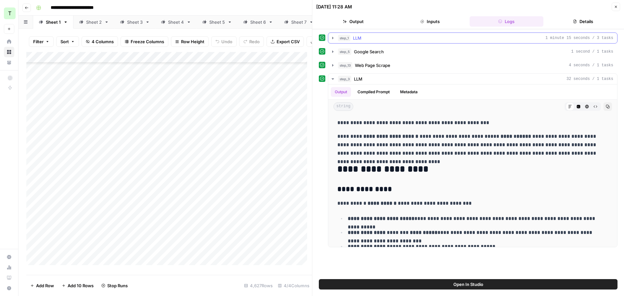
click at [335, 37] on icon "button" at bounding box center [332, 37] width 5 height 5
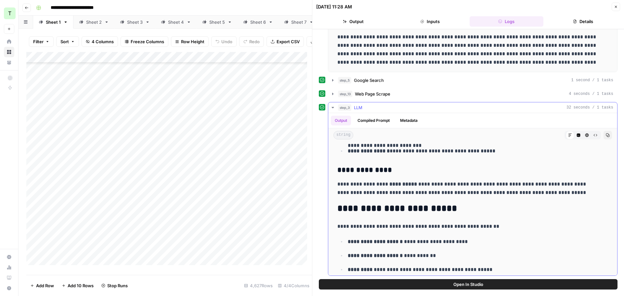
scroll to position [229, 0]
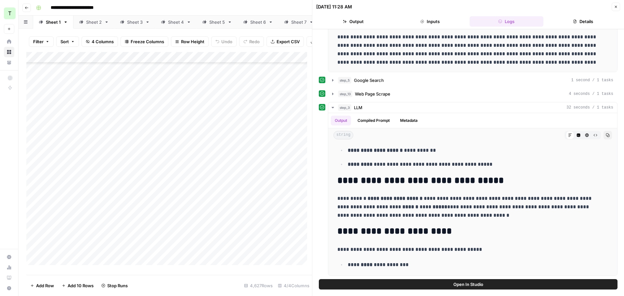
click at [619, 7] on button "Close" at bounding box center [615, 7] width 8 height 8
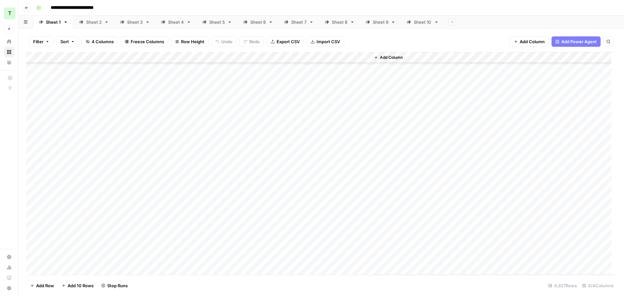
scroll to position [961, 0]
click at [340, 91] on div "Add Column" at bounding box center [321, 163] width 590 height 223
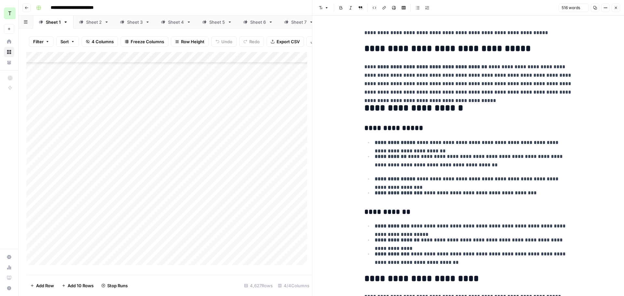
click at [443, 125] on h3 "**********" at bounding box center [468, 128] width 208 height 9
click at [617, 8] on icon "button" at bounding box center [616, 8] width 4 height 4
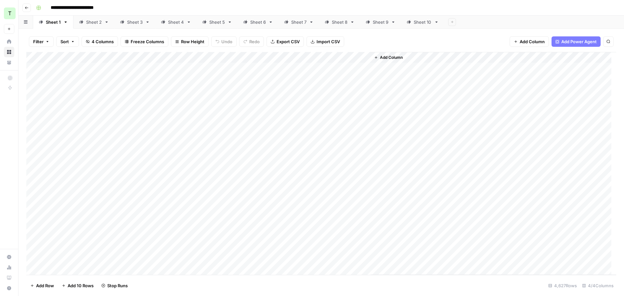
click at [91, 19] on div "Sheet 2" at bounding box center [94, 22] width 16 height 6
click at [307, 57] on div "Add Column" at bounding box center [321, 163] width 590 height 223
click at [325, 75] on span "All Rows" at bounding box center [329, 72] width 41 height 6
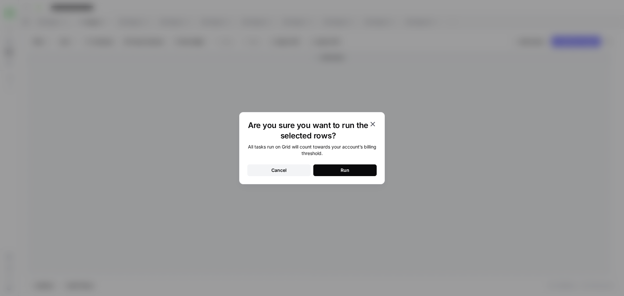
click at [345, 172] on div "Run" at bounding box center [344, 170] width 9 height 6
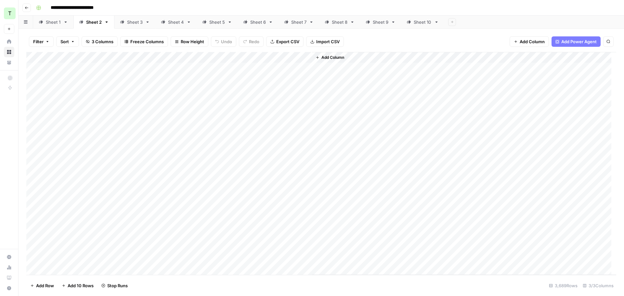
click at [129, 23] on div "Sheet 3" at bounding box center [135, 22] width 16 height 6
click at [308, 57] on div "Add Column" at bounding box center [321, 163] width 590 height 223
click at [314, 74] on span "All Rows" at bounding box center [329, 72] width 41 height 6
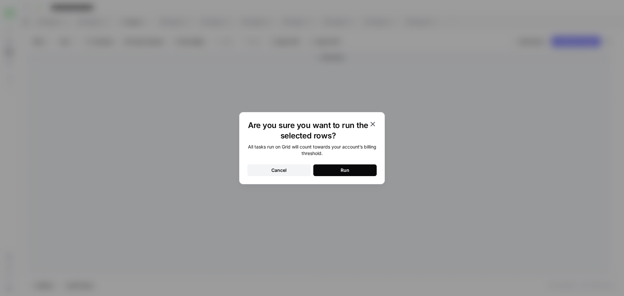
click at [340, 167] on div "Run" at bounding box center [344, 170] width 9 height 6
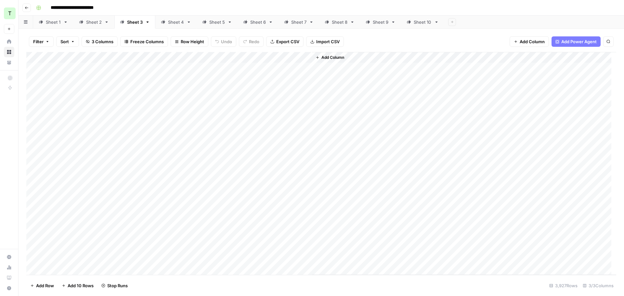
click at [163, 24] on icon at bounding box center [163, 22] width 5 height 5
click at [48, 24] on div "Sheet 1" at bounding box center [53, 22] width 15 height 6
click at [273, 140] on div "Add Column" at bounding box center [321, 163] width 590 height 223
click at [274, 203] on div "Add Column" at bounding box center [321, 163] width 590 height 223
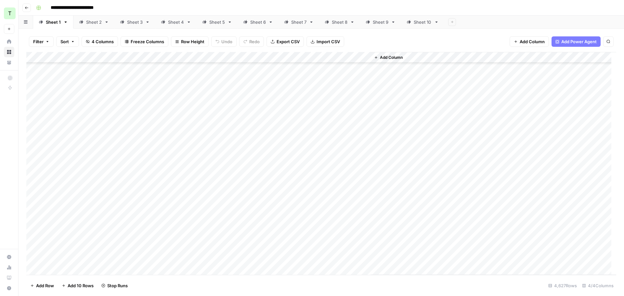
click at [275, 204] on div "Add Column" at bounding box center [321, 163] width 590 height 223
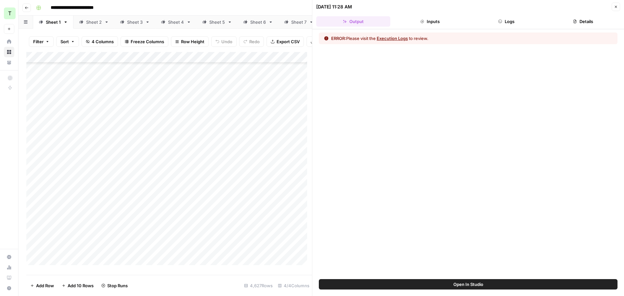
click at [525, 24] on button "Logs" at bounding box center [506, 21] width 74 height 10
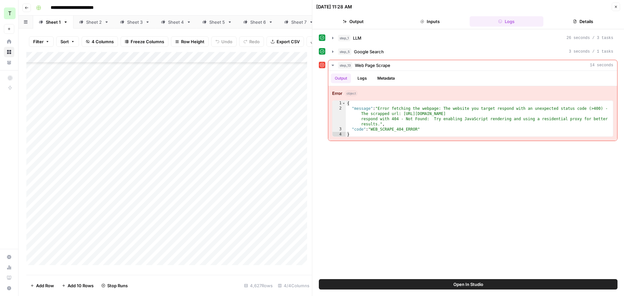
click at [113, 209] on div "Add Column" at bounding box center [169, 161] width 286 height 218
click at [189, 169] on div "Add Column" at bounding box center [169, 161] width 286 height 218
click at [612, 6] on button "Close" at bounding box center [615, 7] width 8 height 8
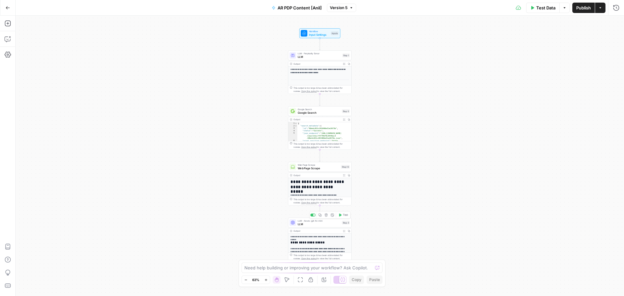
click at [321, 224] on span "LLM" at bounding box center [319, 224] width 43 height 4
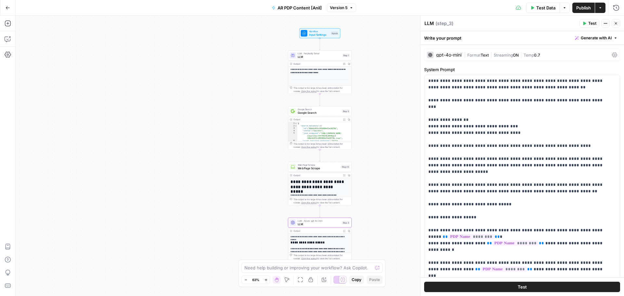
click at [613, 23] on button "Close" at bounding box center [615, 23] width 8 height 8
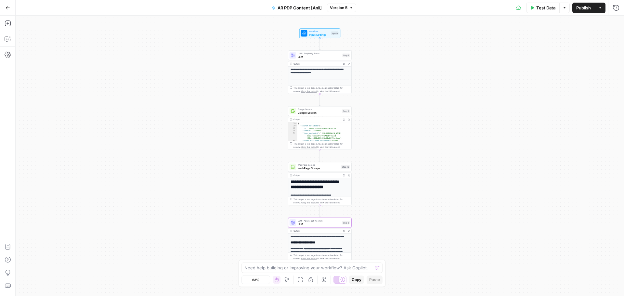
click at [319, 57] on span "LLM" at bounding box center [319, 57] width 43 height 4
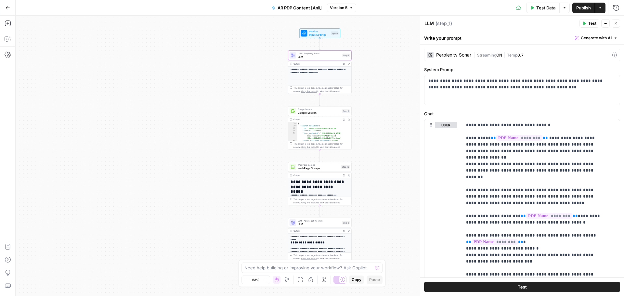
click at [463, 56] on div "Perplexity Sonar" at bounding box center [453, 55] width 35 height 5
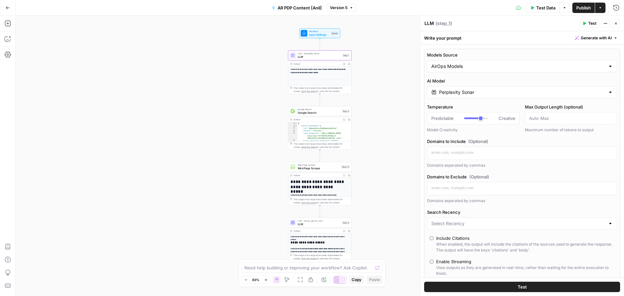
click at [477, 89] on input "Perplexity Sonar" at bounding box center [522, 92] width 166 height 6
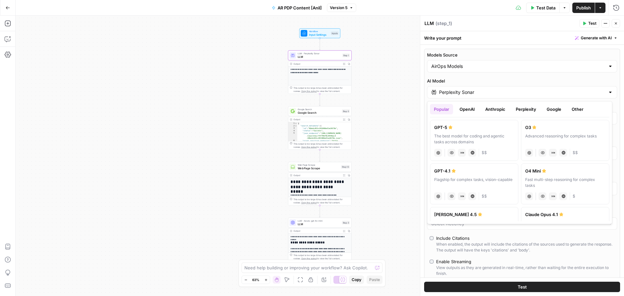
click at [525, 106] on button "Perplexity" at bounding box center [526, 109] width 28 height 10
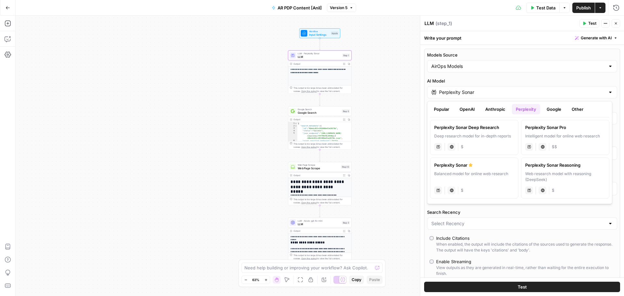
click at [559, 113] on button "Google" at bounding box center [553, 109] width 22 height 10
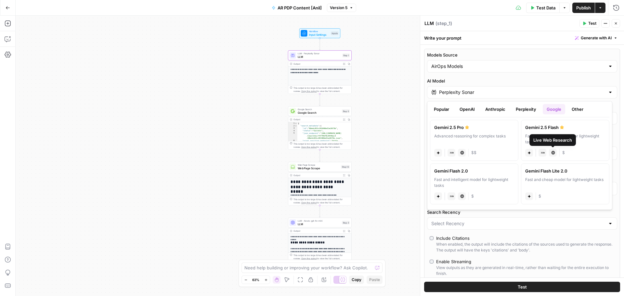
click at [578, 110] on button "Other" at bounding box center [576, 109] width 19 height 10
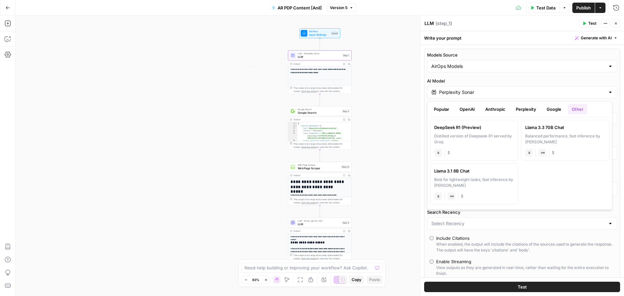
click at [494, 110] on button "Anthropic" at bounding box center [495, 109] width 28 height 10
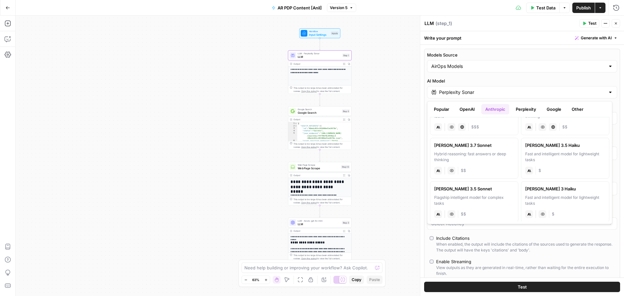
scroll to position [73, 0]
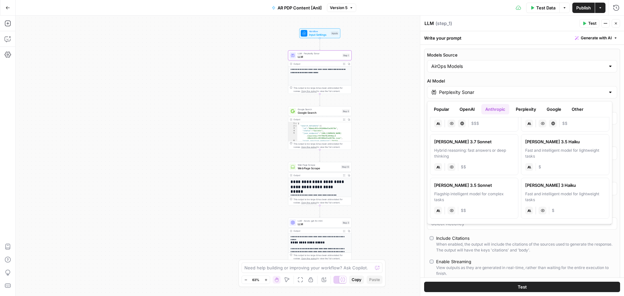
click at [468, 108] on button "OpenAI" at bounding box center [466, 109] width 23 height 10
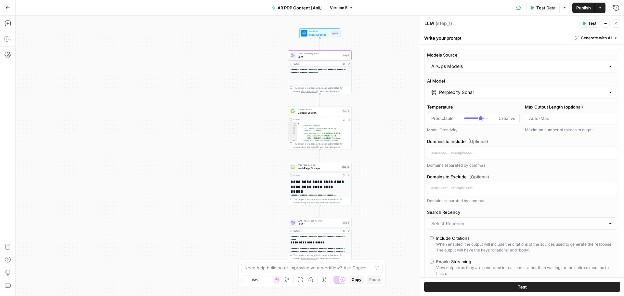
click at [581, 50] on div "Models Source AirOps Models AI Model Perplexity Sonar Temperature Predictable C…" at bounding box center [522, 180] width 196 height 262
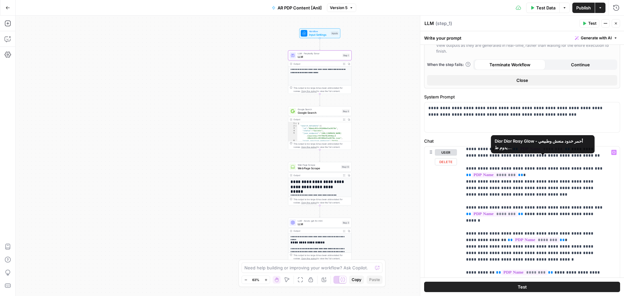
scroll to position [293, 0]
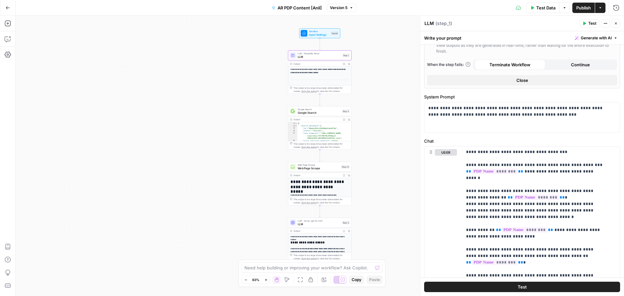
click at [614, 23] on icon "button" at bounding box center [616, 23] width 4 height 4
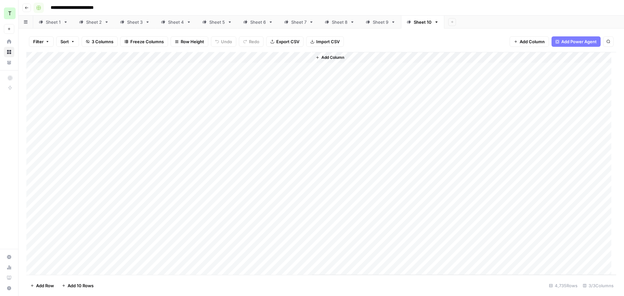
click at [37, 8] on rect "button" at bounding box center [39, 8] width 4 height 4
click at [143, 10] on div "**********" at bounding box center [325, 8] width 584 height 10
click at [28, 8] on icon "button" at bounding box center [27, 8] width 4 height 4
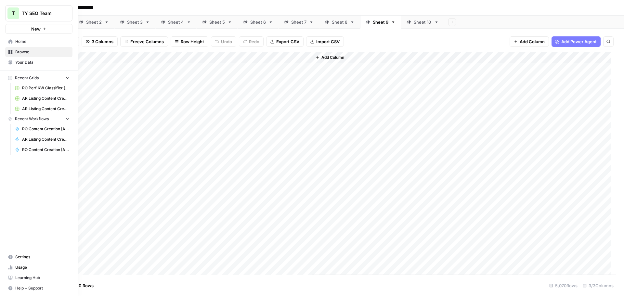
click at [15, 52] on link "Browse" at bounding box center [38, 52] width 67 height 10
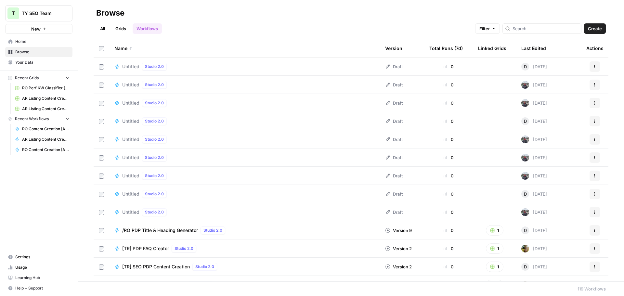
click at [123, 29] on link "Grids" at bounding box center [120, 28] width 19 height 10
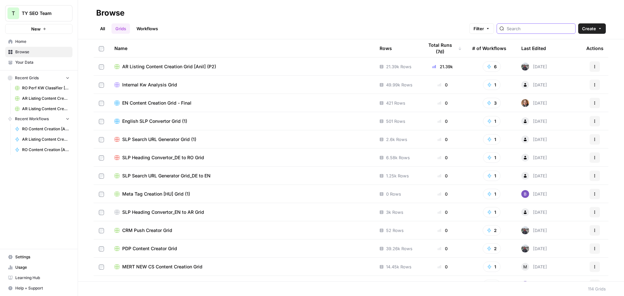
click at [565, 30] on input "search" at bounding box center [539, 28] width 66 height 6
click at [593, 30] on span "Create" at bounding box center [589, 28] width 14 height 6
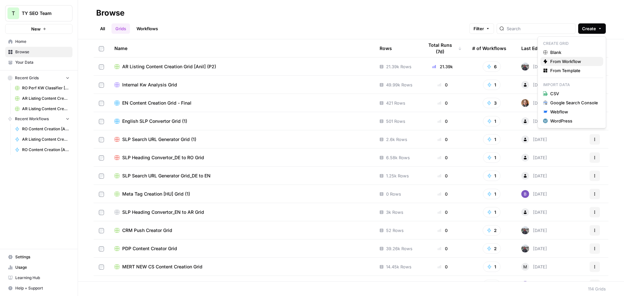
click at [577, 64] on span "From Workflow" at bounding box center [574, 61] width 48 height 6
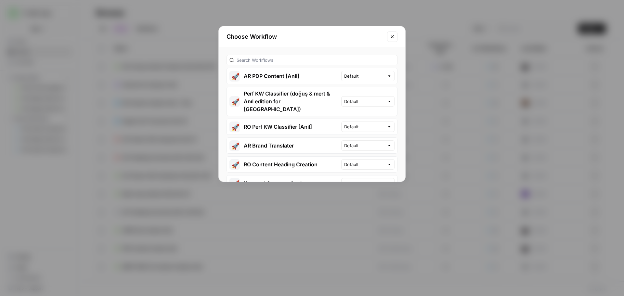
click at [297, 78] on button "🚀 AR PDP Content [Anil]" at bounding box center [284, 76] width 114 height 16
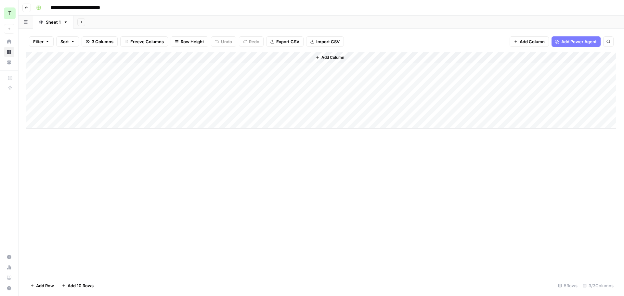
click at [114, 8] on input "**********" at bounding box center [83, 8] width 71 height 10
type input "**********"
click at [189, 12] on div "**********" at bounding box center [325, 8] width 584 height 10
click at [371, 21] on div "Add Sheet" at bounding box center [348, 22] width 550 height 13
click at [306, 22] on div "Add Sheet" at bounding box center [348, 22] width 550 height 13
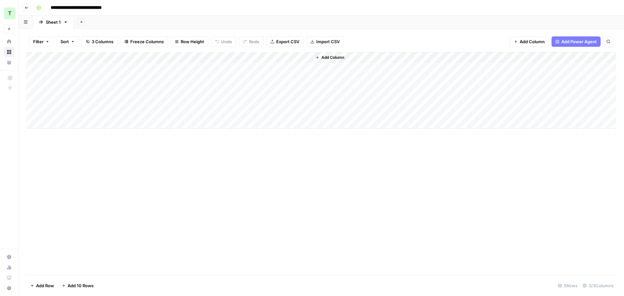
click at [99, 71] on div "Add Column" at bounding box center [321, 90] width 590 height 77
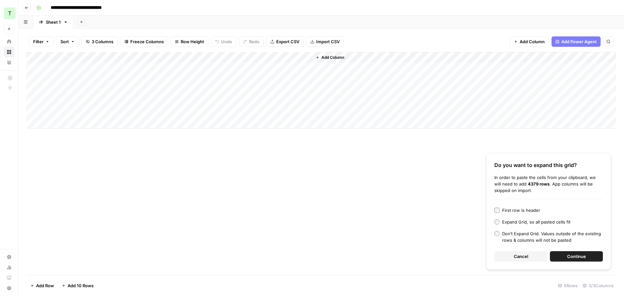
click at [571, 255] on span "Continue" at bounding box center [576, 256] width 19 height 6
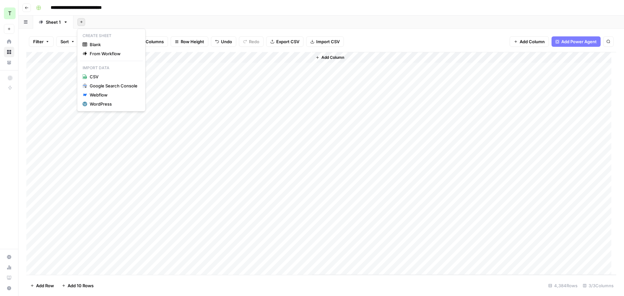
click at [82, 22] on icon "button" at bounding box center [82, 22] width 4 height 4
click at [101, 54] on span "From Workflow" at bounding box center [114, 53] width 48 height 6
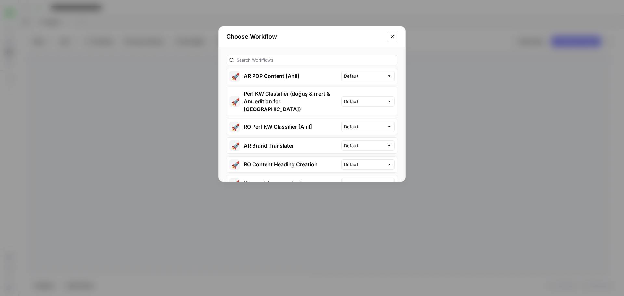
click at [266, 76] on button "🚀 AR PDP Content [Anil]" at bounding box center [284, 76] width 114 height 16
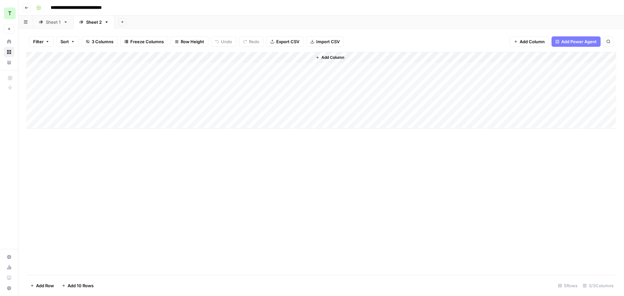
click at [68, 69] on div "Add Column" at bounding box center [321, 90] width 590 height 77
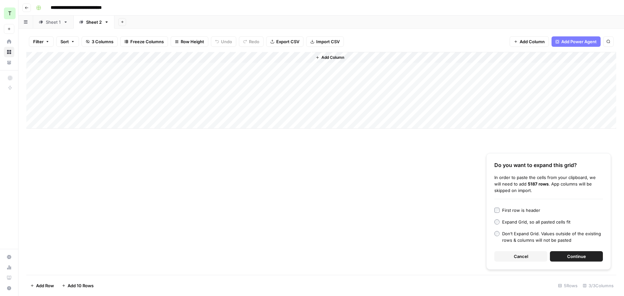
click at [572, 261] on button "Continue" at bounding box center [576, 256] width 53 height 10
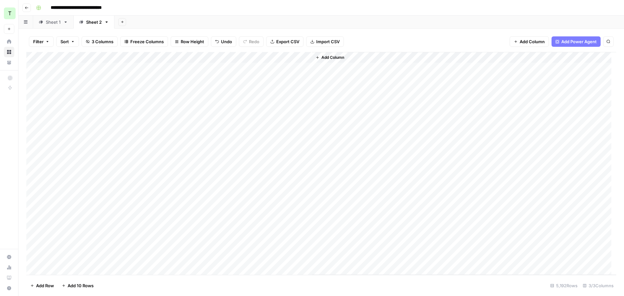
click at [121, 21] on icon "button" at bounding box center [123, 22] width 4 height 4
click at [143, 55] on span "From Workflow" at bounding box center [155, 53] width 48 height 6
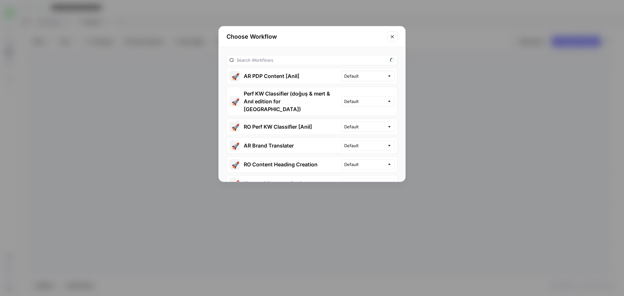
click at [292, 78] on button "🚀 AR PDP Content [Anil]" at bounding box center [284, 76] width 114 height 16
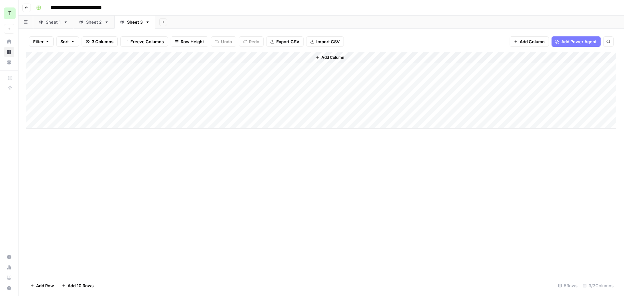
click at [70, 70] on div "Add Column" at bounding box center [321, 90] width 590 height 77
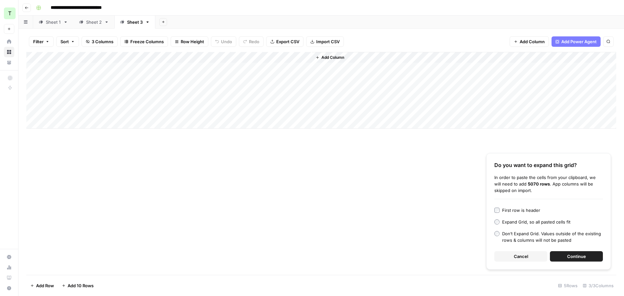
click at [581, 262] on div "Do you want to expand this grid? In order to paste the cells from your clipboar…" at bounding box center [548, 211] width 125 height 117
click at [581, 259] on span "Continue" at bounding box center [576, 256] width 19 height 6
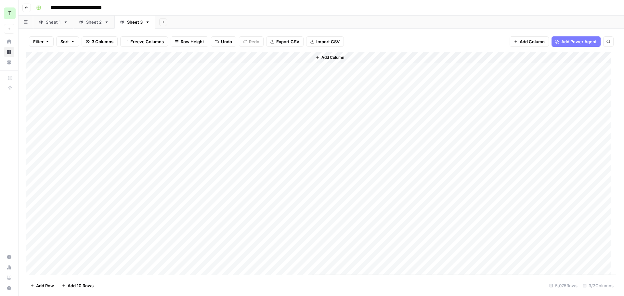
click at [162, 25] on button "Add Sheet" at bounding box center [163, 22] width 8 height 8
click at [175, 54] on span "From Workflow" at bounding box center [196, 53] width 48 height 6
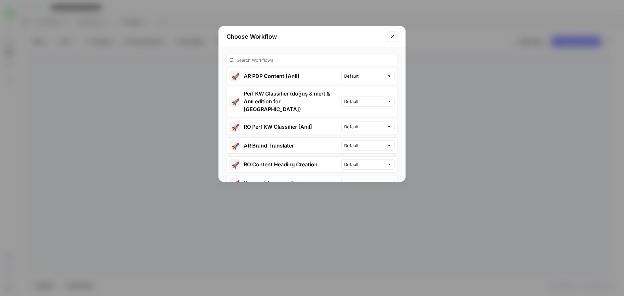
click at [295, 79] on button "🚀 AR PDP Content [Anil]" at bounding box center [284, 76] width 114 height 16
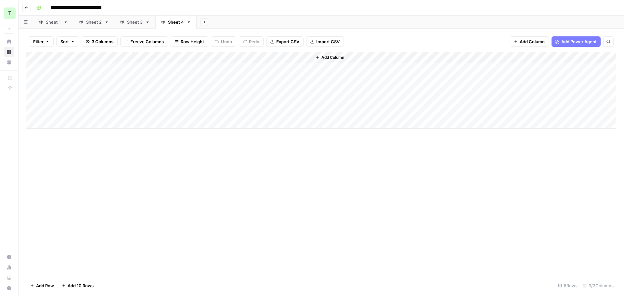
click at [105, 69] on div "Add Column" at bounding box center [321, 90] width 590 height 77
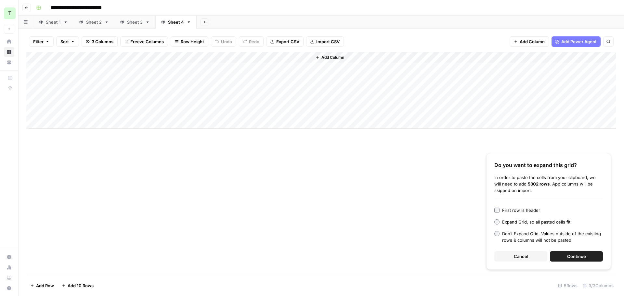
click at [585, 258] on span "Continue" at bounding box center [576, 256] width 19 height 6
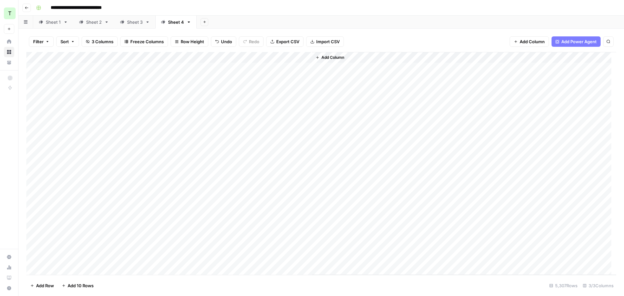
click at [218, 22] on div "Add Sheet" at bounding box center [410, 22] width 427 height 13
click at [205, 23] on icon "button" at bounding box center [205, 22] width 4 height 4
click at [231, 54] on span "From Workflow" at bounding box center [236, 53] width 48 height 6
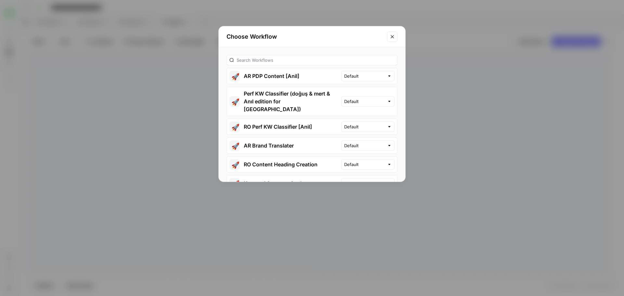
click at [303, 77] on button "🚀 AR PDP Content [Anil]" at bounding box center [284, 76] width 114 height 16
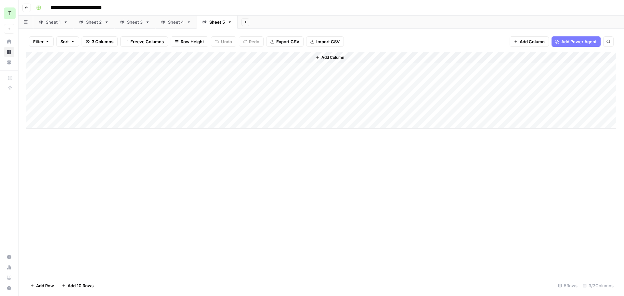
click at [113, 70] on div "Add Column" at bounding box center [321, 90] width 590 height 77
click at [119, 78] on div "Add Column" at bounding box center [321, 90] width 590 height 77
click at [118, 66] on div "Add Column" at bounding box center [321, 90] width 590 height 77
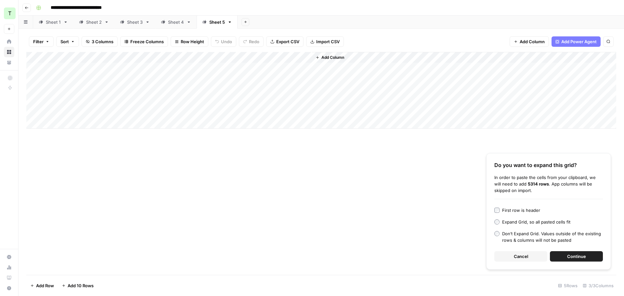
click at [581, 258] on span "Continue" at bounding box center [576, 256] width 19 height 6
